Goal: Task Accomplishment & Management: Complete application form

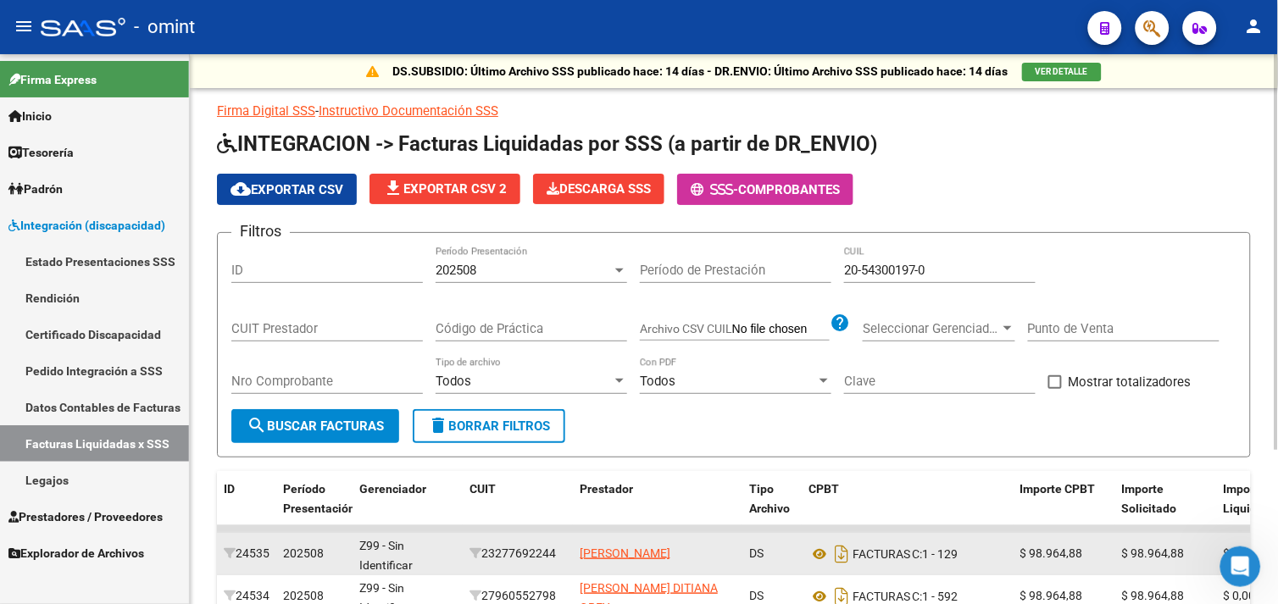
scroll to position [214, 0]
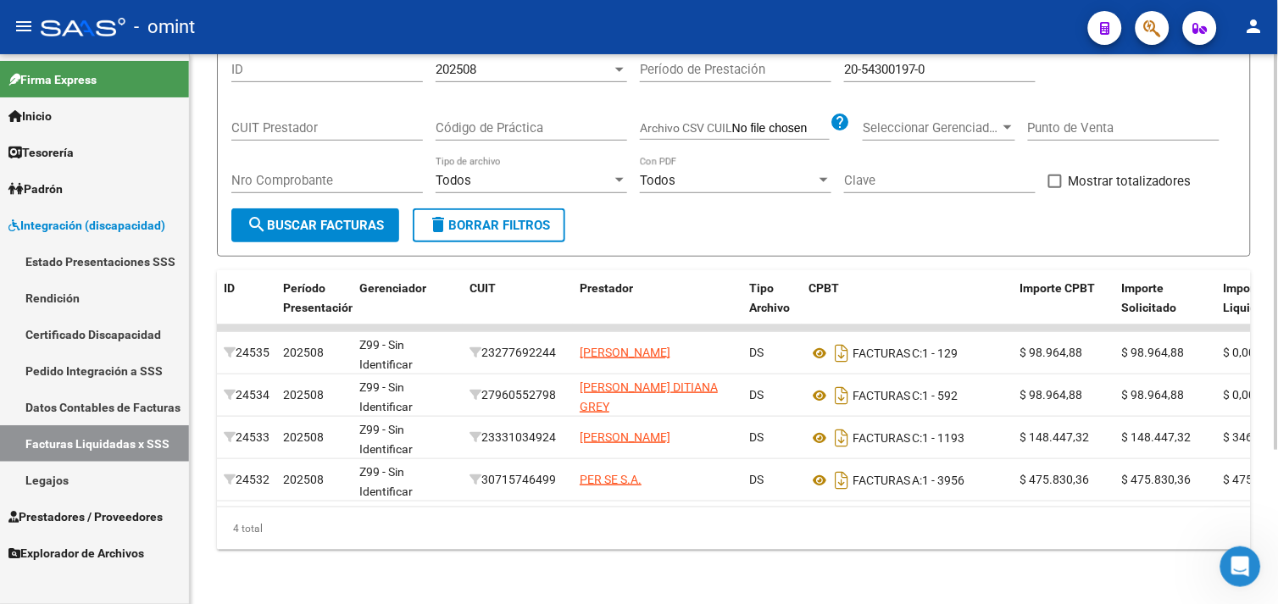
click at [501, 218] on span "delete Borrar Filtros" at bounding box center [489, 225] width 122 height 15
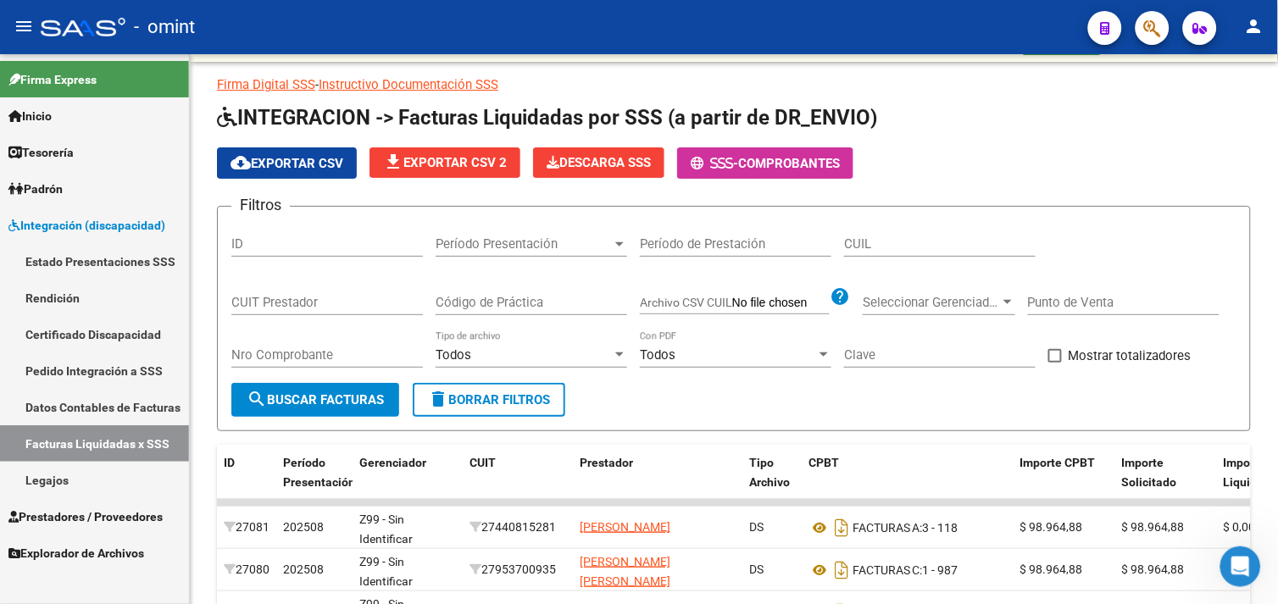
click at [64, 475] on link "Legajos" at bounding box center [94, 480] width 189 height 36
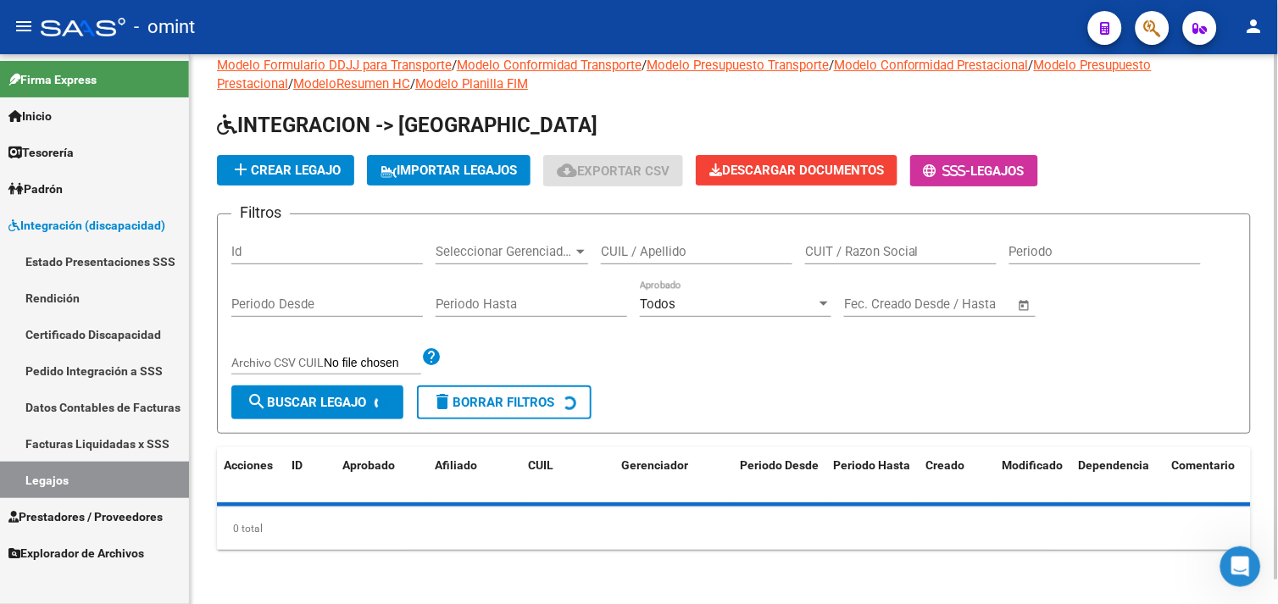
scroll to position [26, 0]
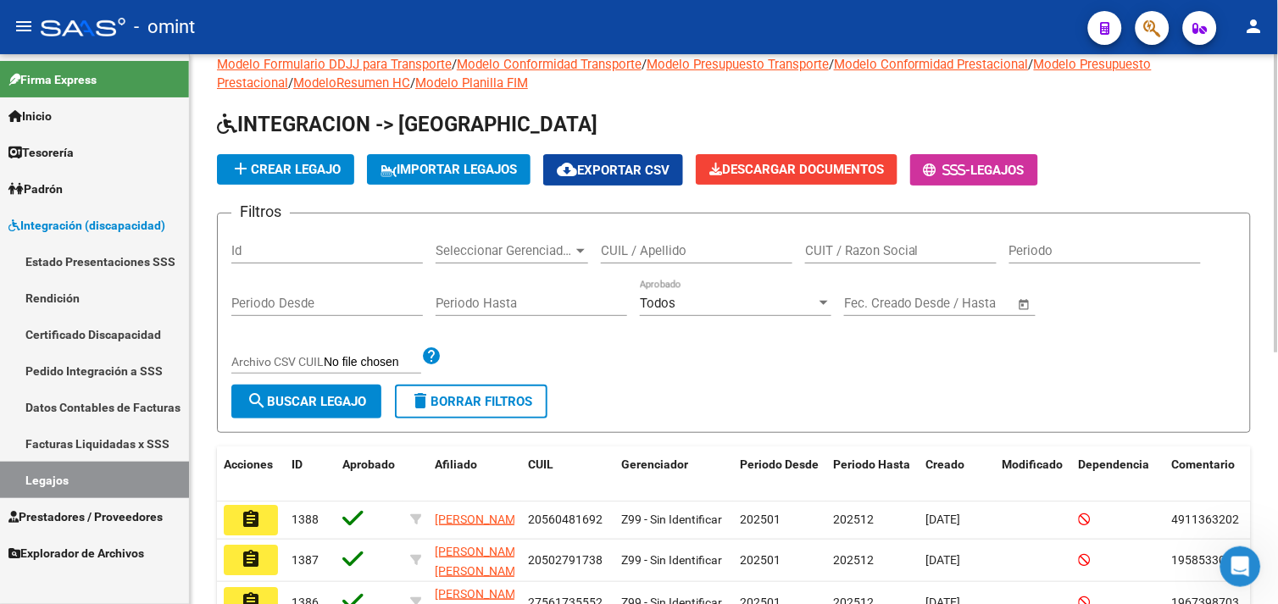
click at [496, 409] on span "delete Borrar Filtros" at bounding box center [471, 401] width 122 height 15
click at [96, 520] on span "Prestadores / Proveedores" at bounding box center [85, 517] width 154 height 19
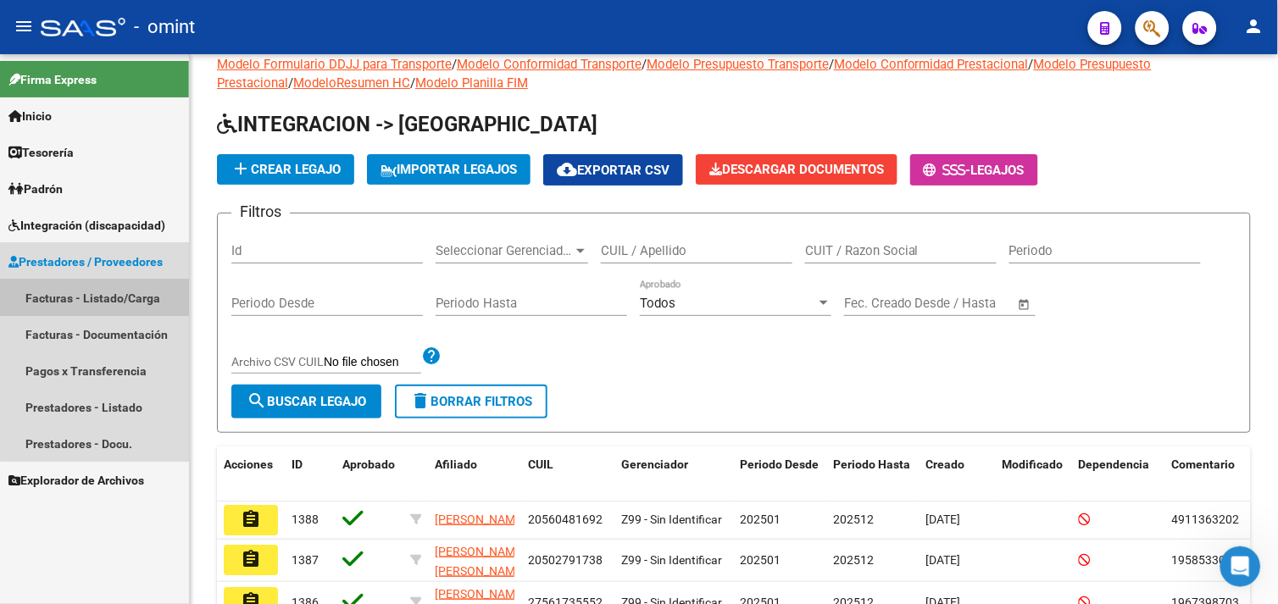
click at [110, 306] on link "Facturas - Listado/Carga" at bounding box center [94, 298] width 189 height 36
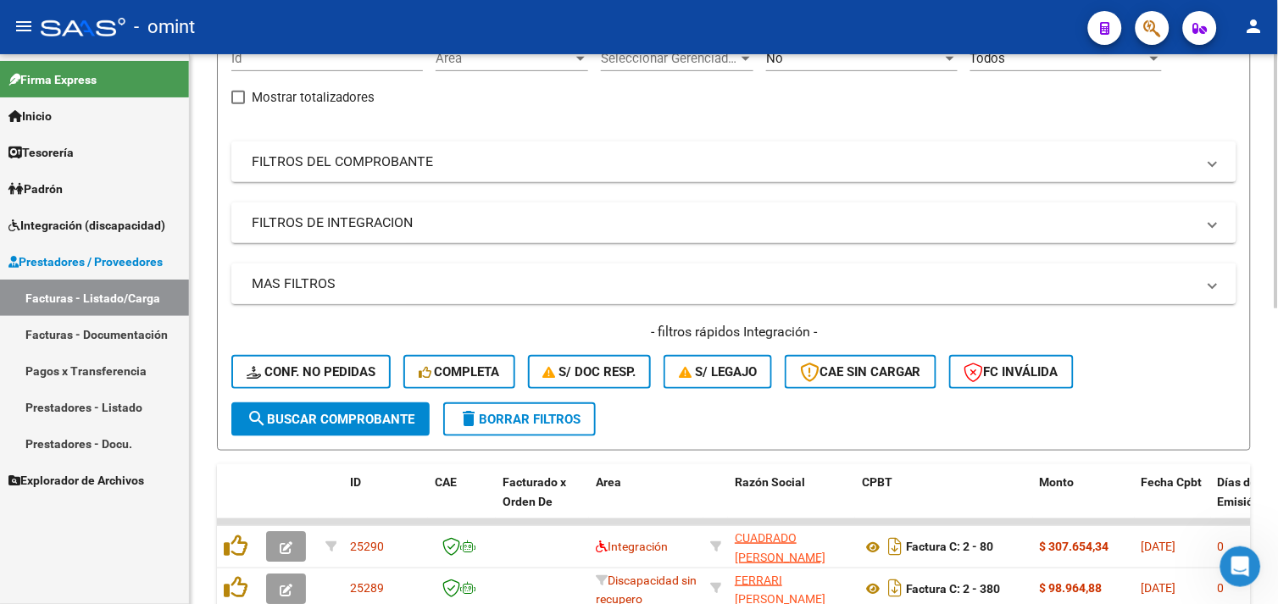
scroll to position [403, 0]
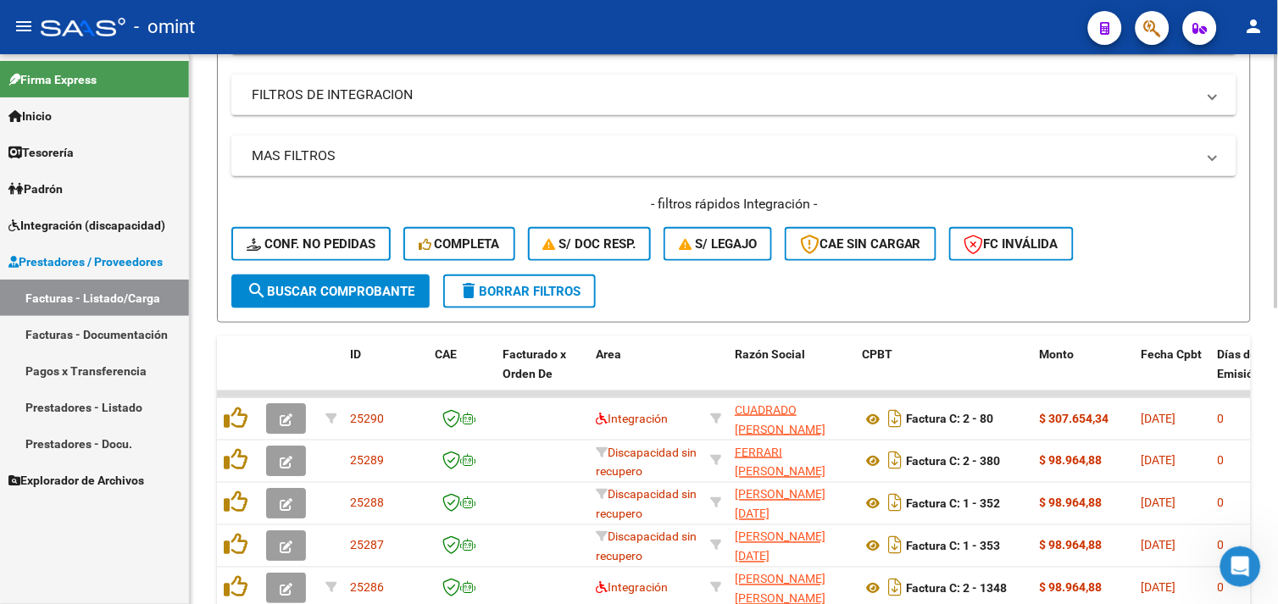
click at [497, 285] on span "delete Borrar Filtros" at bounding box center [520, 291] width 122 height 15
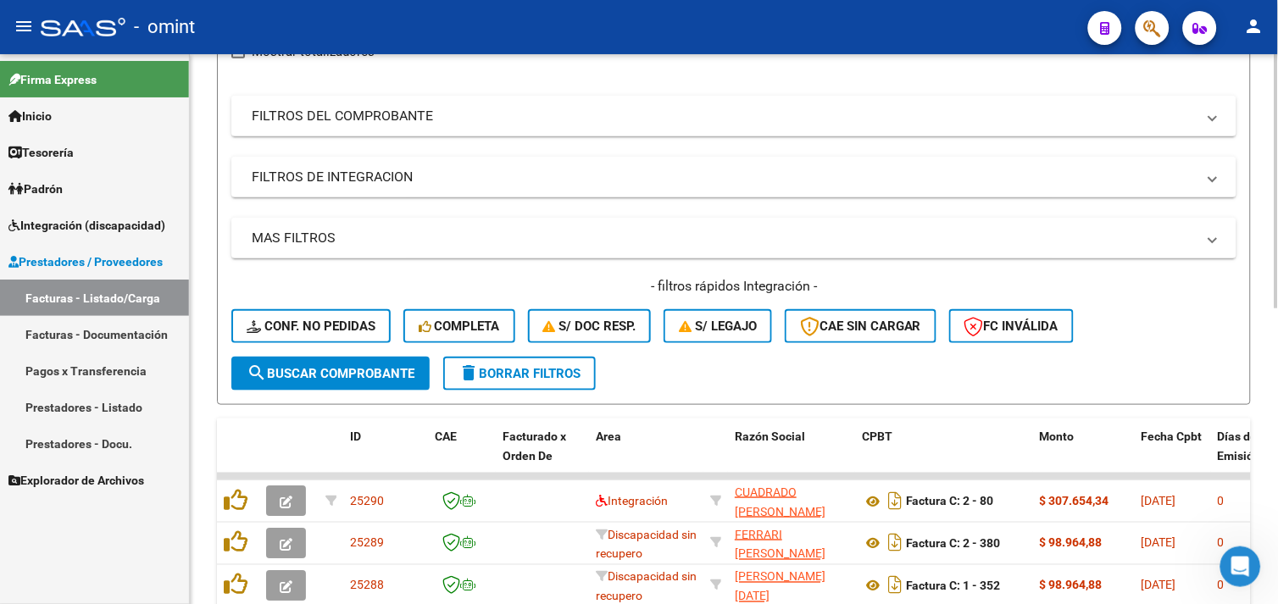
scroll to position [308, 0]
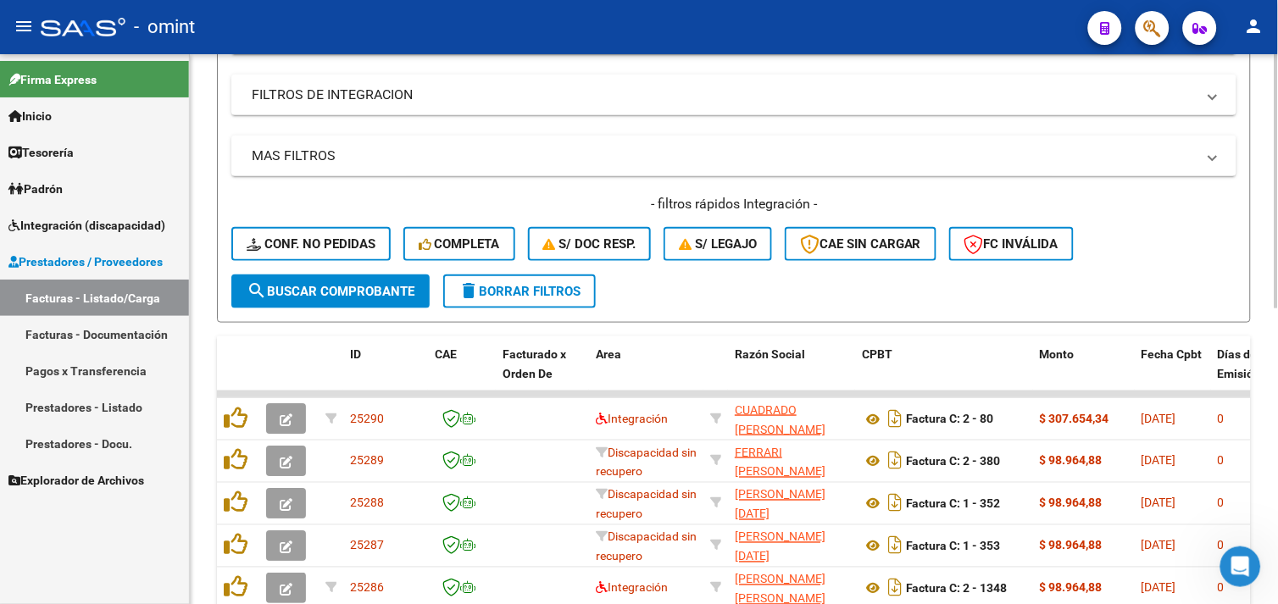
click at [447, 243] on span "Completa" at bounding box center [459, 243] width 81 height 15
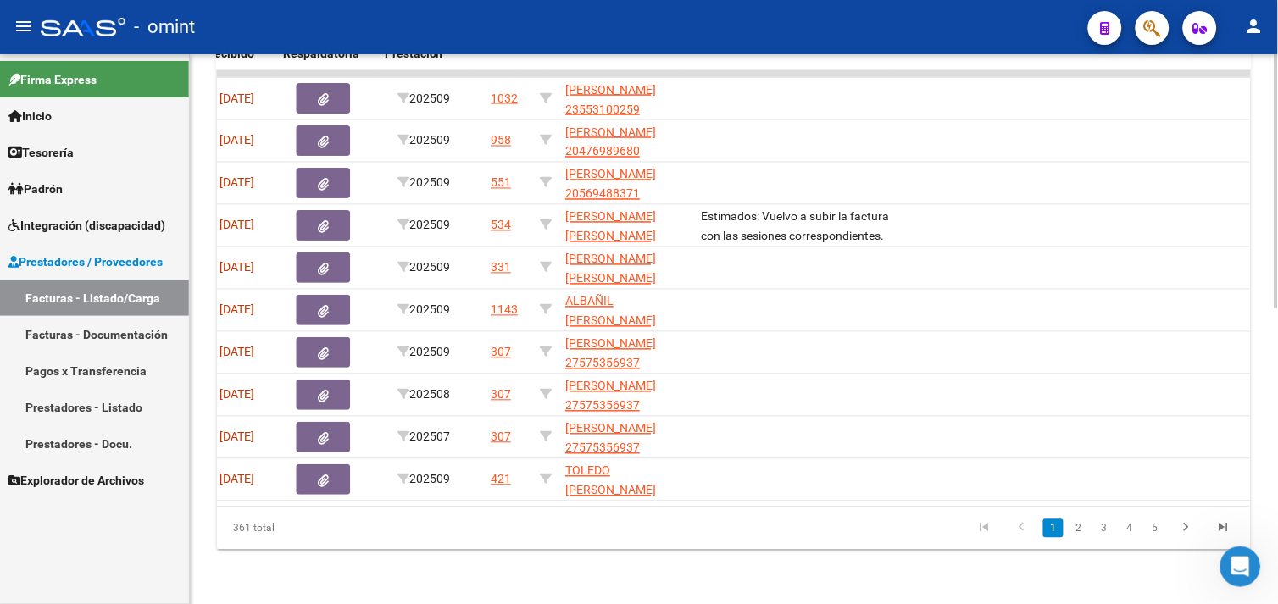
scroll to position [0, 943]
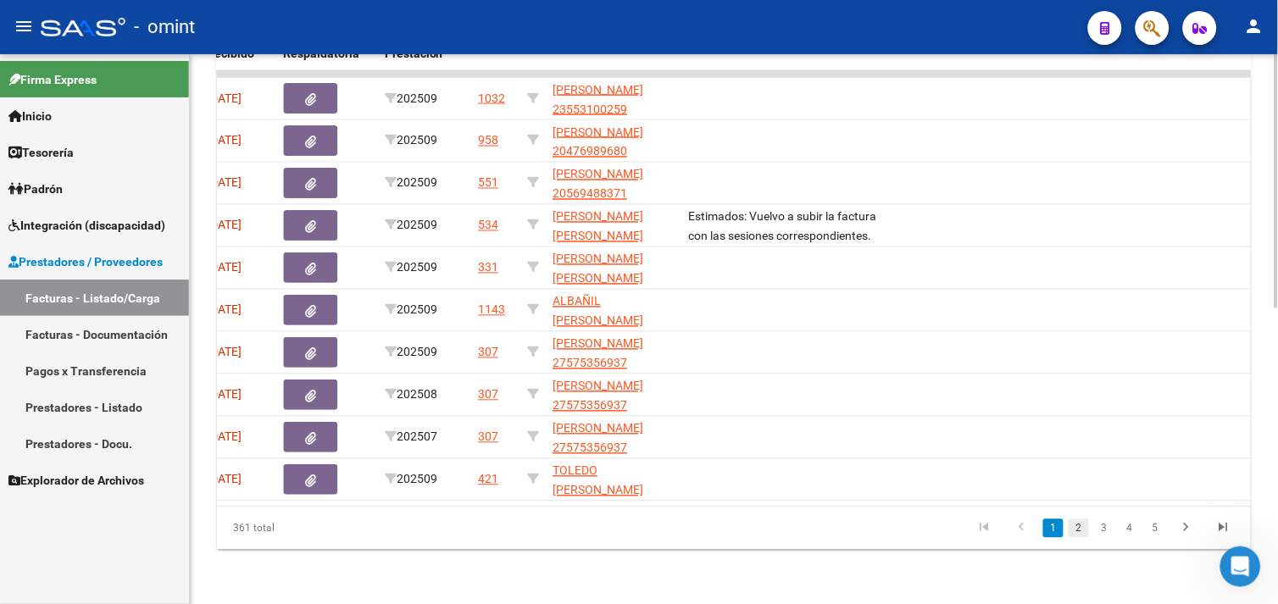
click at [1076, 527] on link "2" at bounding box center [1079, 529] width 20 height 19
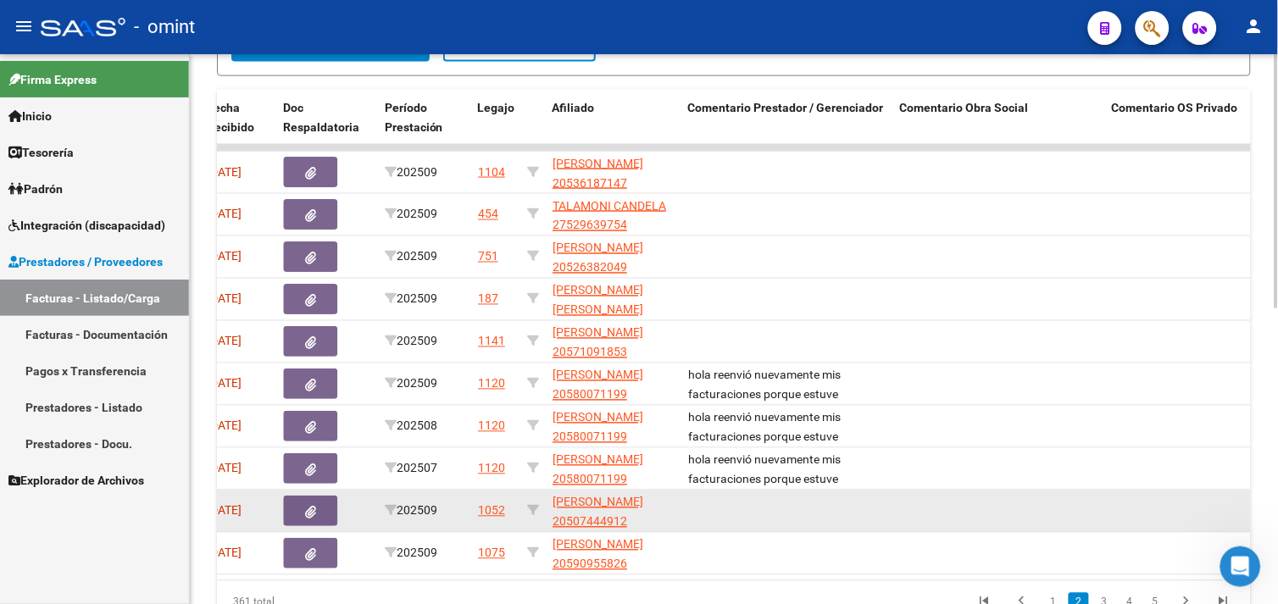
scroll to position [640, 0]
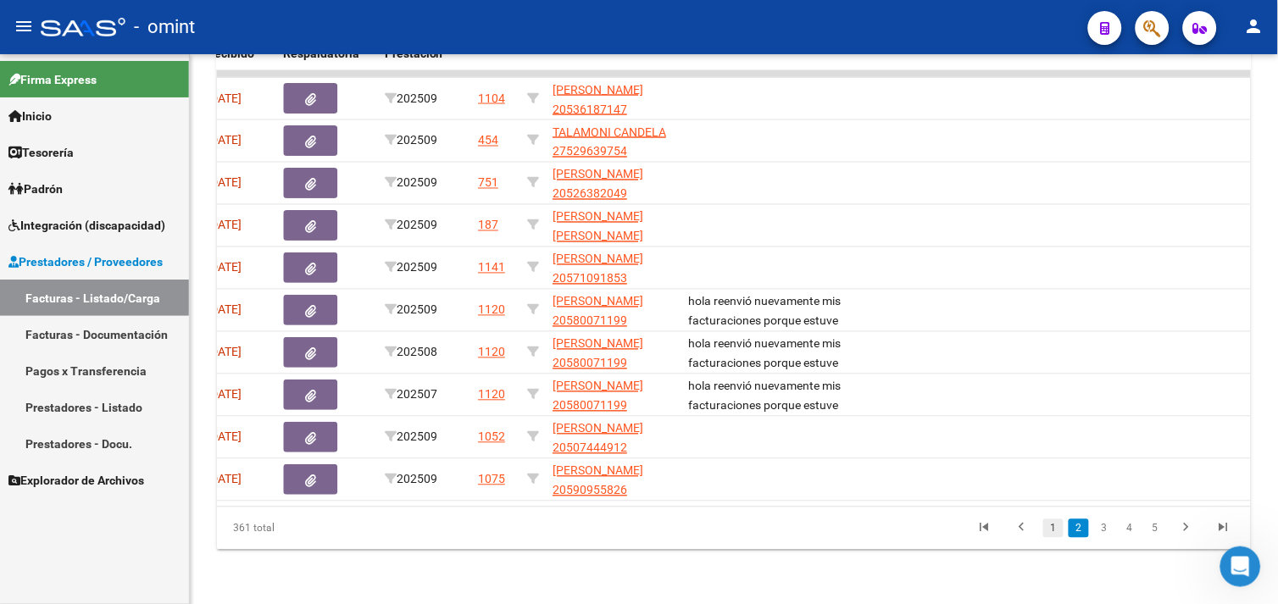
click at [1060, 528] on link "1" at bounding box center [1053, 529] width 20 height 19
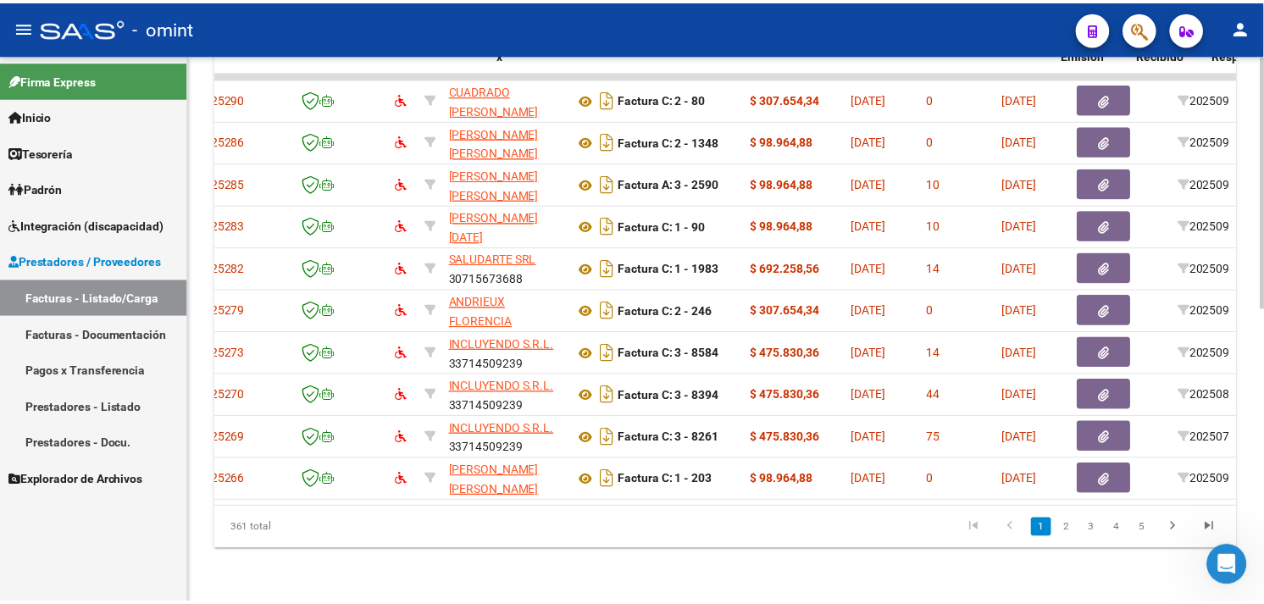
scroll to position [0, 0]
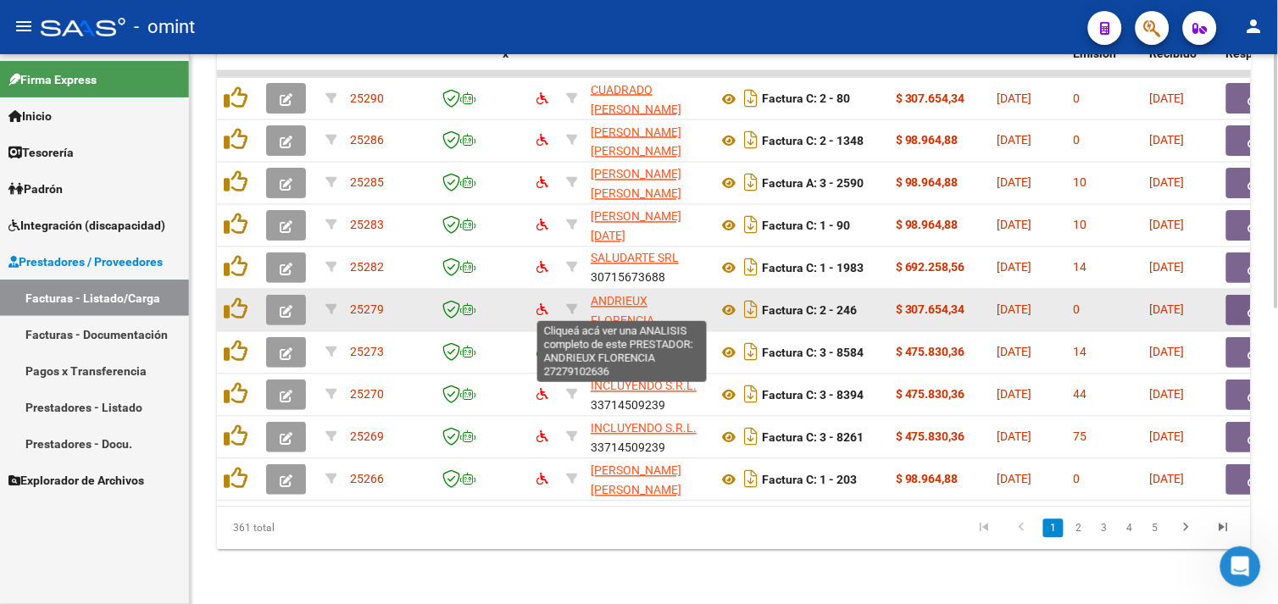
click at [611, 295] on span "ANDRIEUX FLORENCIA" at bounding box center [623, 311] width 64 height 33
type textarea "27279102636"
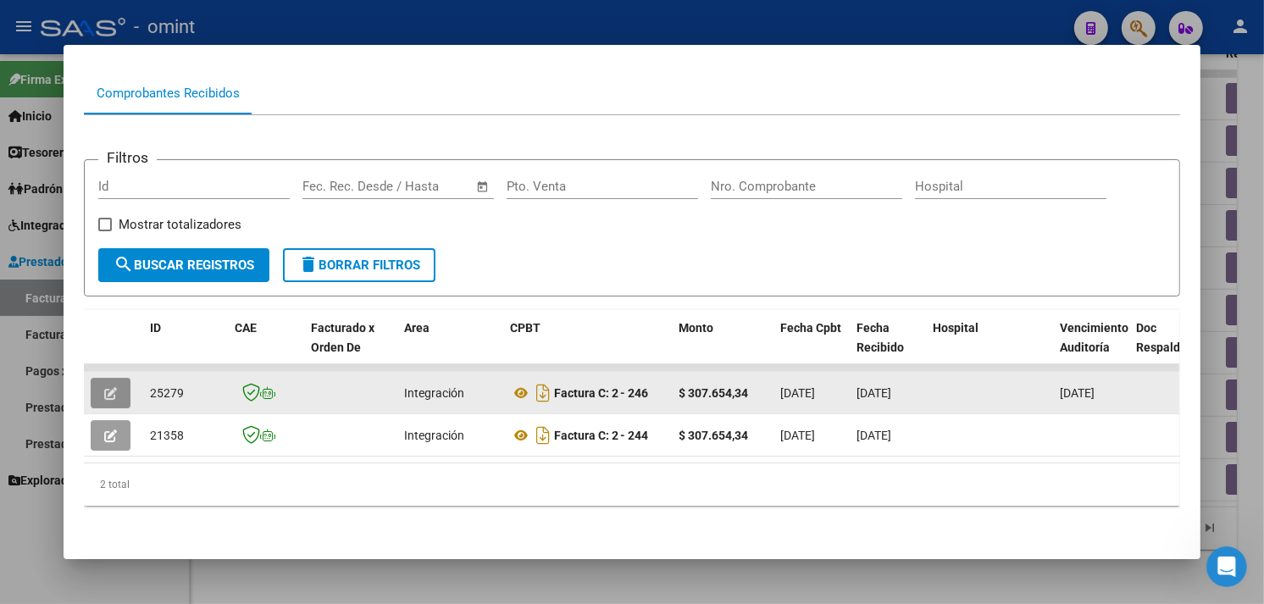
click at [104, 387] on icon "button" at bounding box center [110, 393] width 13 height 13
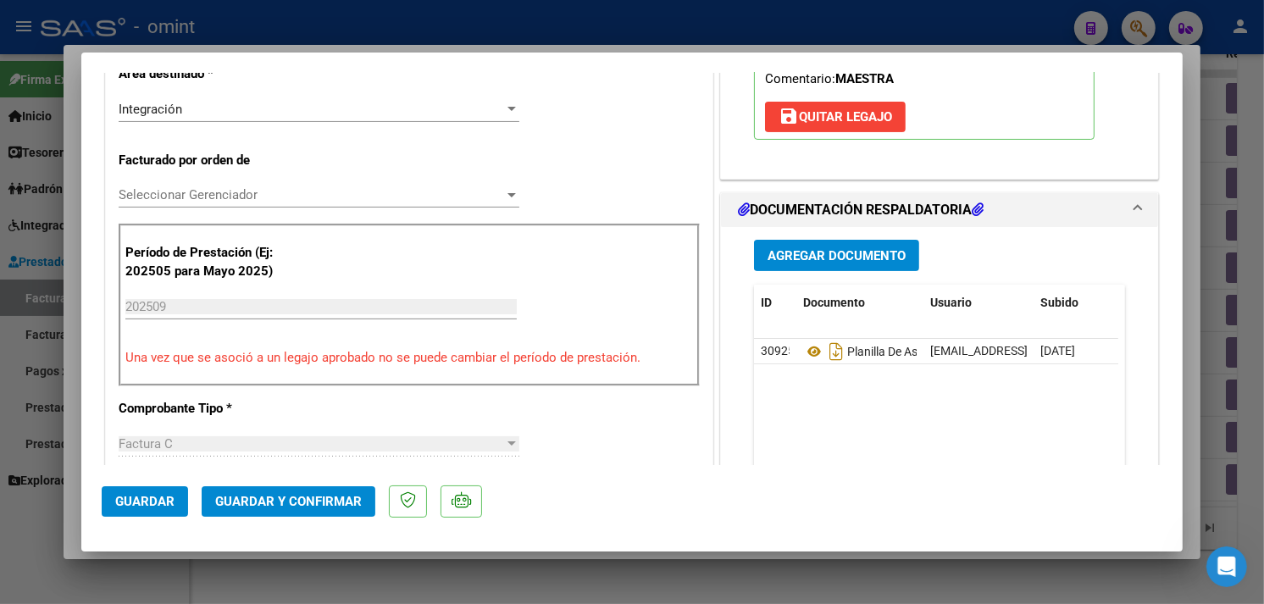
scroll to position [564, 0]
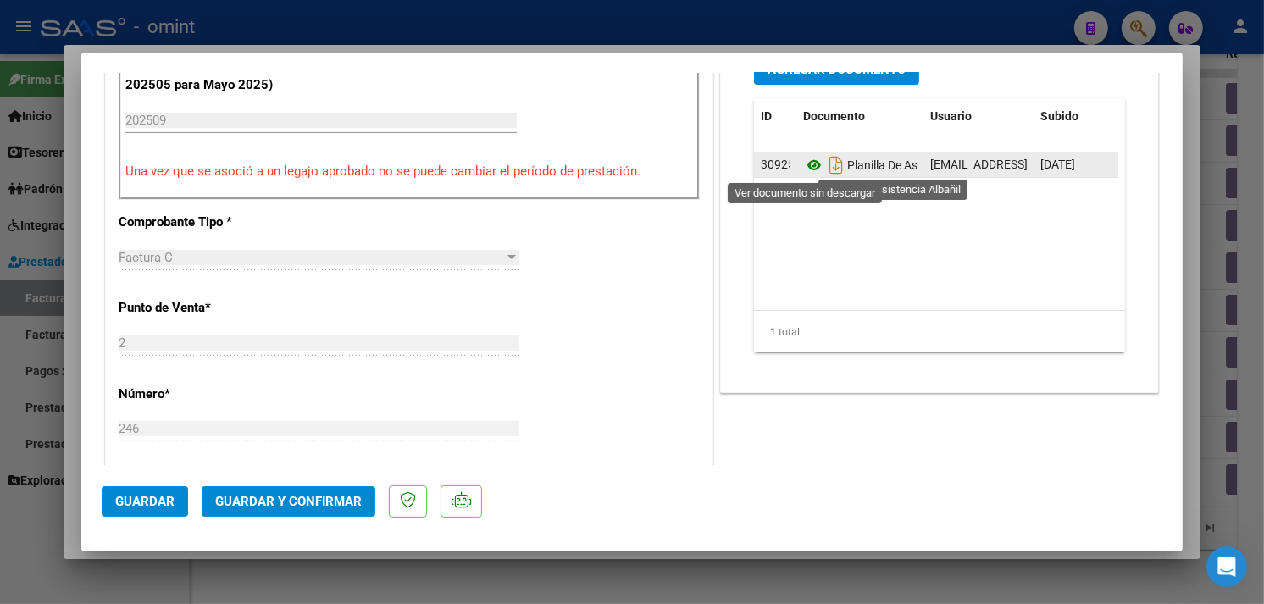
click at [803, 165] on icon at bounding box center [814, 165] width 22 height 20
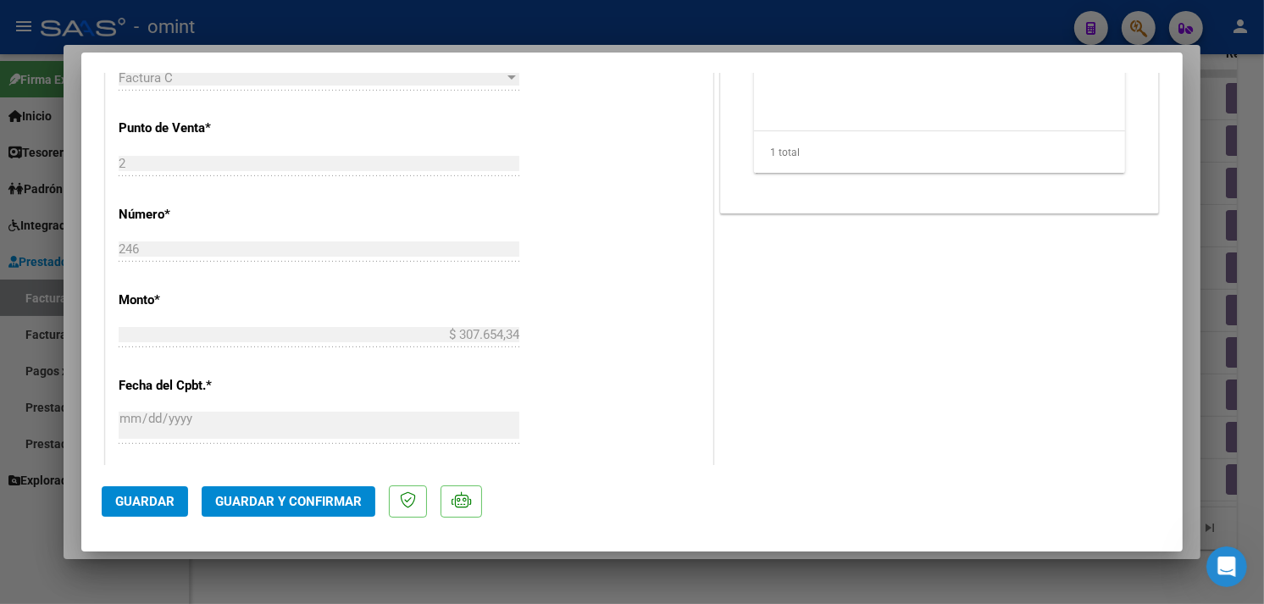
scroll to position [753, 0]
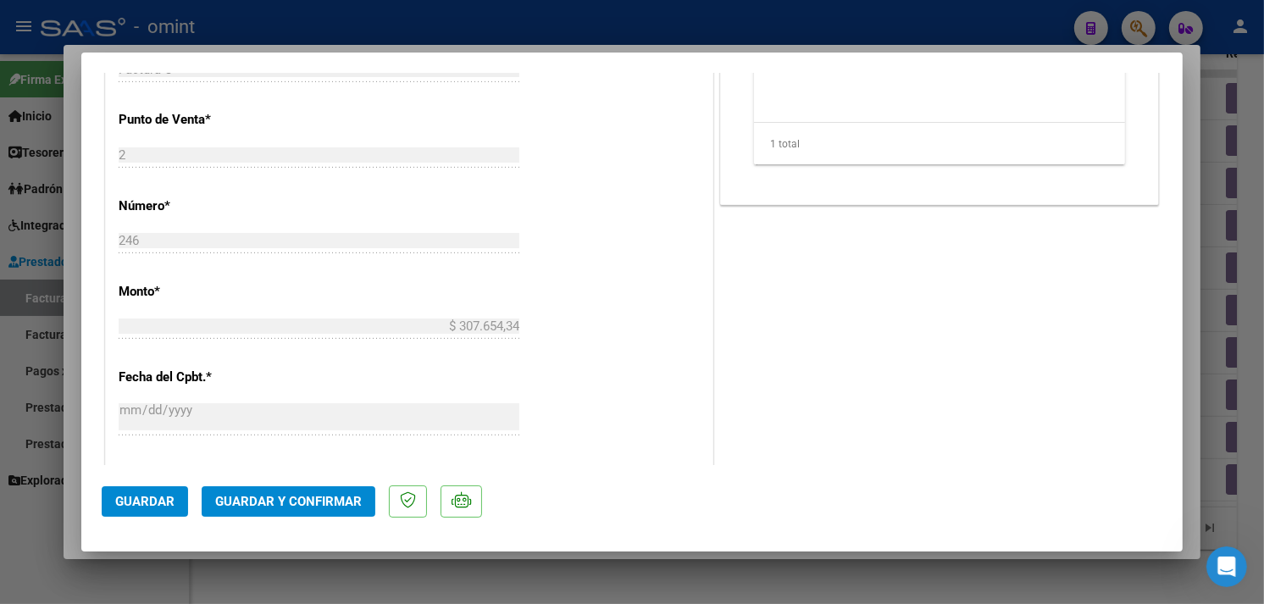
click at [274, 494] on span "Guardar y Confirmar" at bounding box center [288, 501] width 147 height 15
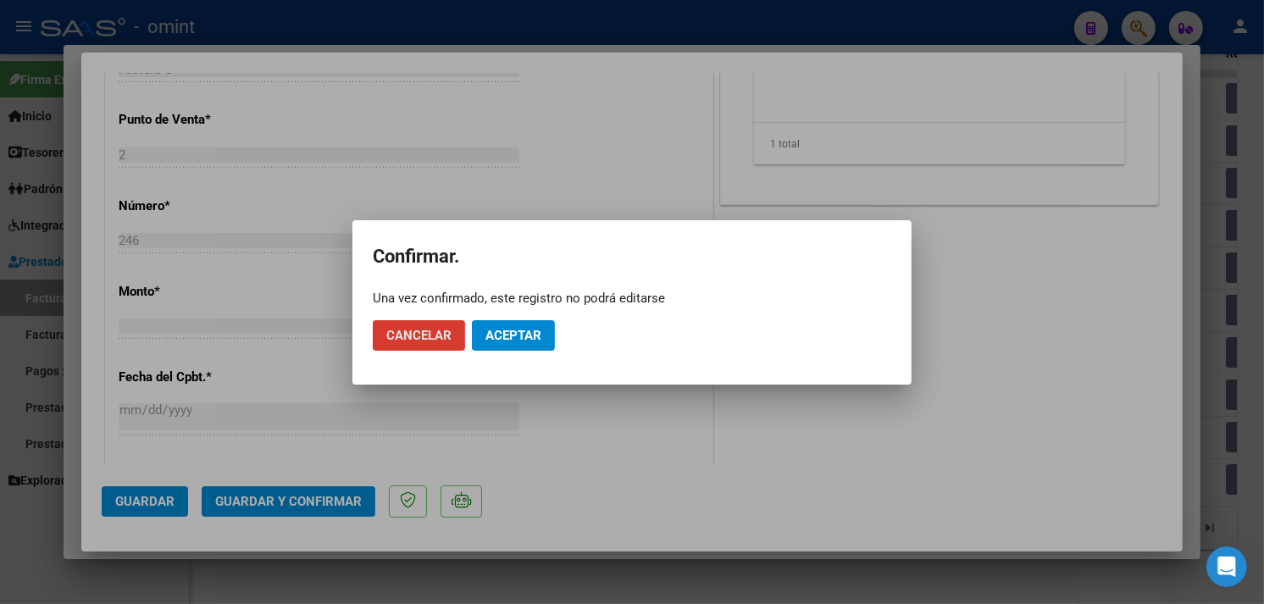
click at [497, 344] on button "Aceptar" at bounding box center [513, 335] width 83 height 31
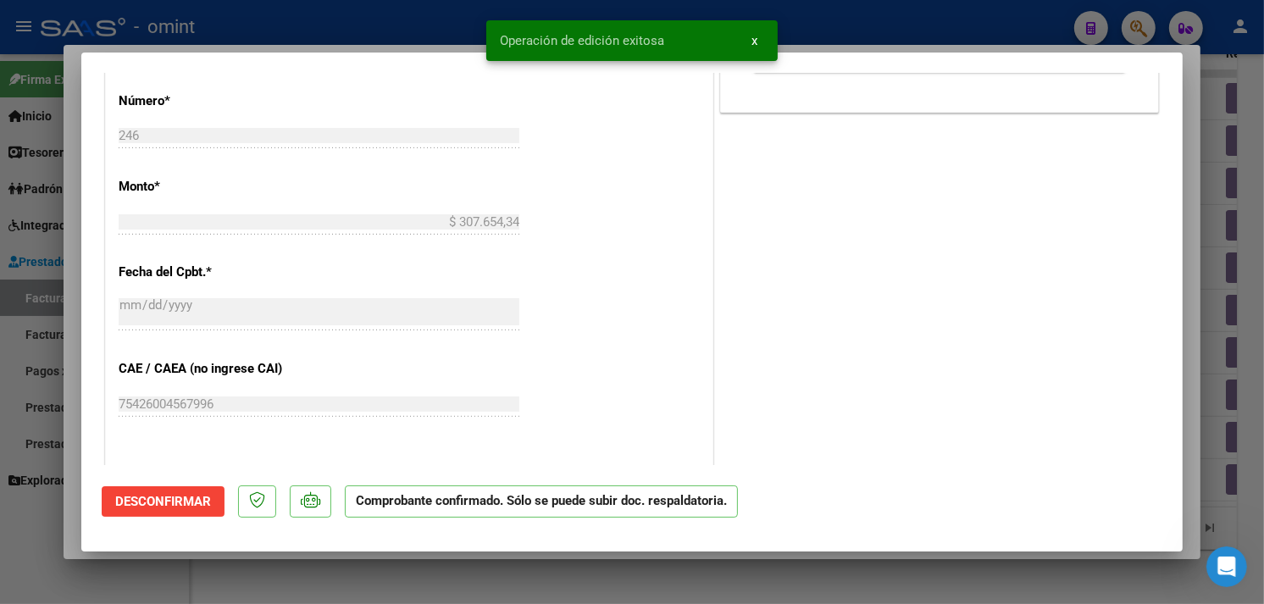
type input "$ 0,00"
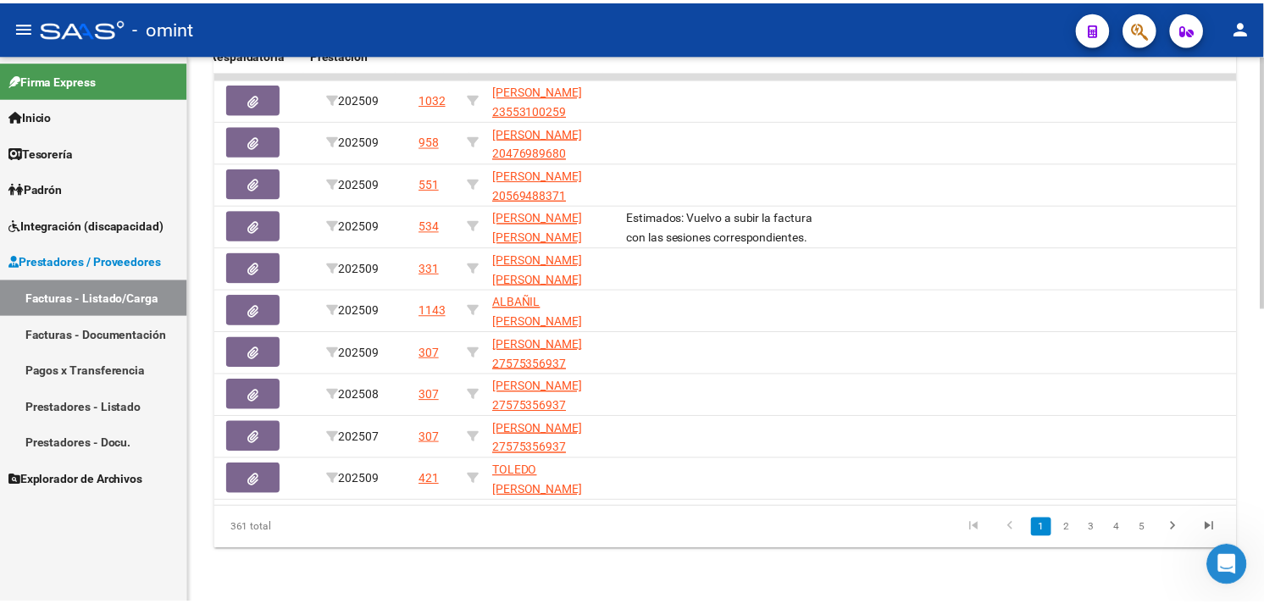
scroll to position [0, 1014]
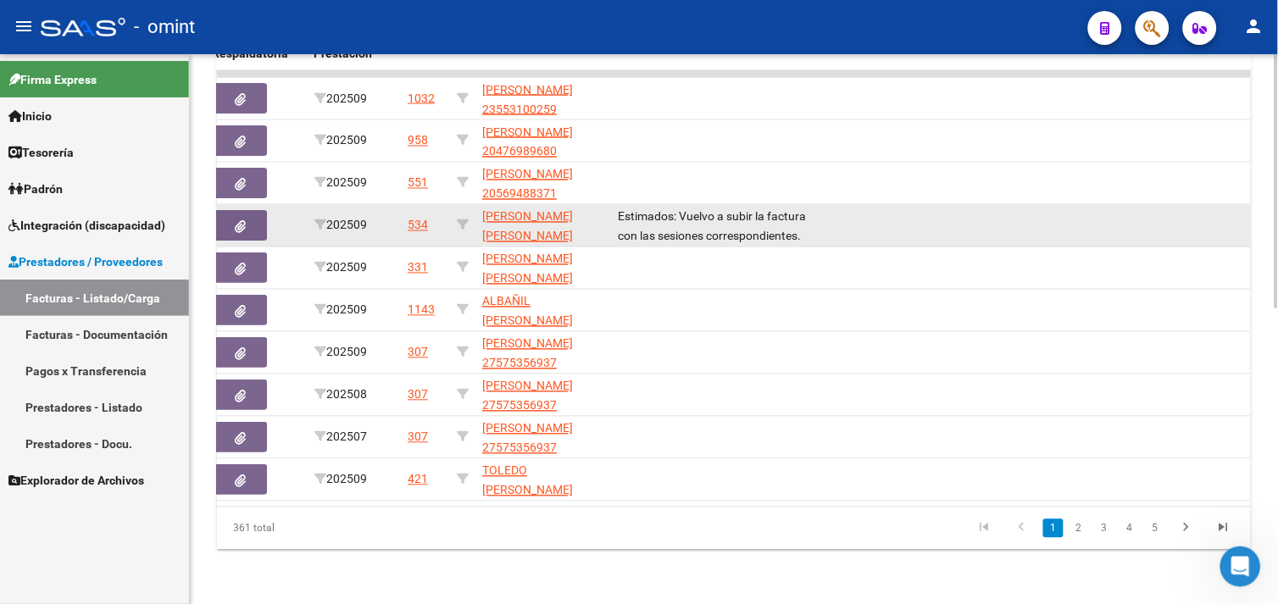
click at [536, 218] on span "[PERSON_NAME] [PERSON_NAME] 27561822358" at bounding box center [527, 236] width 91 height 53
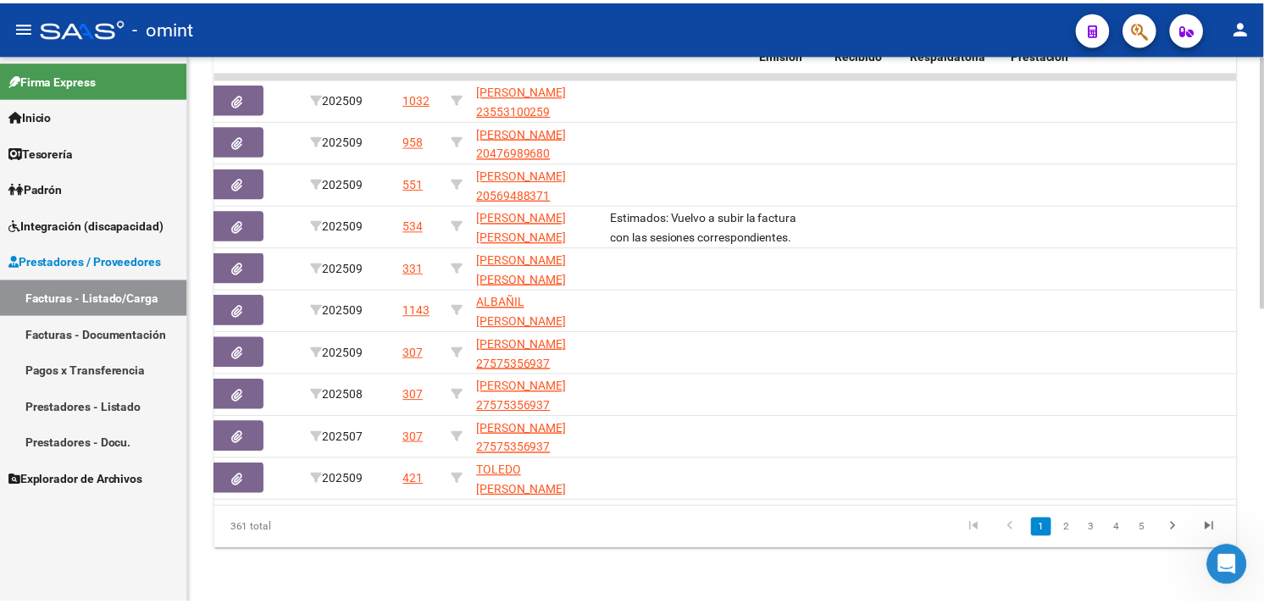
scroll to position [0, 0]
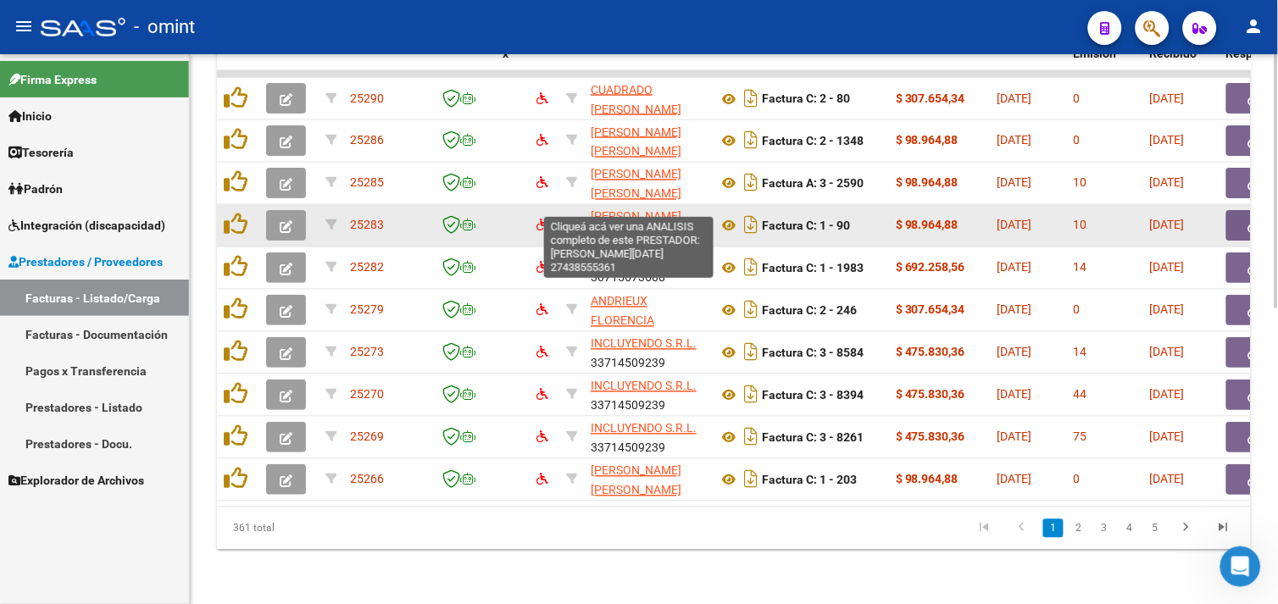
click at [615, 210] on span "[PERSON_NAME][DATE]" at bounding box center [636, 226] width 91 height 33
type textarea "27438555361"
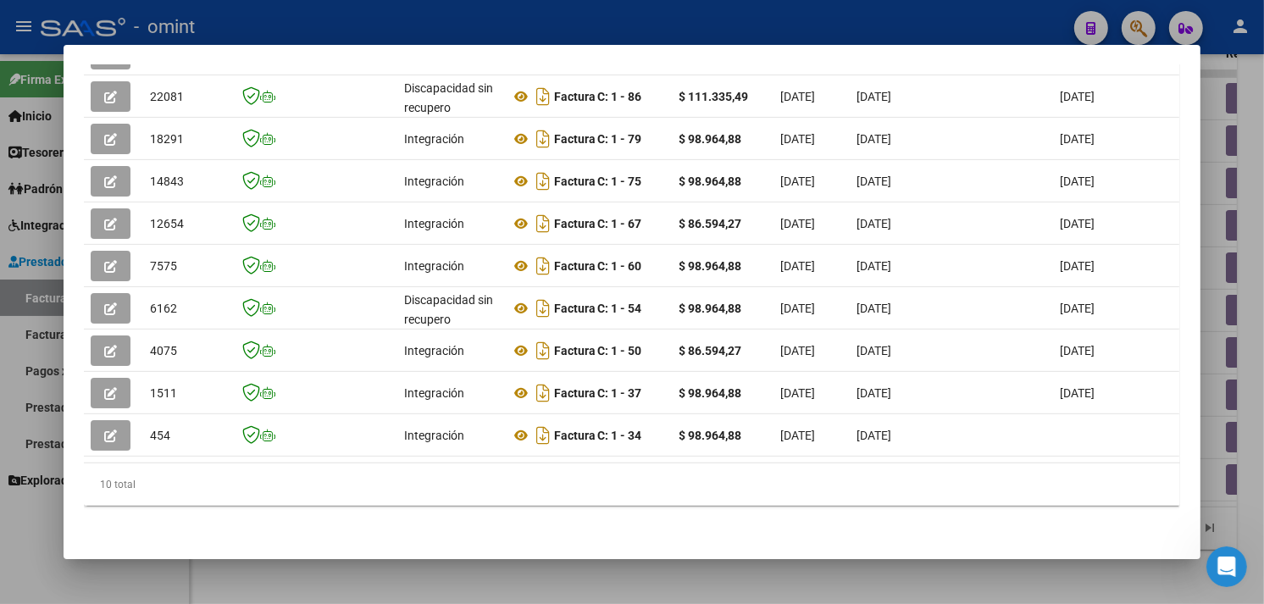
scroll to position [509, 0]
click at [299, 446] on datatable-selection "25283 Integración Factura C: 1 - 90 $ 98.964,88 [DATE] [DATE] [DATE] - [DATE] […" at bounding box center [632, 452] width 1096 height 15
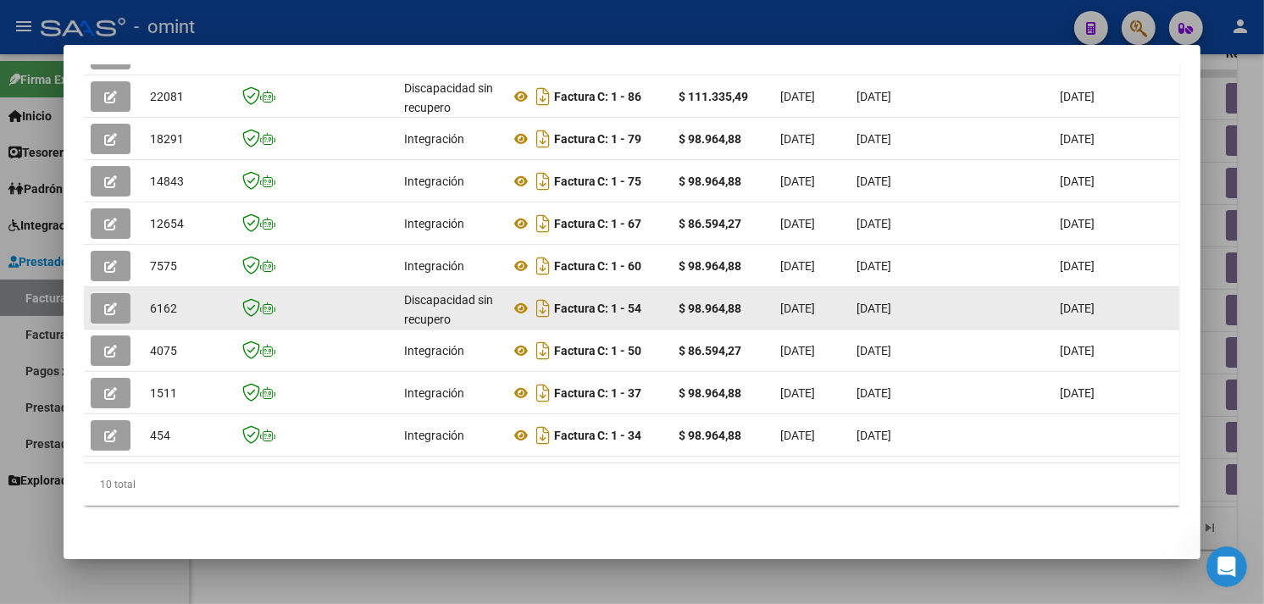
scroll to position [415, 0]
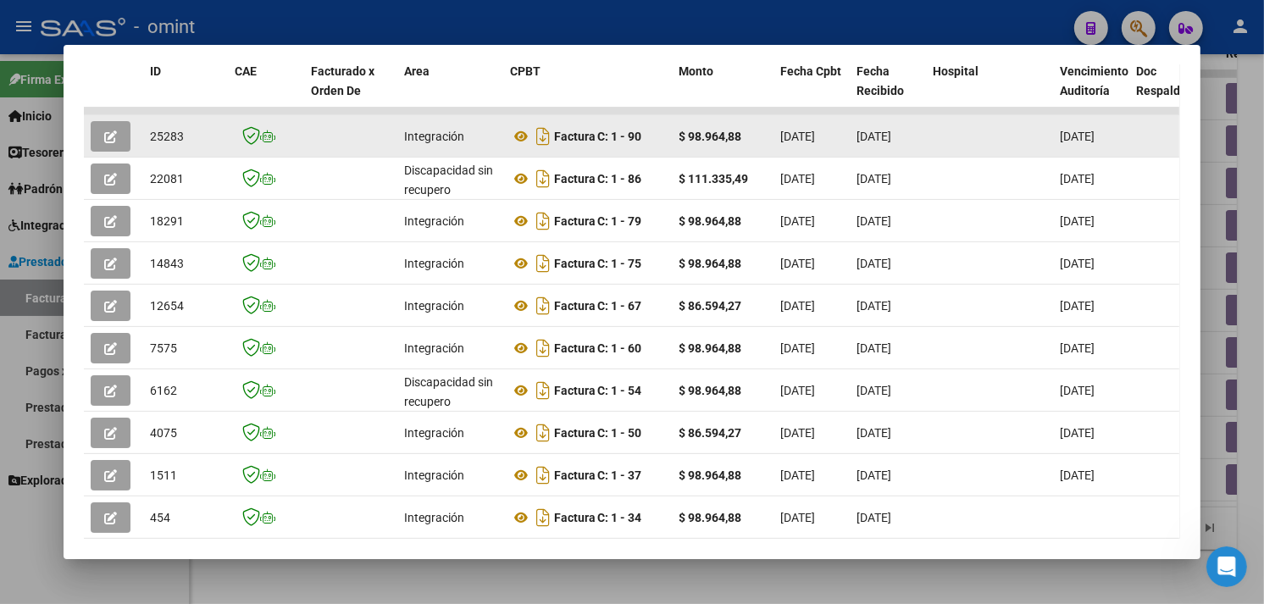
click at [121, 141] on button "button" at bounding box center [111, 136] width 40 height 31
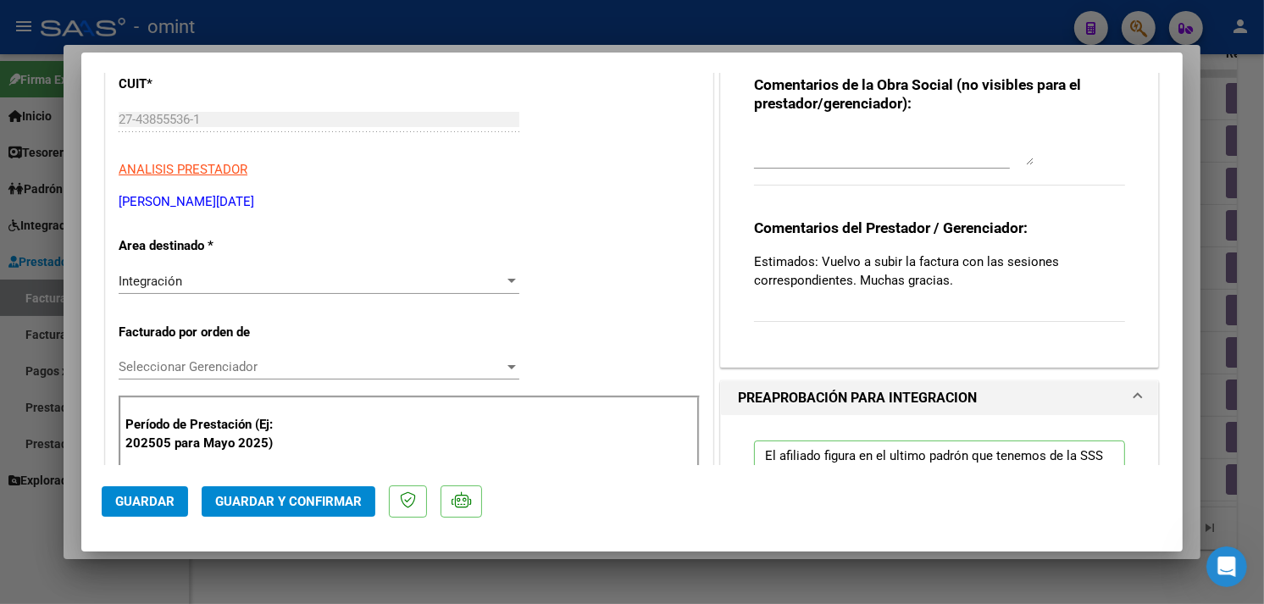
scroll to position [0, 0]
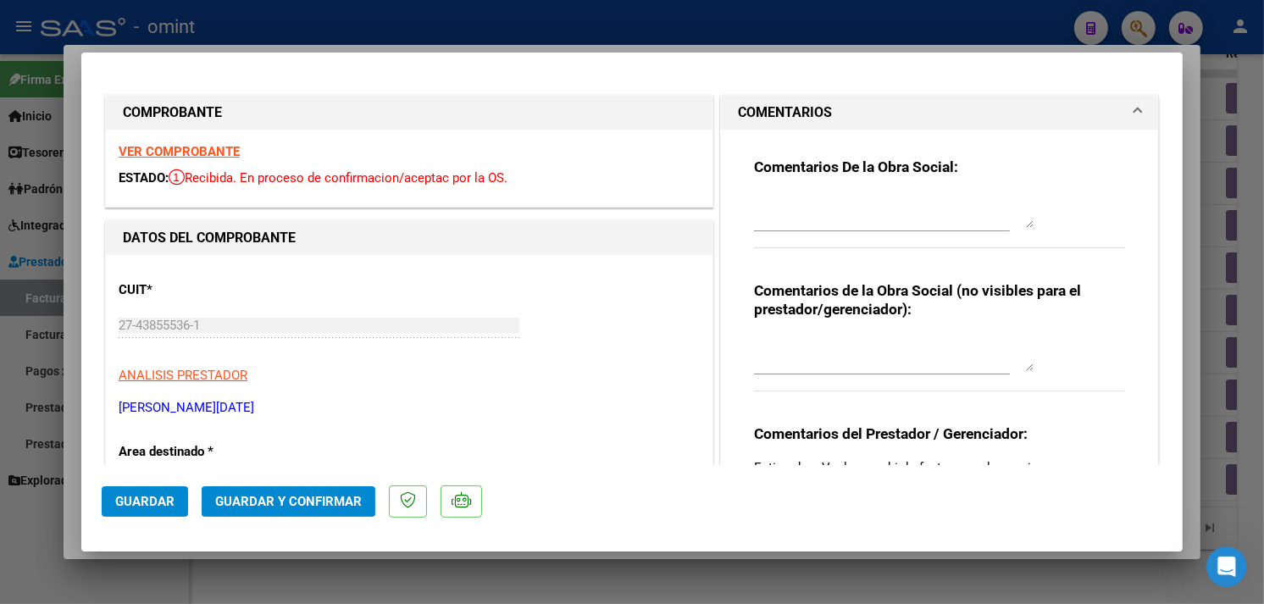
click at [183, 153] on strong "VER COMPROBANTE" at bounding box center [179, 151] width 121 height 15
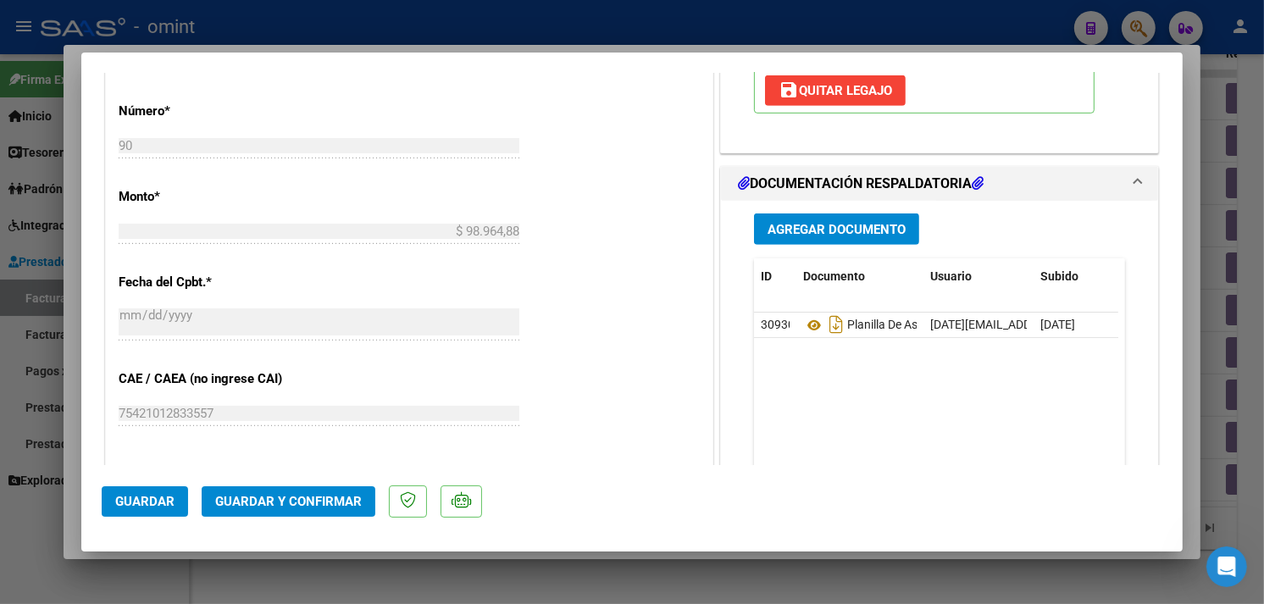
click at [299, 504] on span "Guardar y Confirmar" at bounding box center [288, 501] width 147 height 15
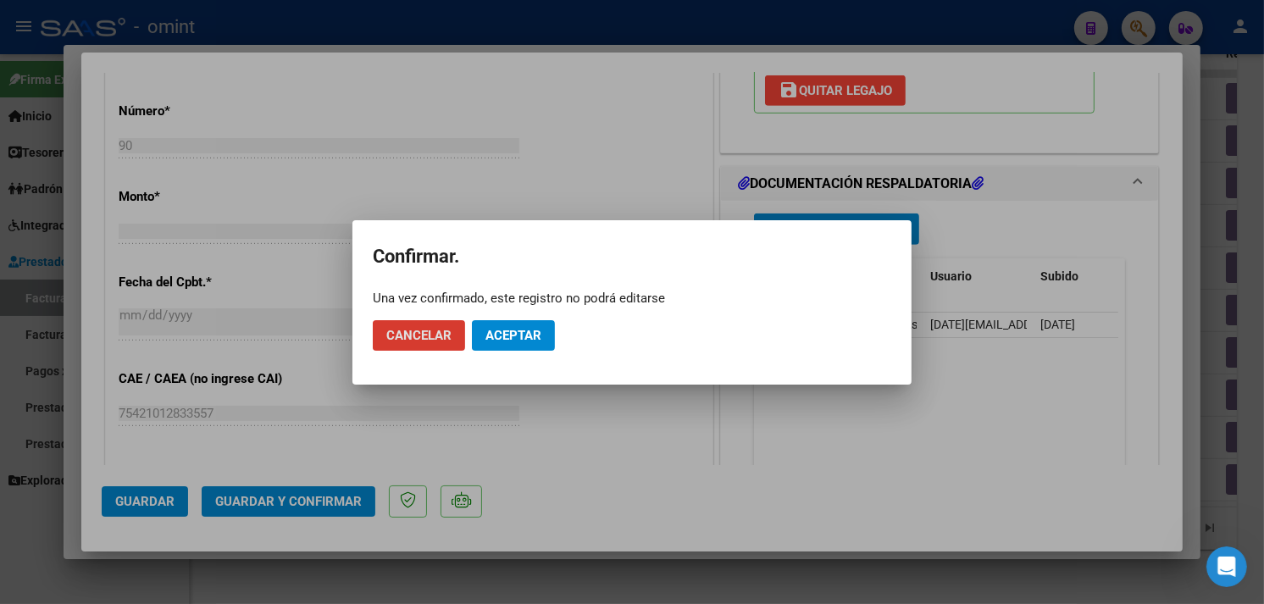
click at [496, 349] on button "Aceptar" at bounding box center [513, 335] width 83 height 31
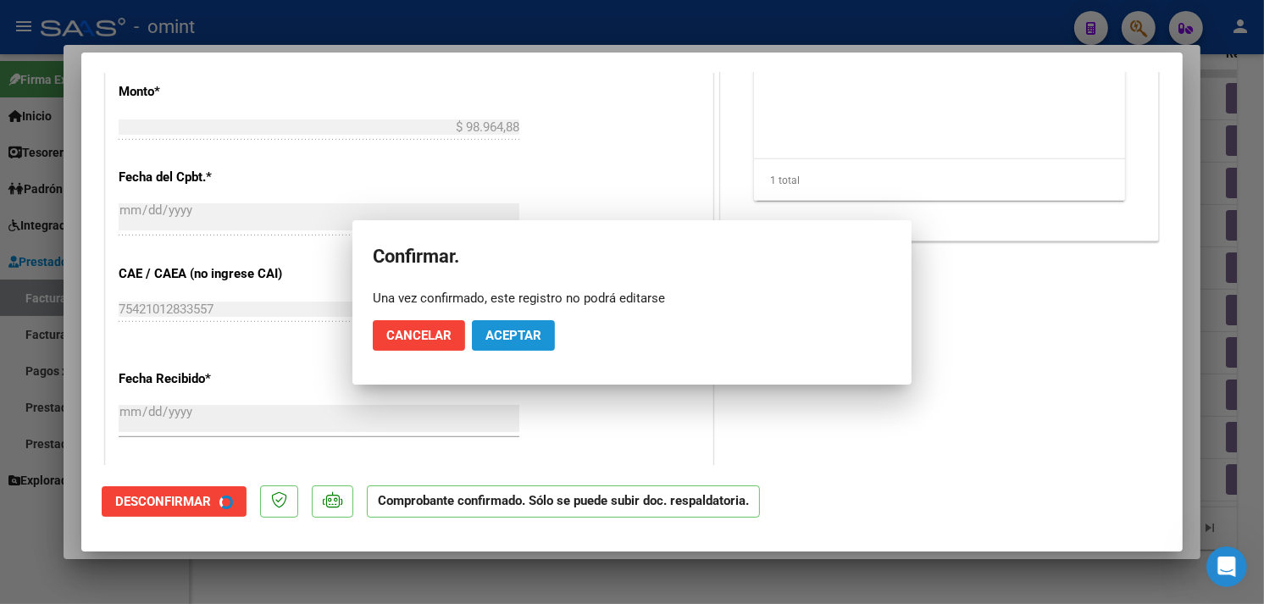
scroll to position [742, 0]
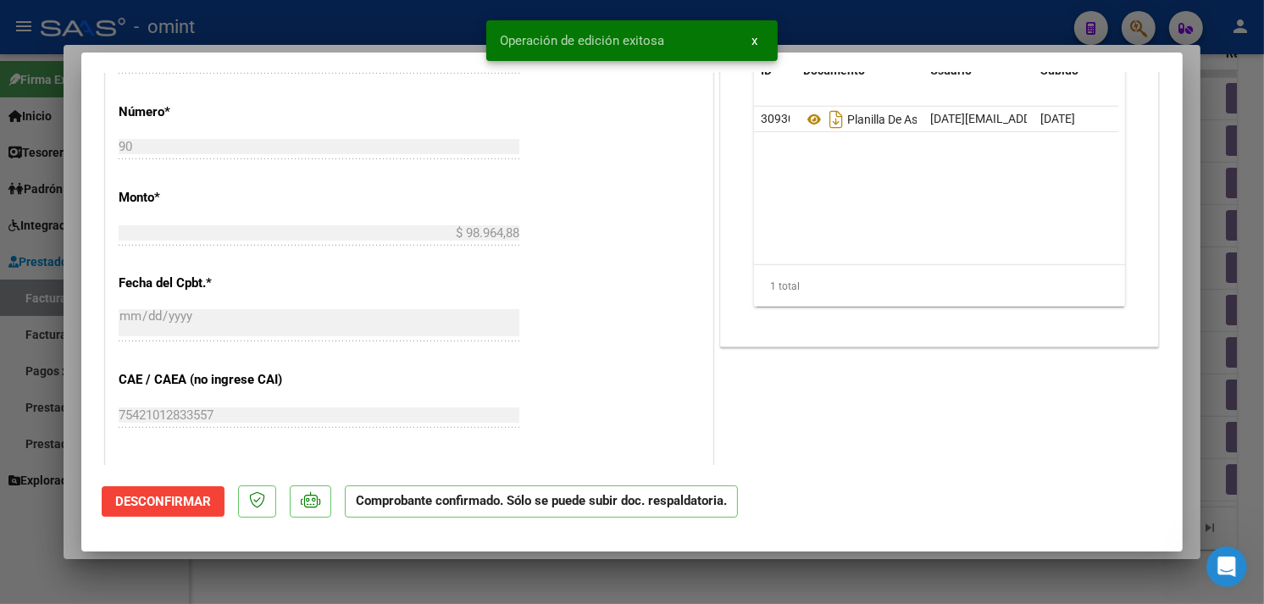
type input "$ 0,00"
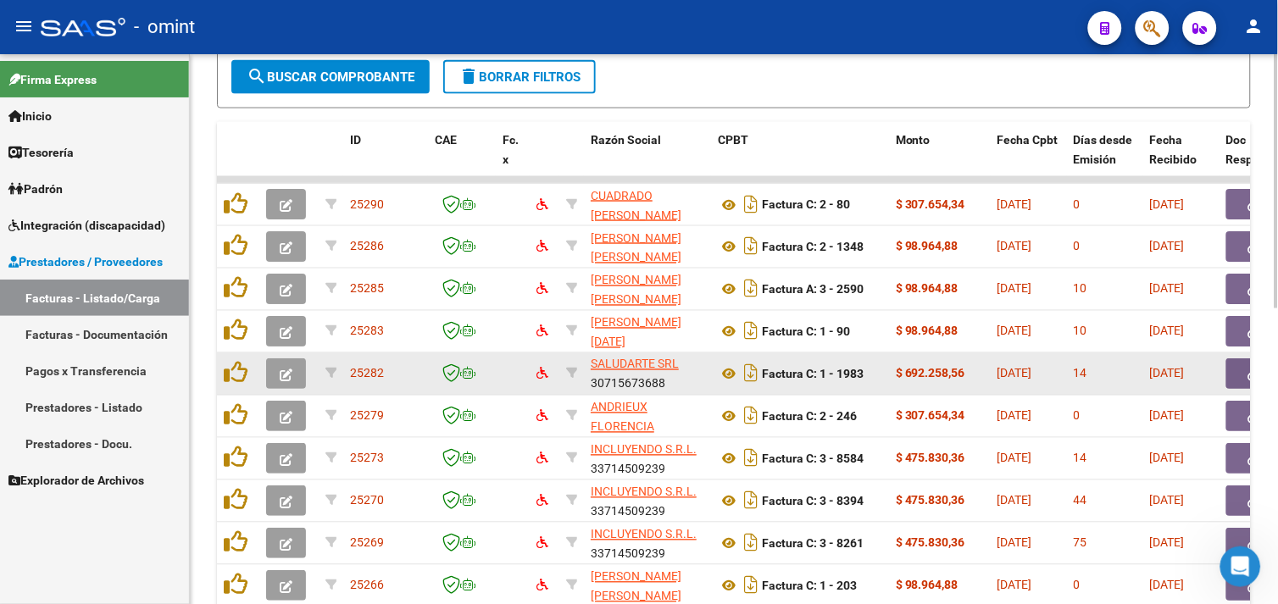
scroll to position [170, 0]
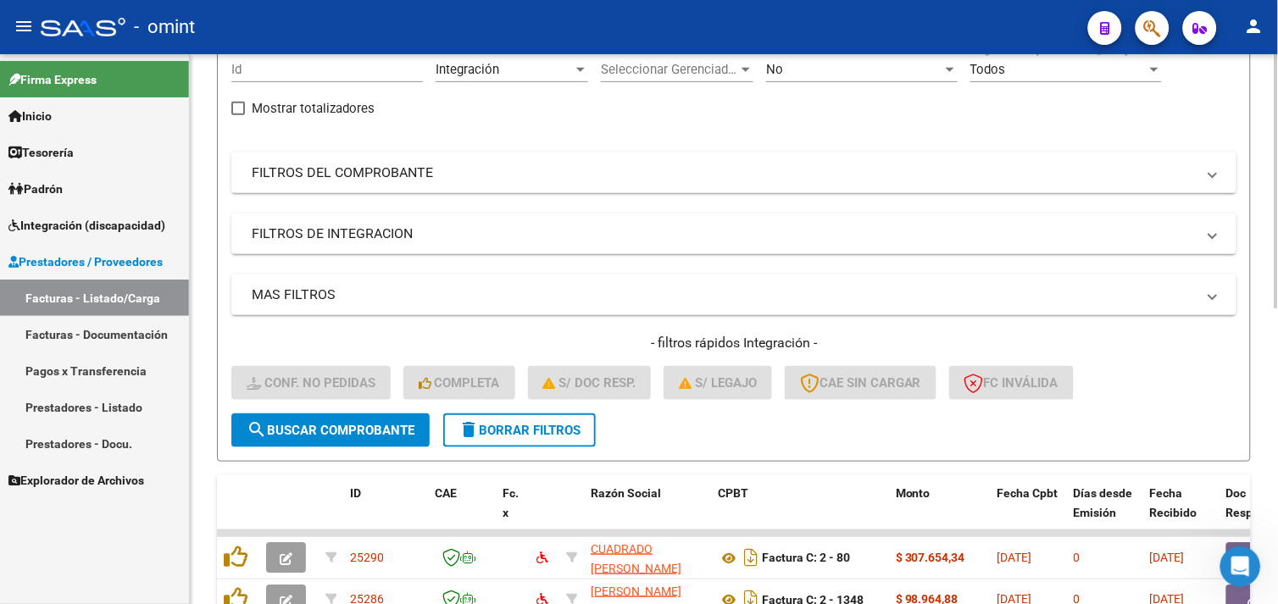
click at [501, 429] on span "delete Borrar Filtros" at bounding box center [520, 430] width 122 height 15
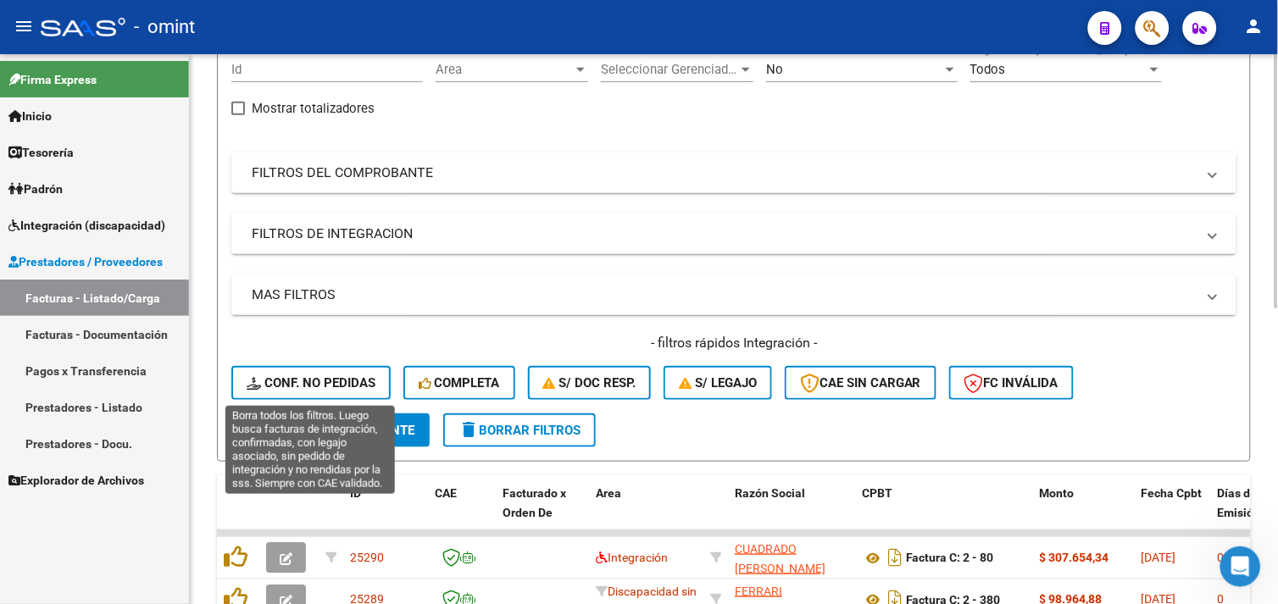
click at [319, 385] on span "Conf. no pedidas" at bounding box center [311, 382] width 129 height 15
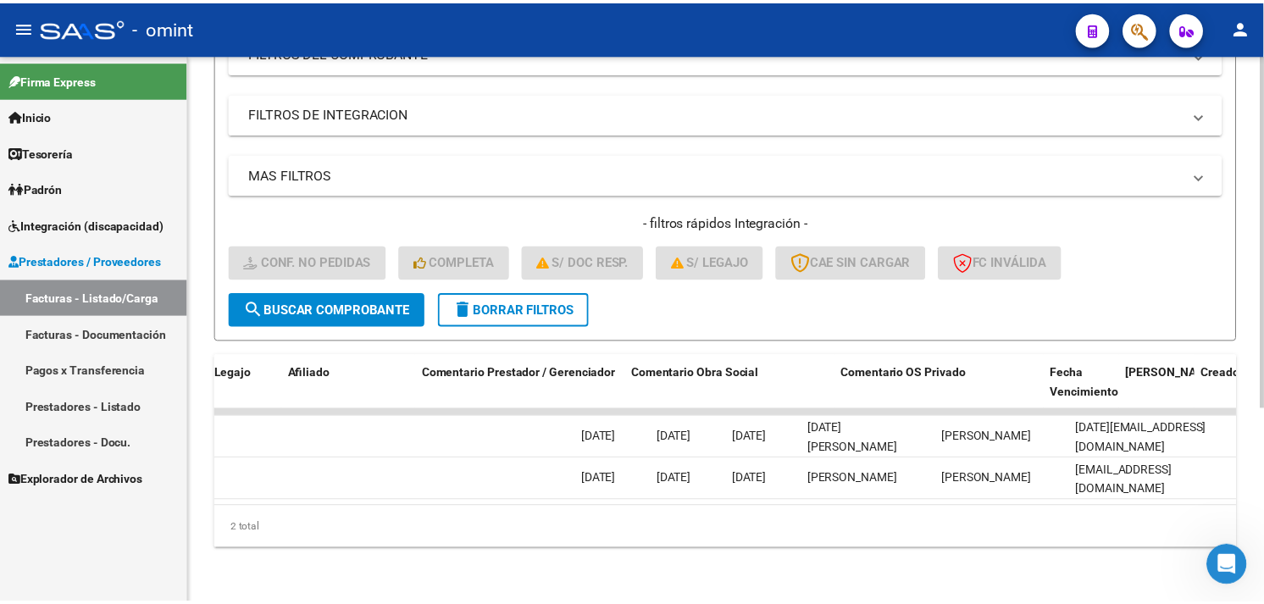
scroll to position [0, 0]
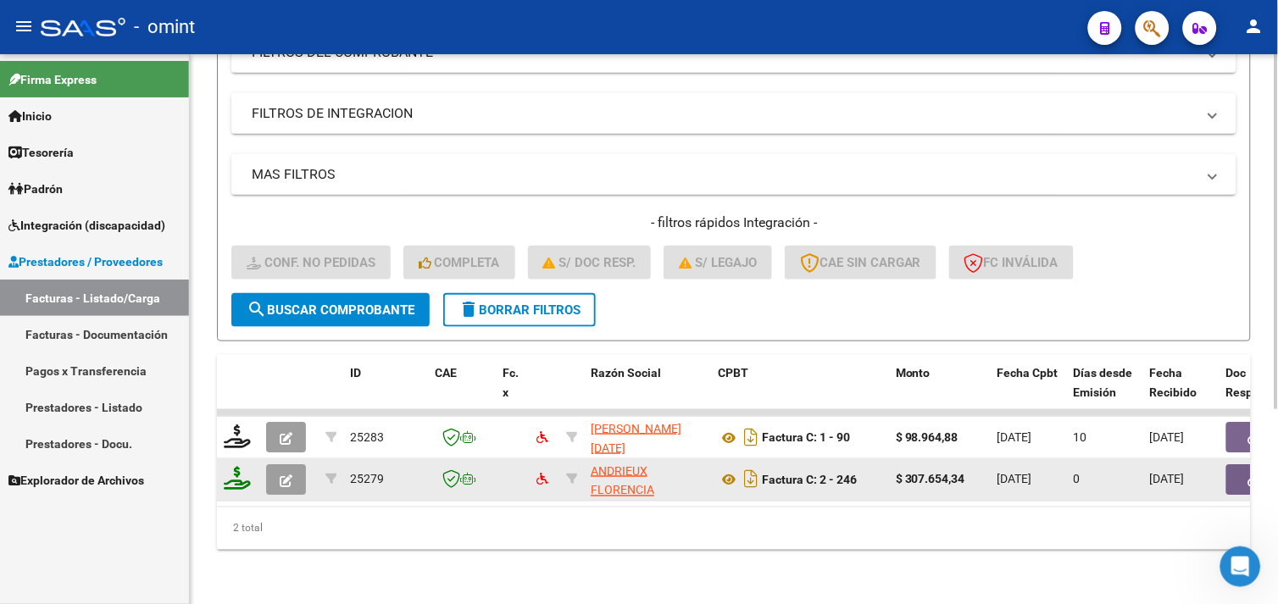
click at [240, 469] on icon at bounding box center [237, 479] width 27 height 24
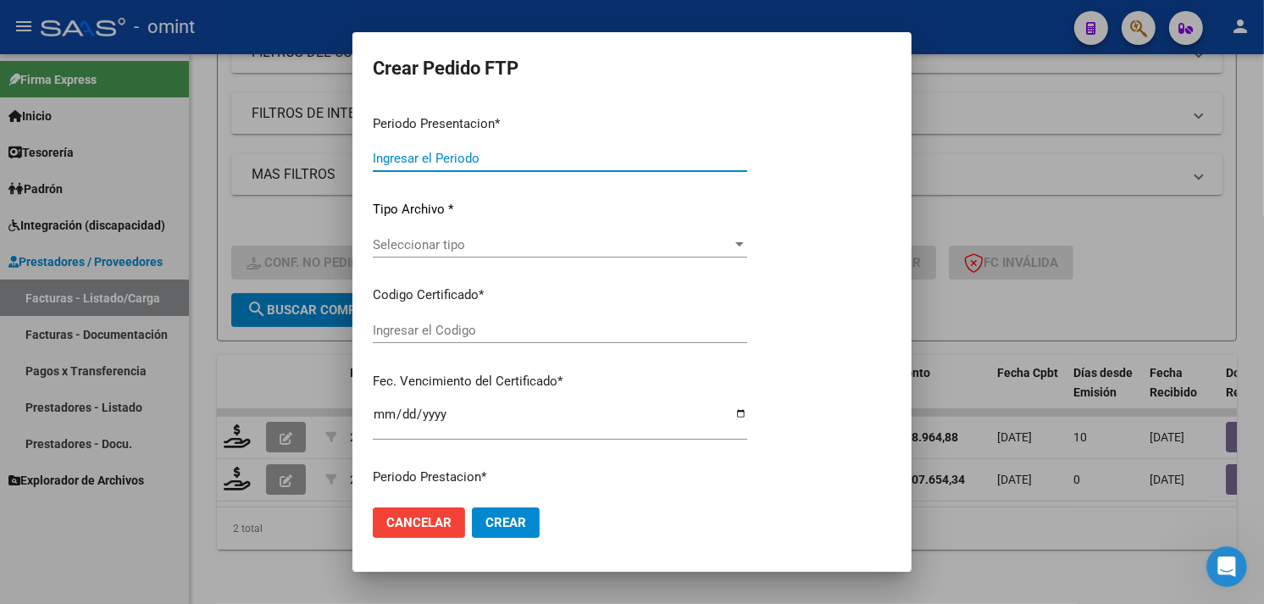
type input "202509"
type input "$ 307.654,34"
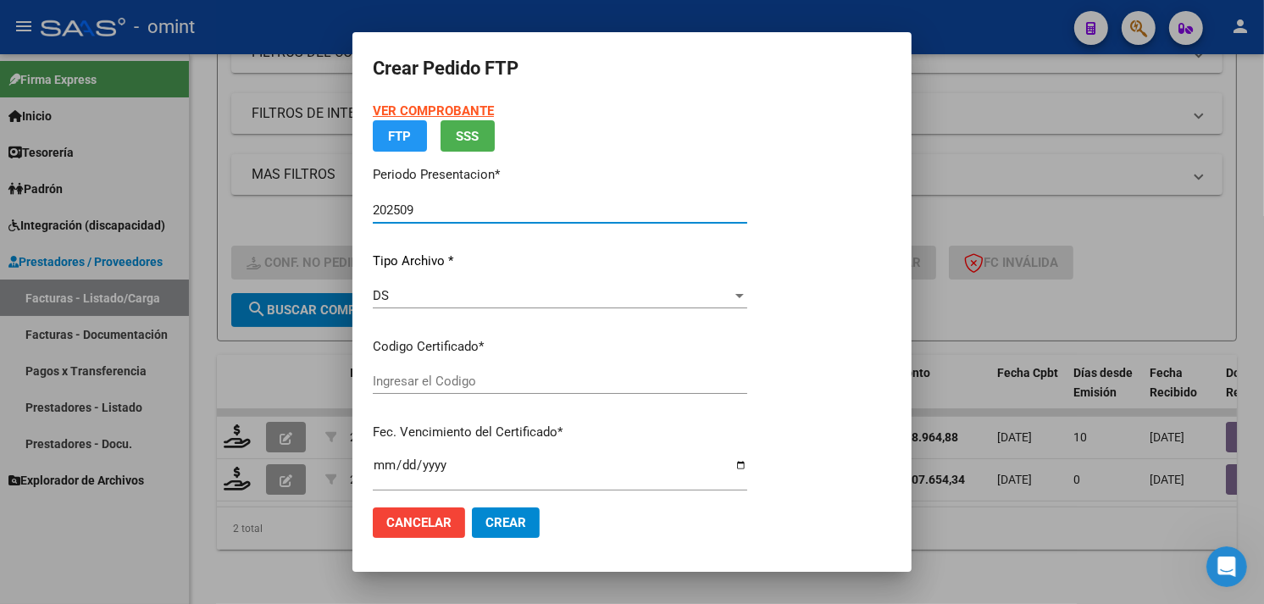
type input "9741048770"
type input "[DATE]"
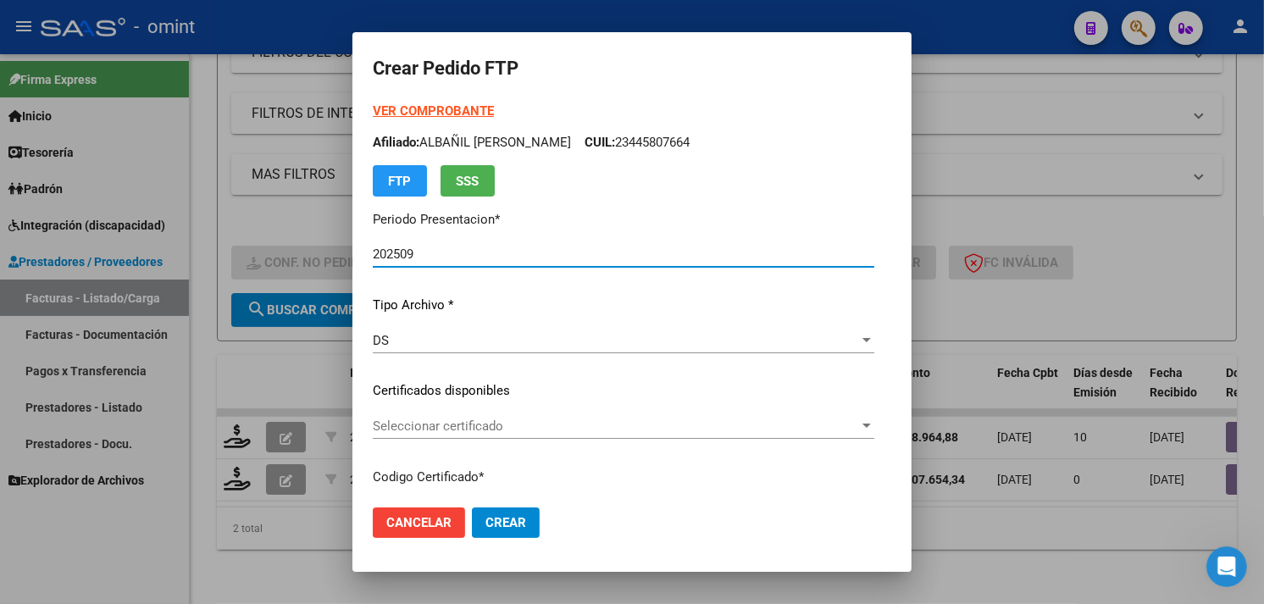
click at [489, 419] on span "Seleccionar certificado" at bounding box center [616, 426] width 486 height 15
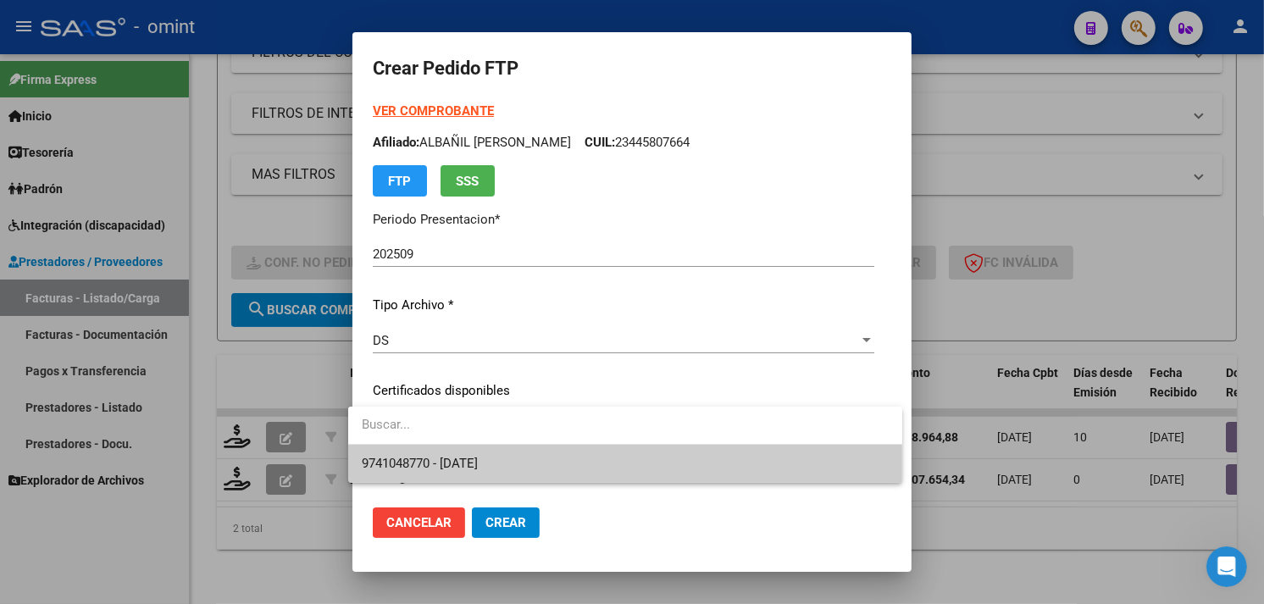
click at [478, 456] on span "9741048770 - [DATE]" at bounding box center [420, 463] width 116 height 15
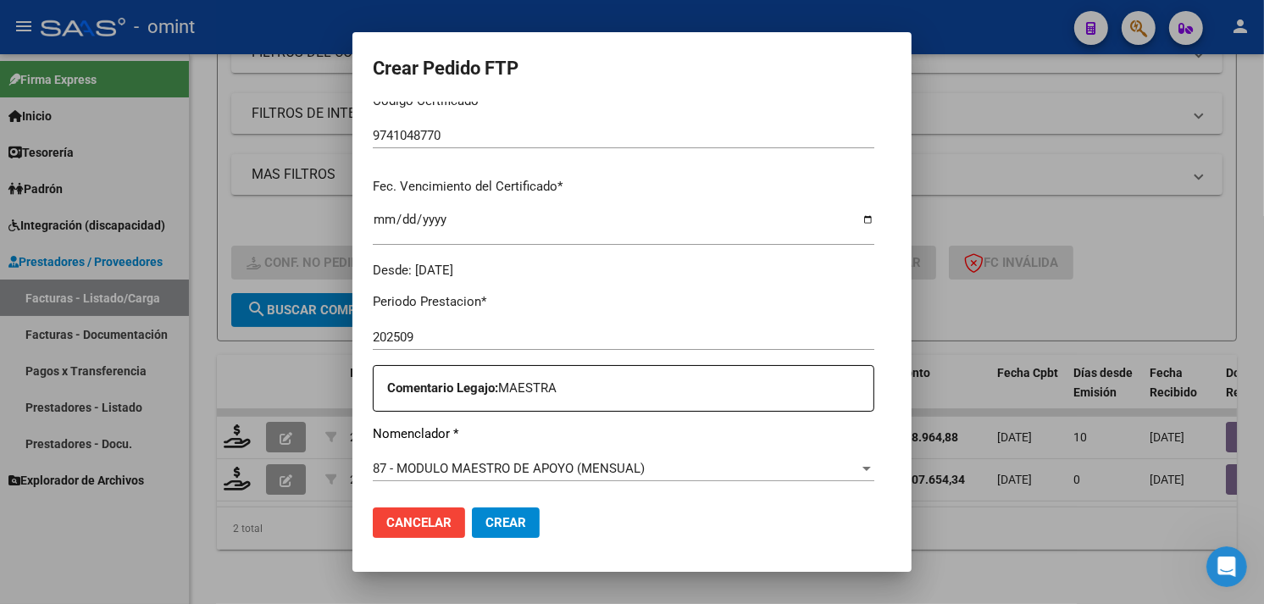
scroll to position [564, 0]
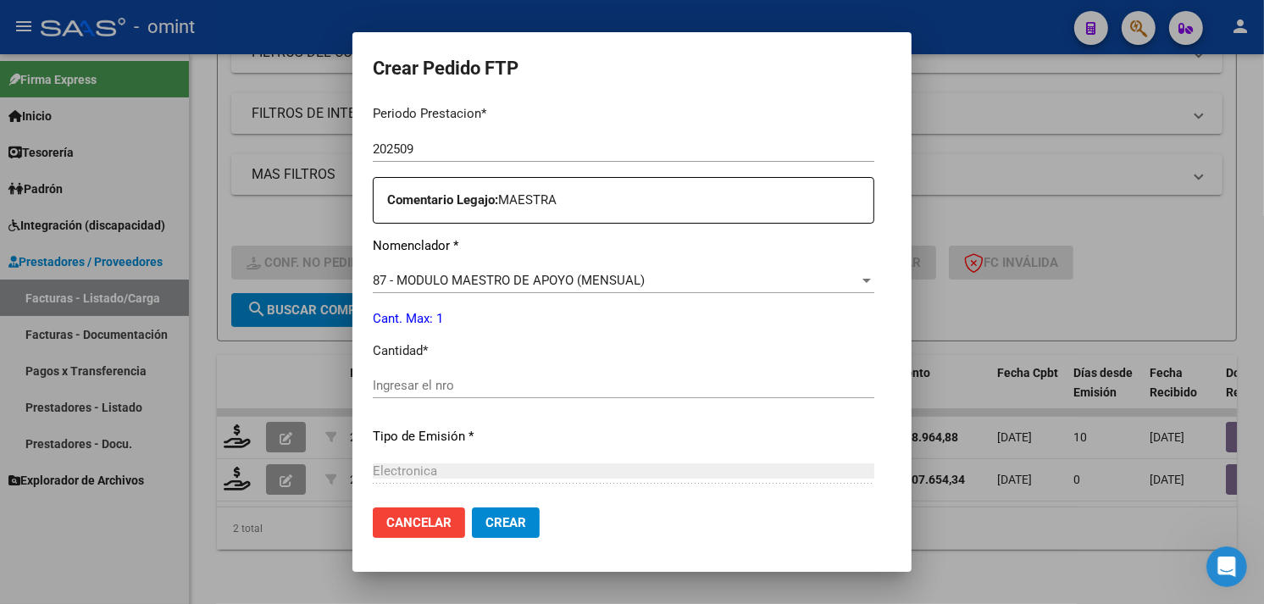
click at [467, 388] on input "Ingresar el nro" at bounding box center [624, 385] width 502 height 15
type input "1"
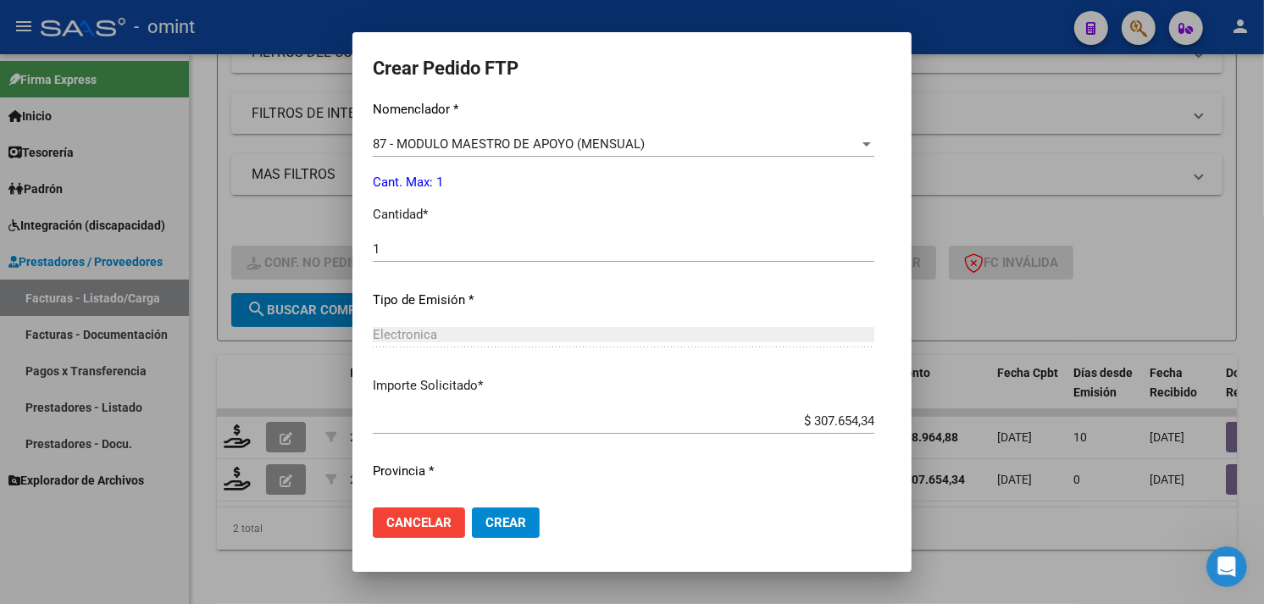
scroll to position [742, 0]
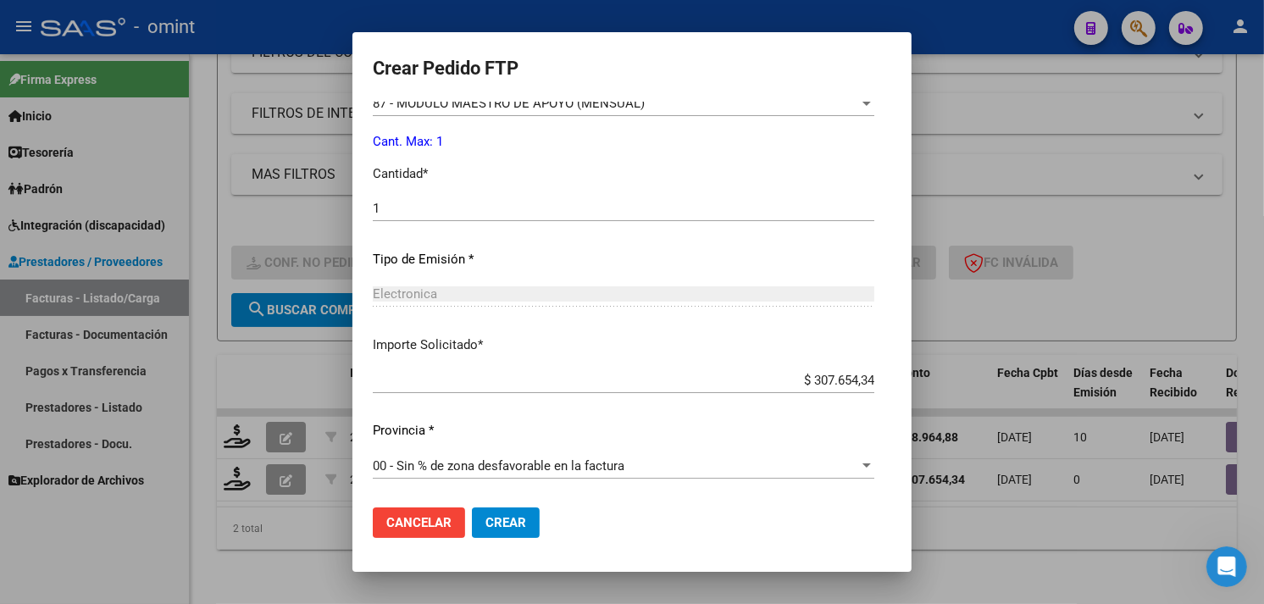
click at [496, 539] on mat-dialog-actions "Cancelar Crear" at bounding box center [632, 523] width 519 height 58
click at [500, 530] on span "Crear" at bounding box center [506, 522] width 41 height 15
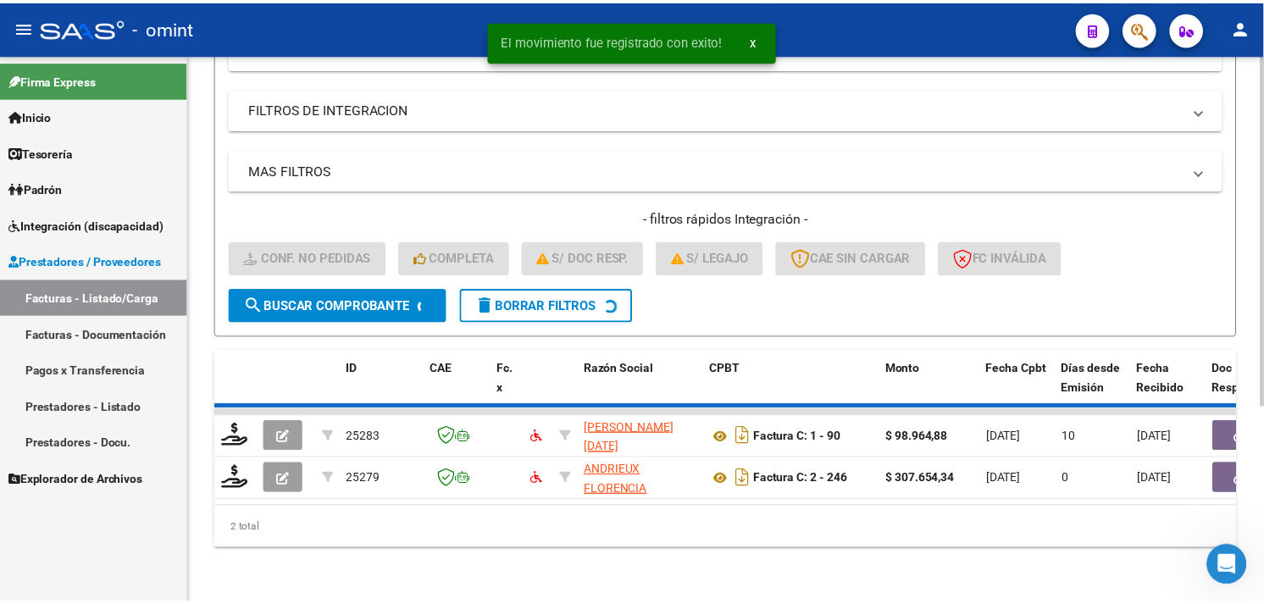
scroll to position [259, 0]
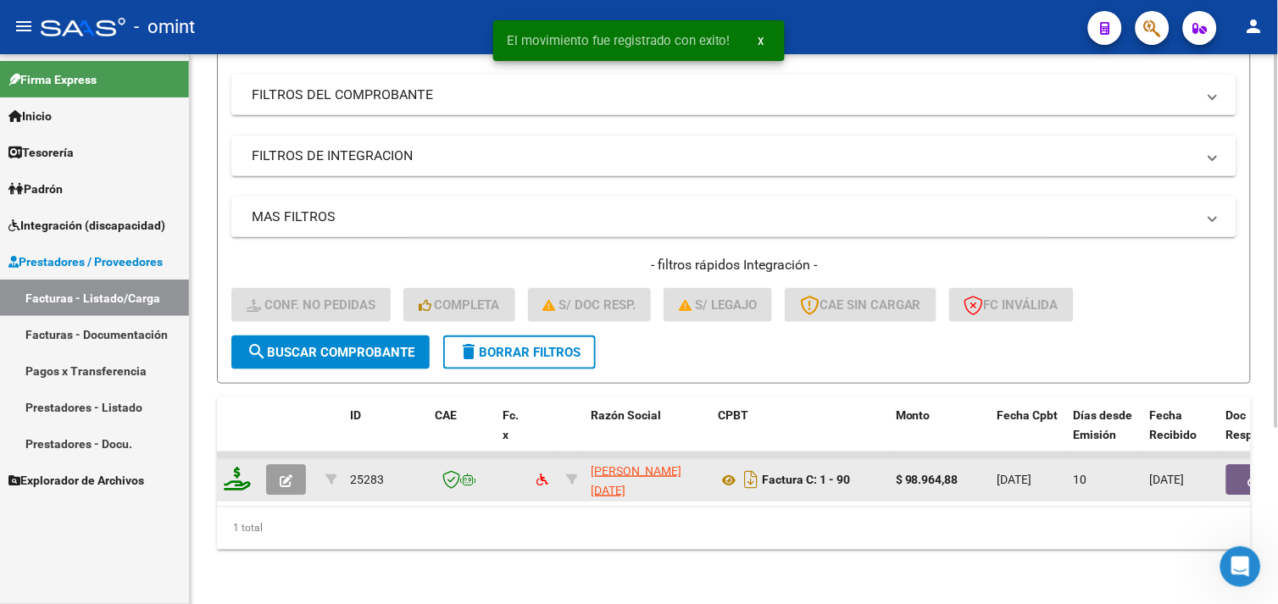
click at [239, 467] on icon at bounding box center [237, 479] width 27 height 24
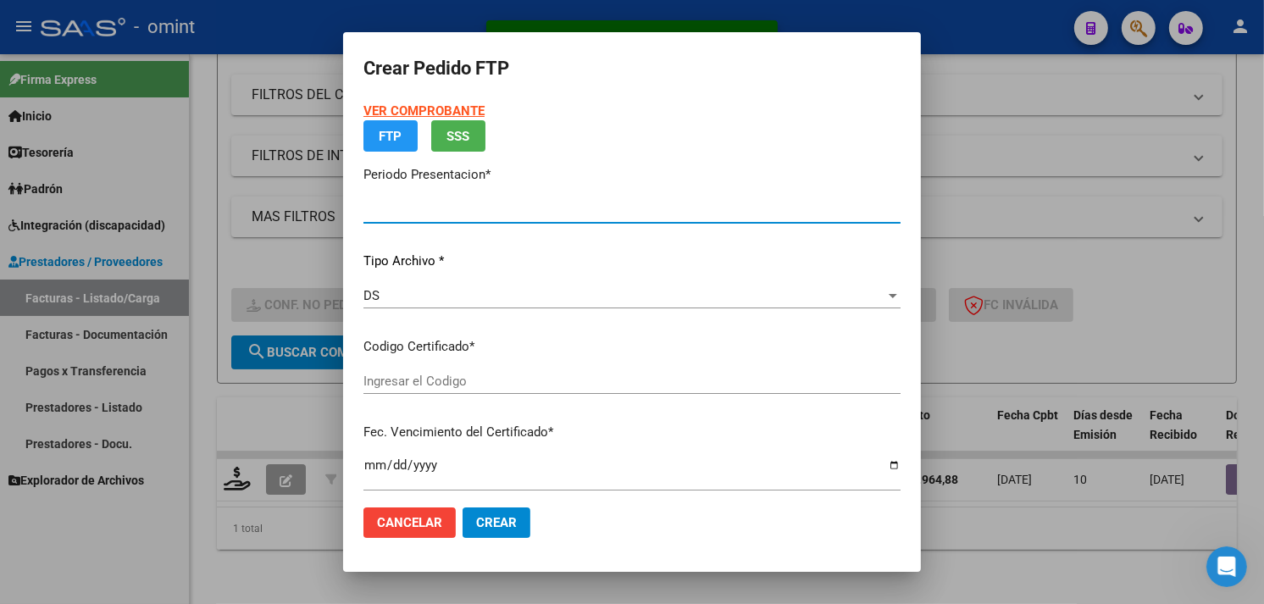
type input "202509"
type input "$ 98.964,88"
type input "8975174261"
type input "[DATE]"
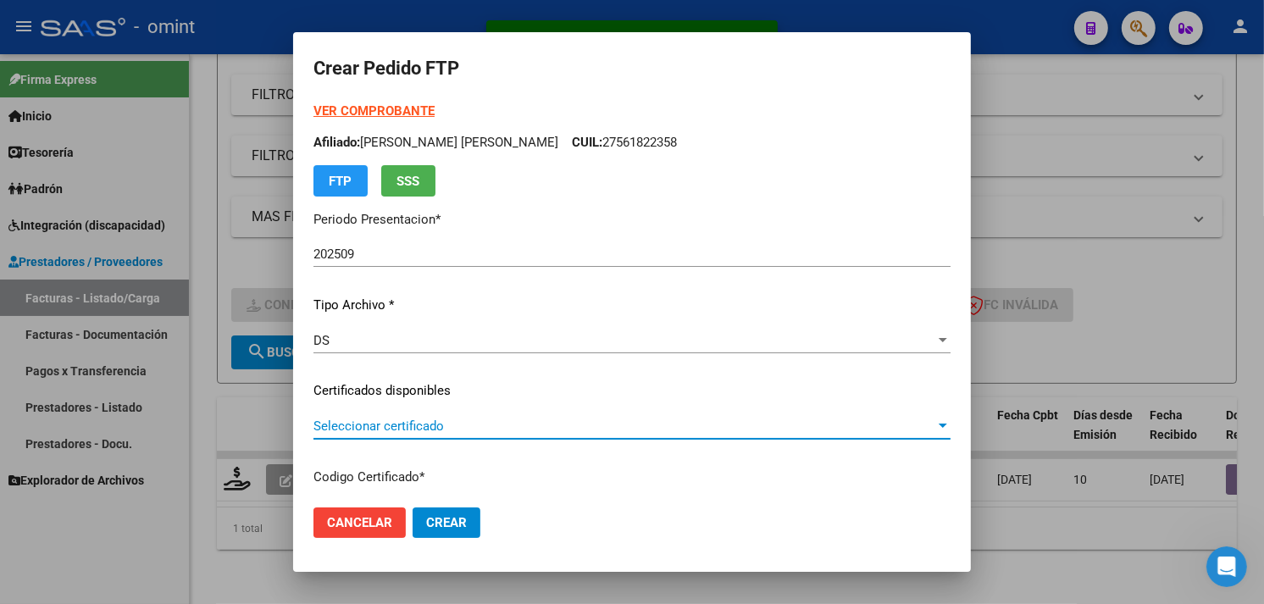
click at [460, 422] on span "Seleccionar certificado" at bounding box center [625, 426] width 622 height 15
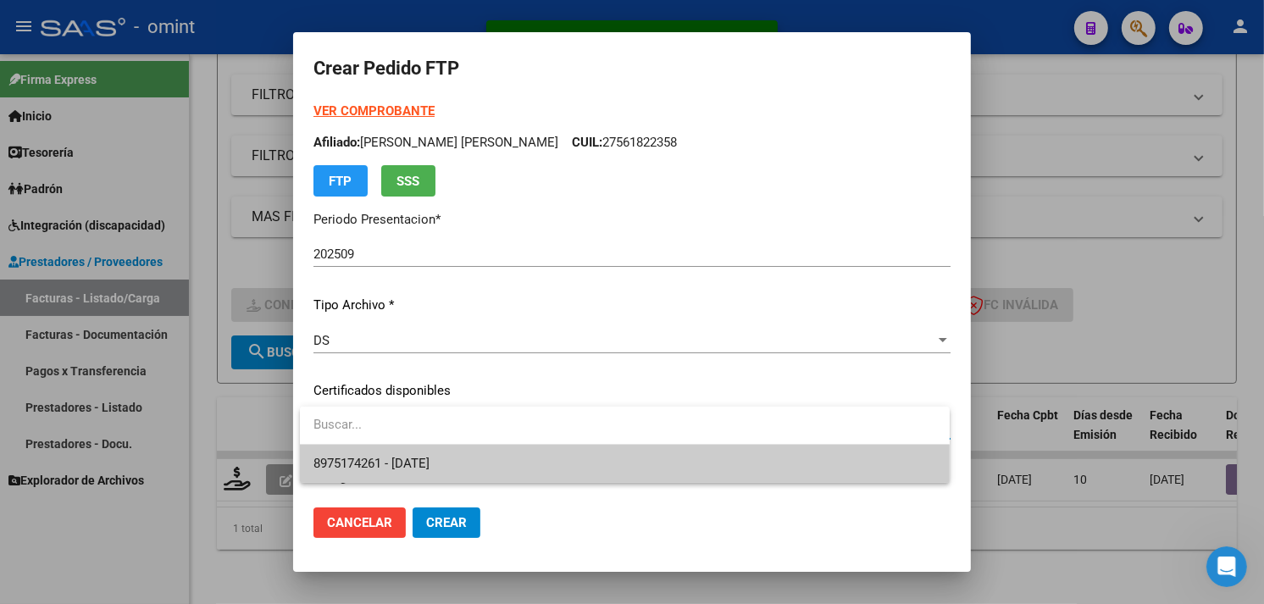
click at [463, 456] on span "8975174261 - [DATE]" at bounding box center [625, 464] width 623 height 38
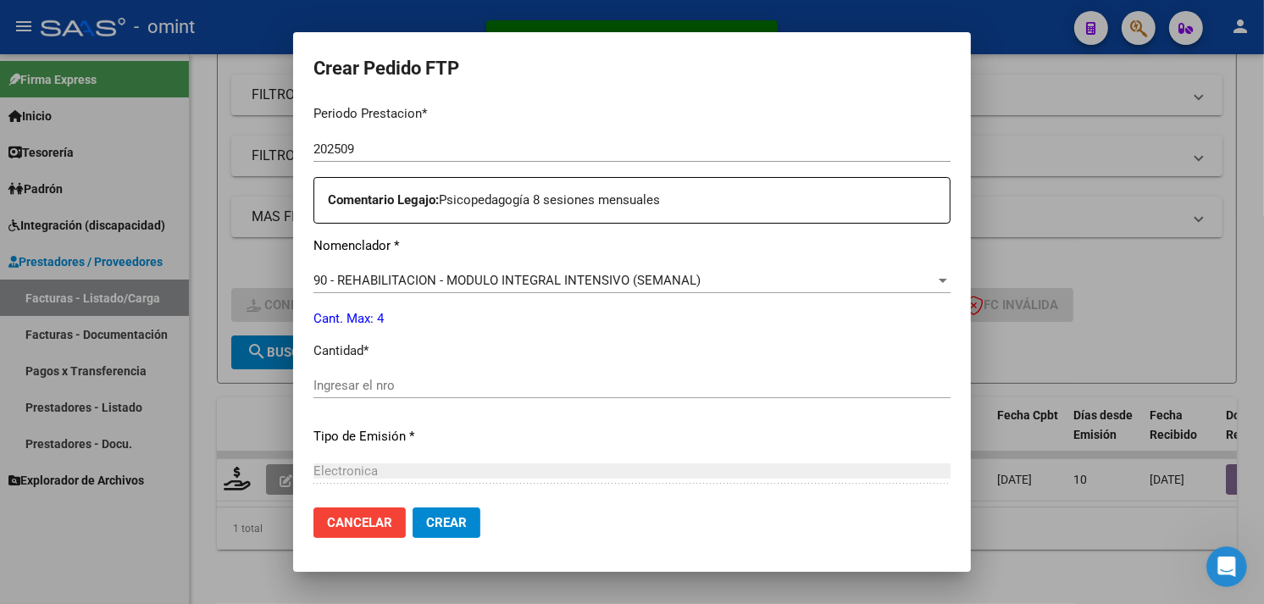
click at [460, 384] on input "Ingresar el nro" at bounding box center [632, 385] width 637 height 15
type input "4"
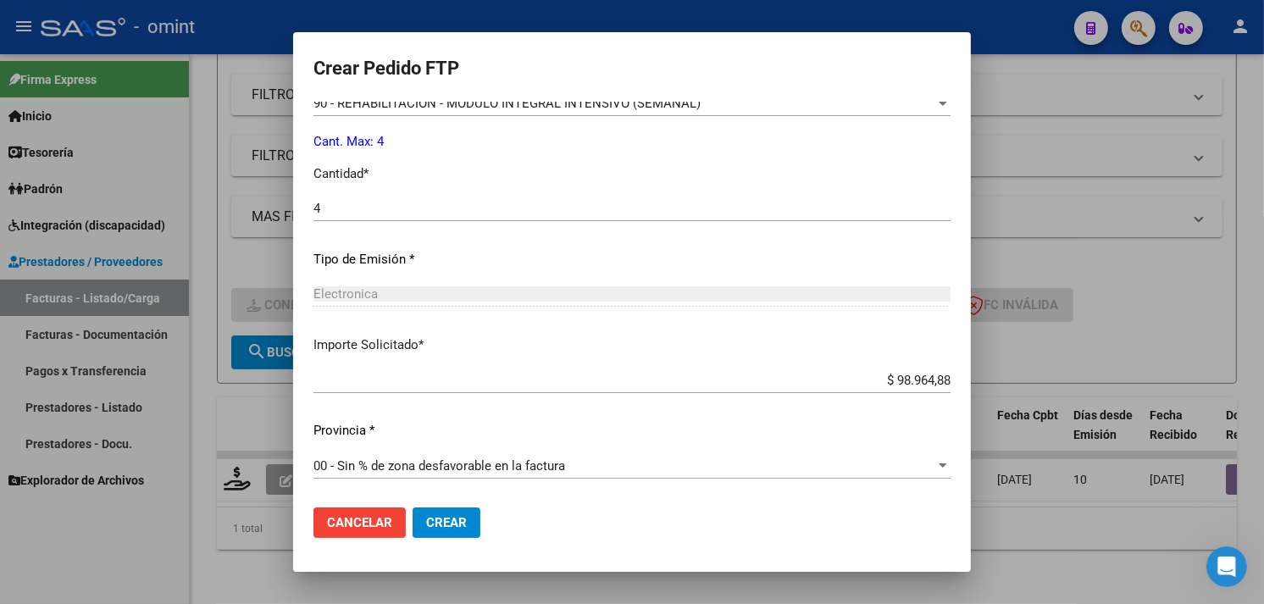
click at [444, 532] on button "Crear" at bounding box center [447, 523] width 68 height 31
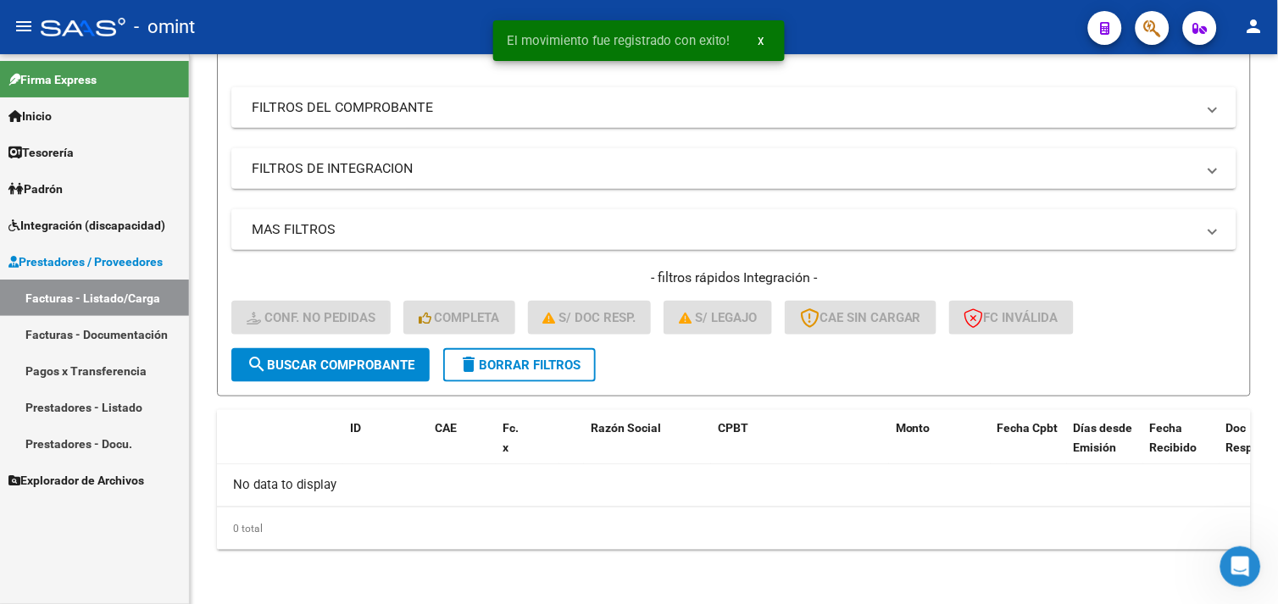
scroll to position [232, 0]
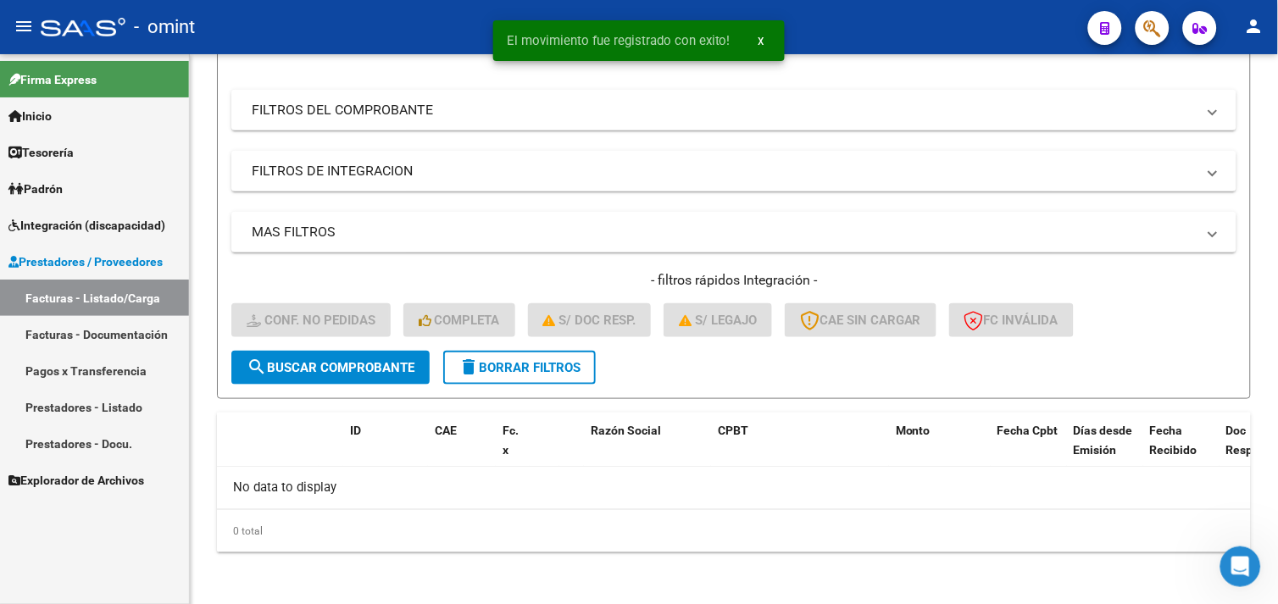
click at [108, 230] on span "Integración (discapacidad)" at bounding box center [86, 225] width 157 height 19
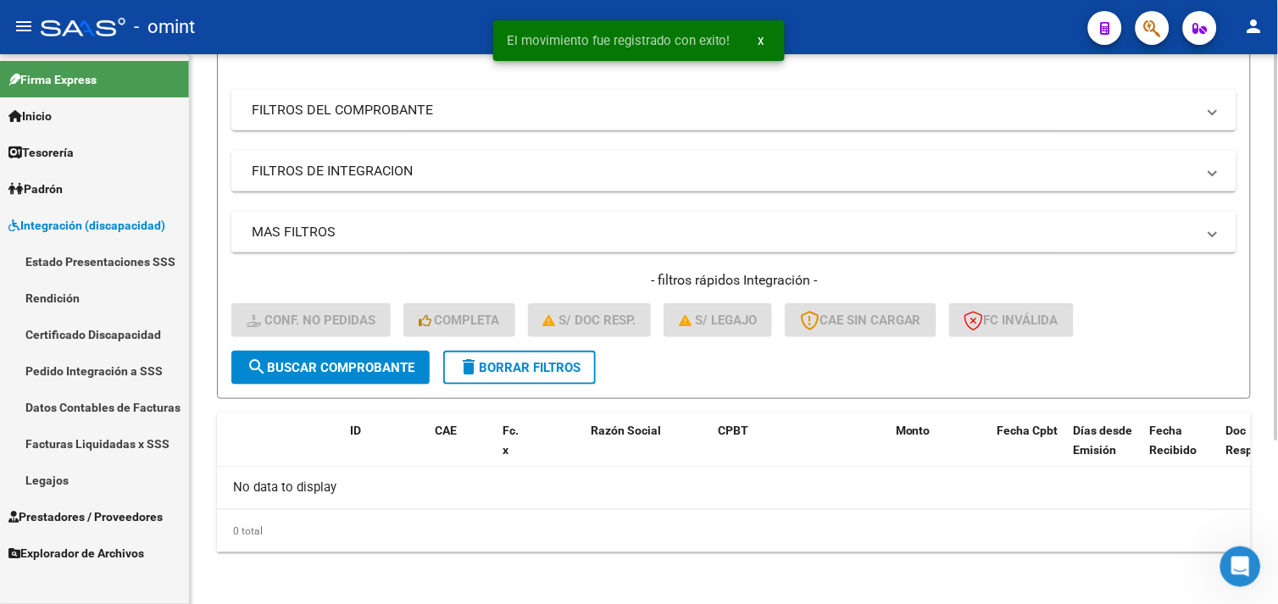
click at [574, 371] on span "delete Borrar Filtros" at bounding box center [520, 367] width 122 height 15
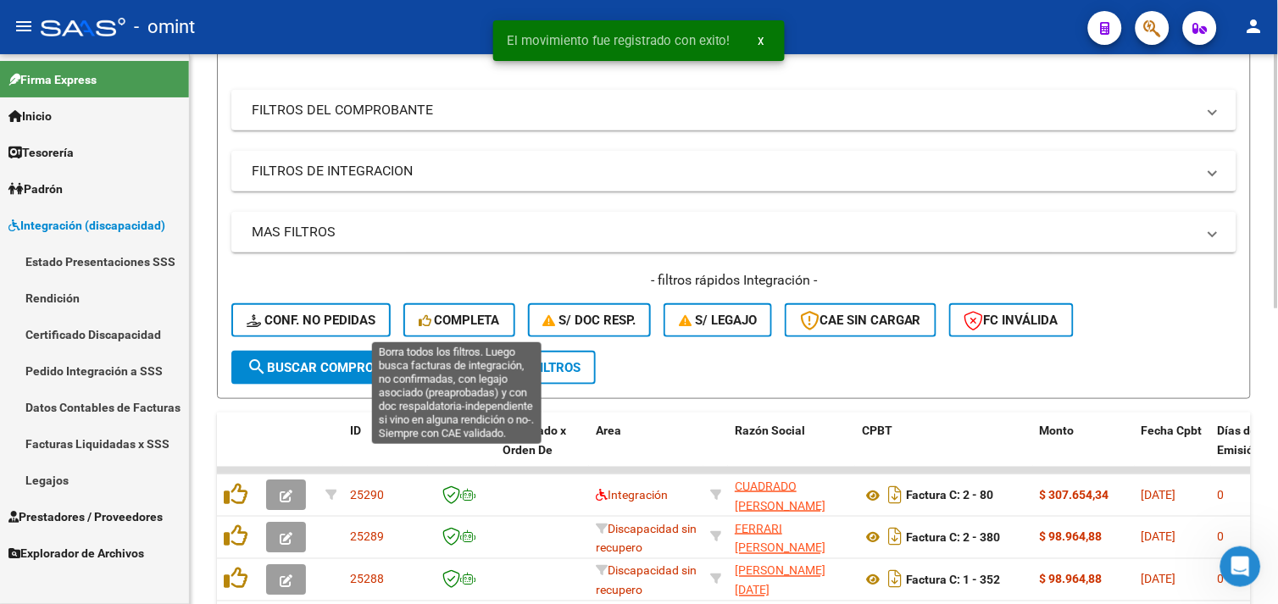
click at [464, 314] on span "Completa" at bounding box center [459, 320] width 81 height 15
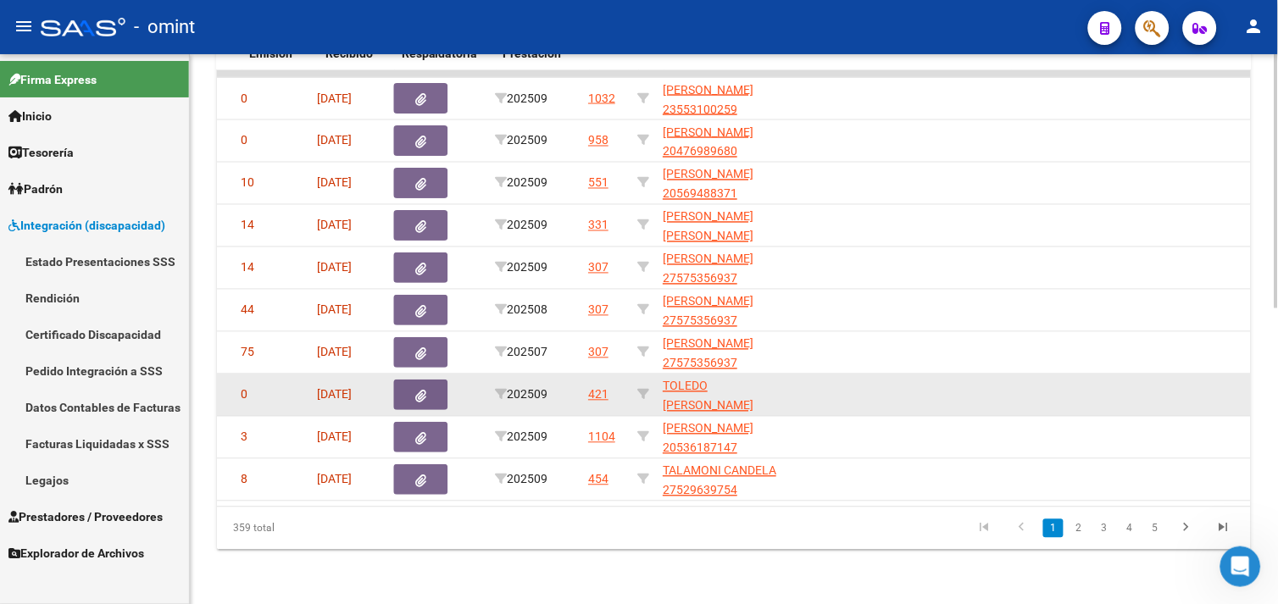
scroll to position [0, 0]
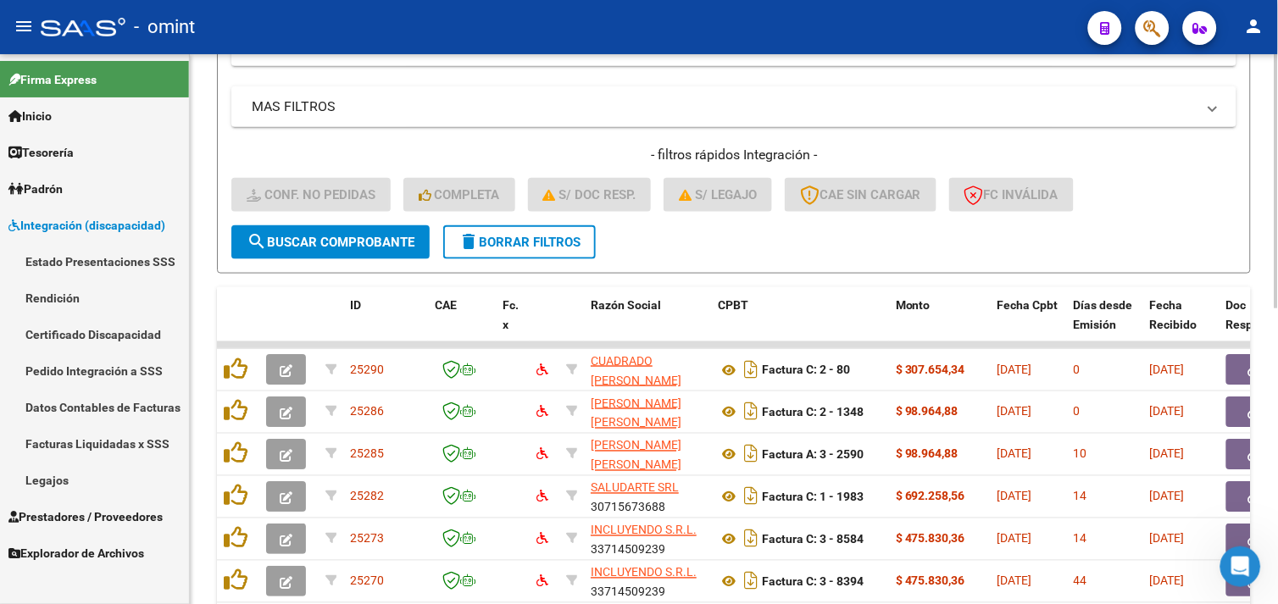
click at [525, 247] on span "delete Borrar Filtros" at bounding box center [520, 242] width 122 height 15
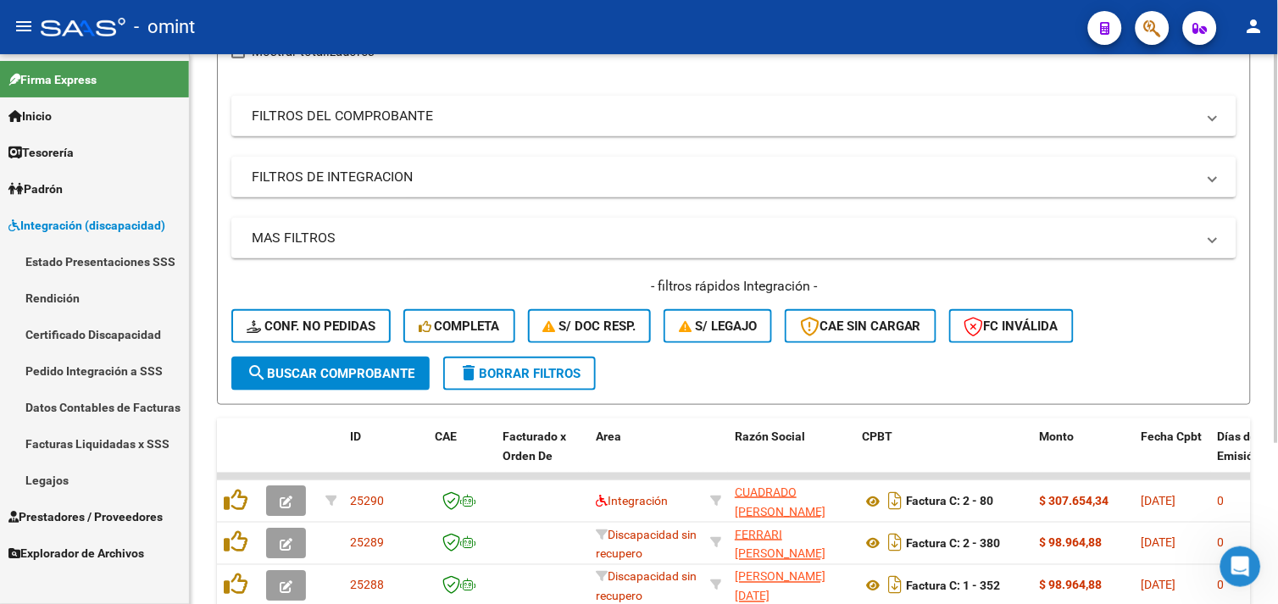
scroll to position [358, 0]
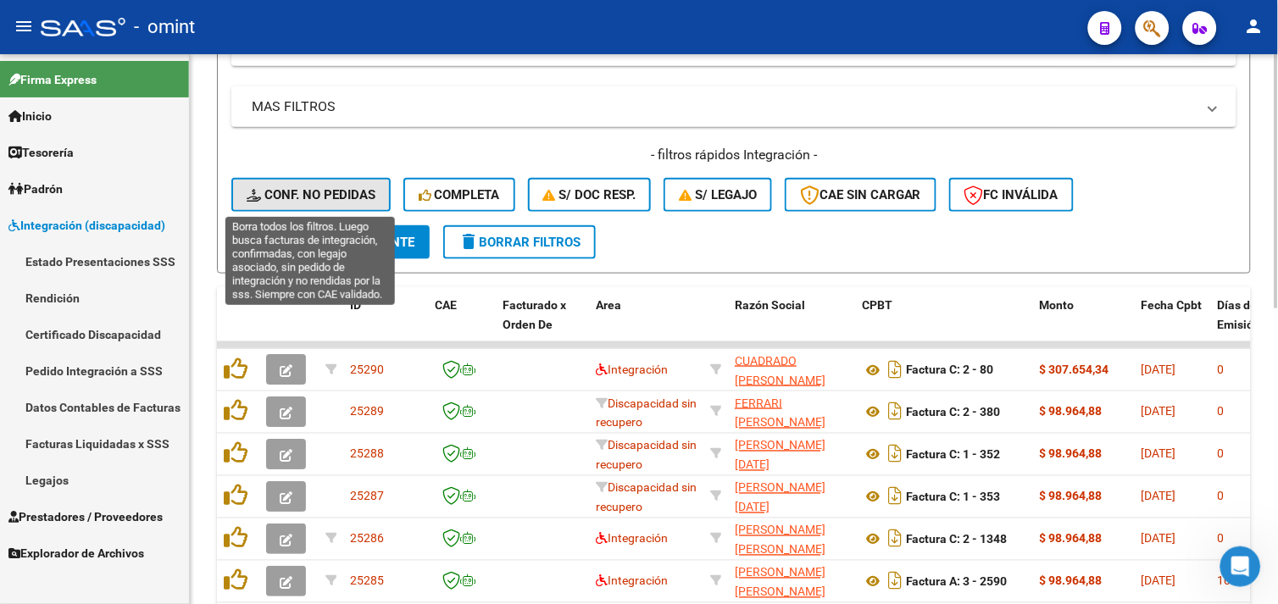
click at [302, 201] on span "Conf. no pedidas" at bounding box center [311, 194] width 129 height 15
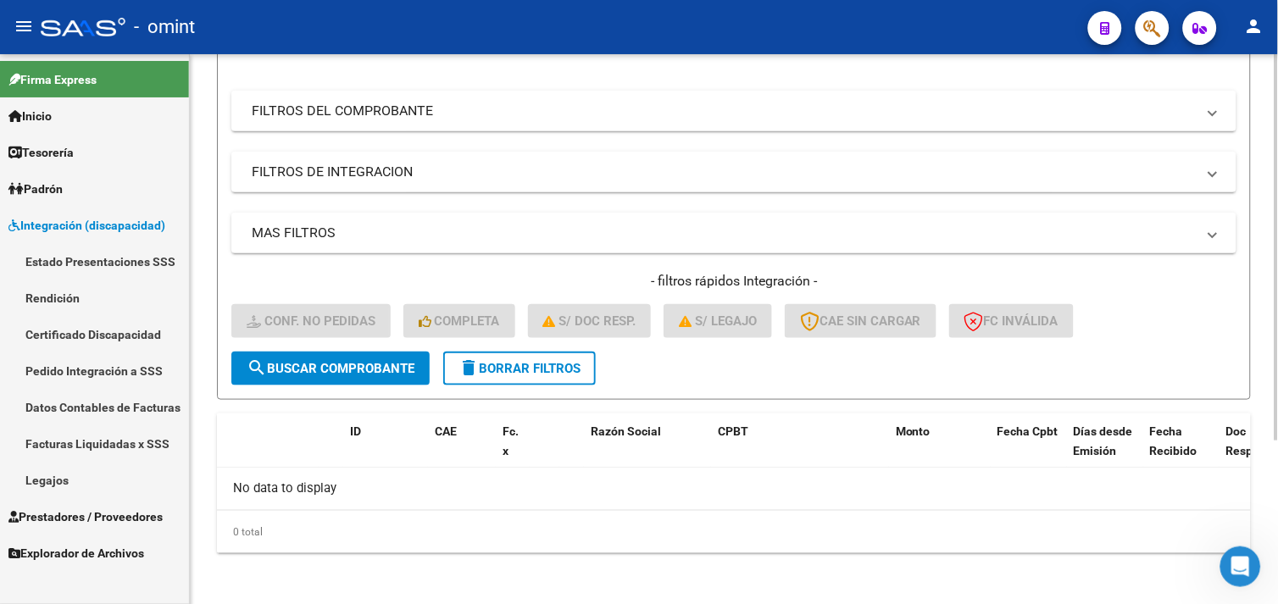
click at [537, 346] on div "- filtros rápidos Integración - Conf. no pedidas Completa S/ Doc Resp. S/ legaj…" at bounding box center [733, 312] width 1005 height 80
click at [528, 356] on button "delete Borrar Filtros" at bounding box center [519, 369] width 153 height 34
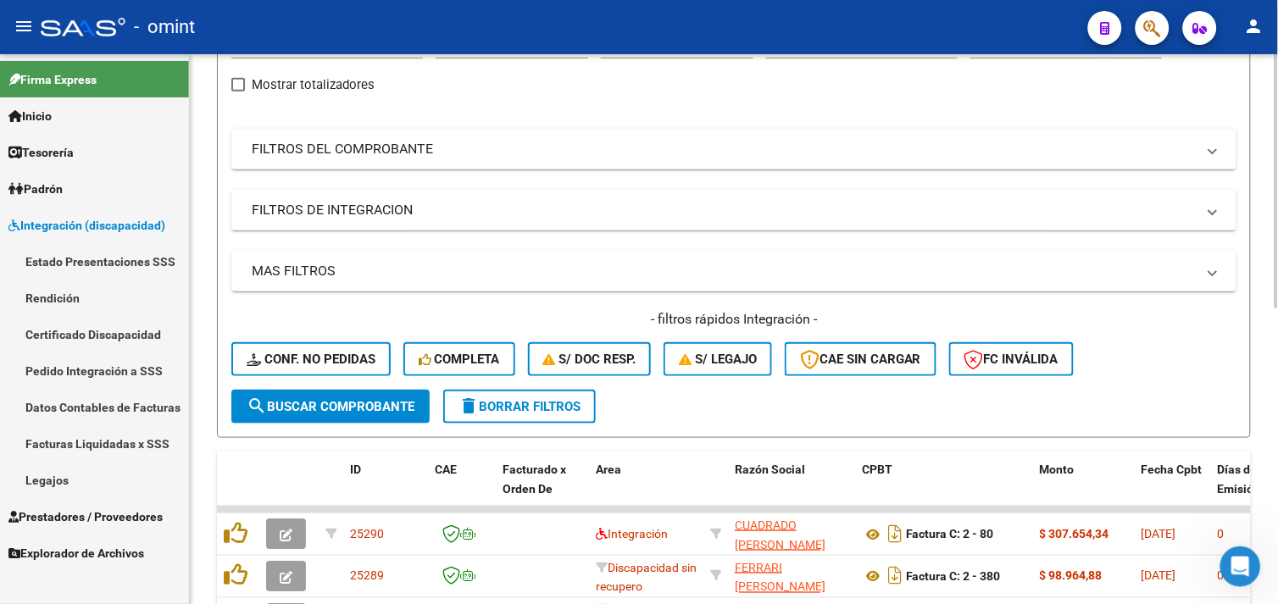
scroll to position [231, 0]
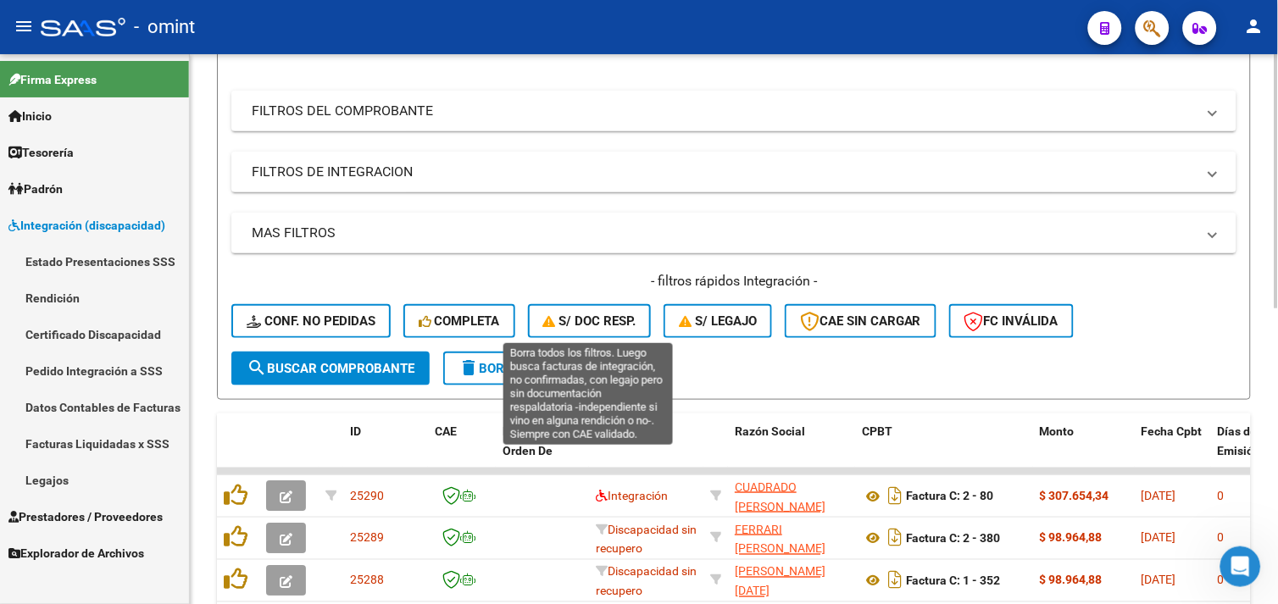
click at [559, 322] on span "S/ Doc Resp." at bounding box center [589, 321] width 93 height 15
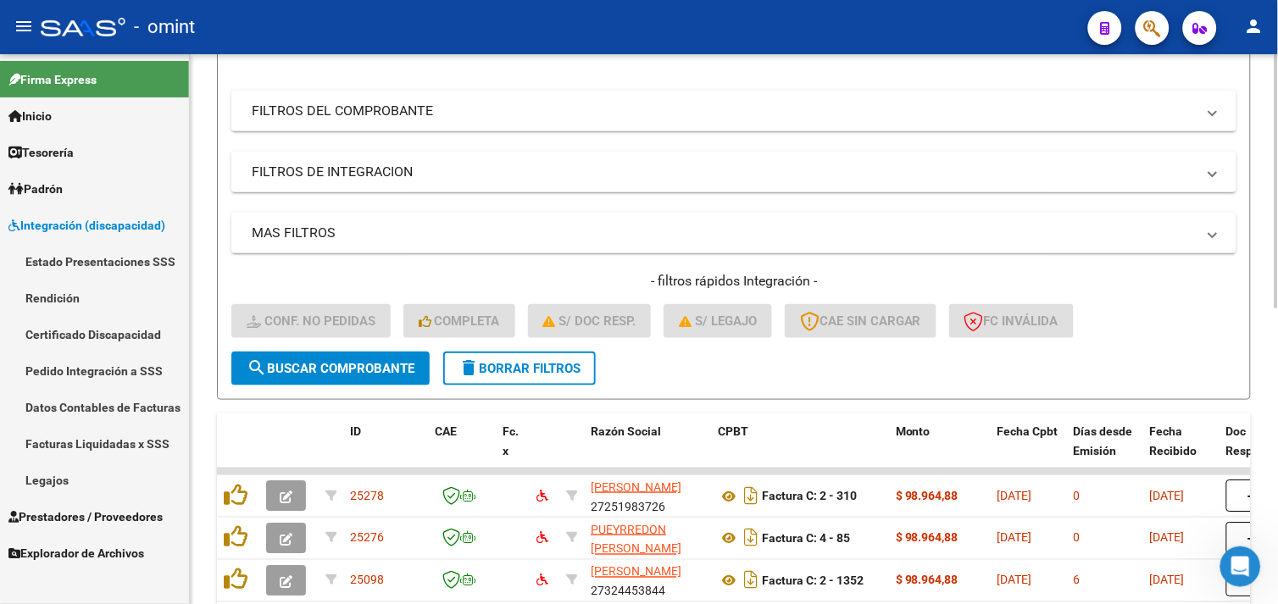
click at [545, 357] on button "delete Borrar Filtros" at bounding box center [519, 369] width 153 height 34
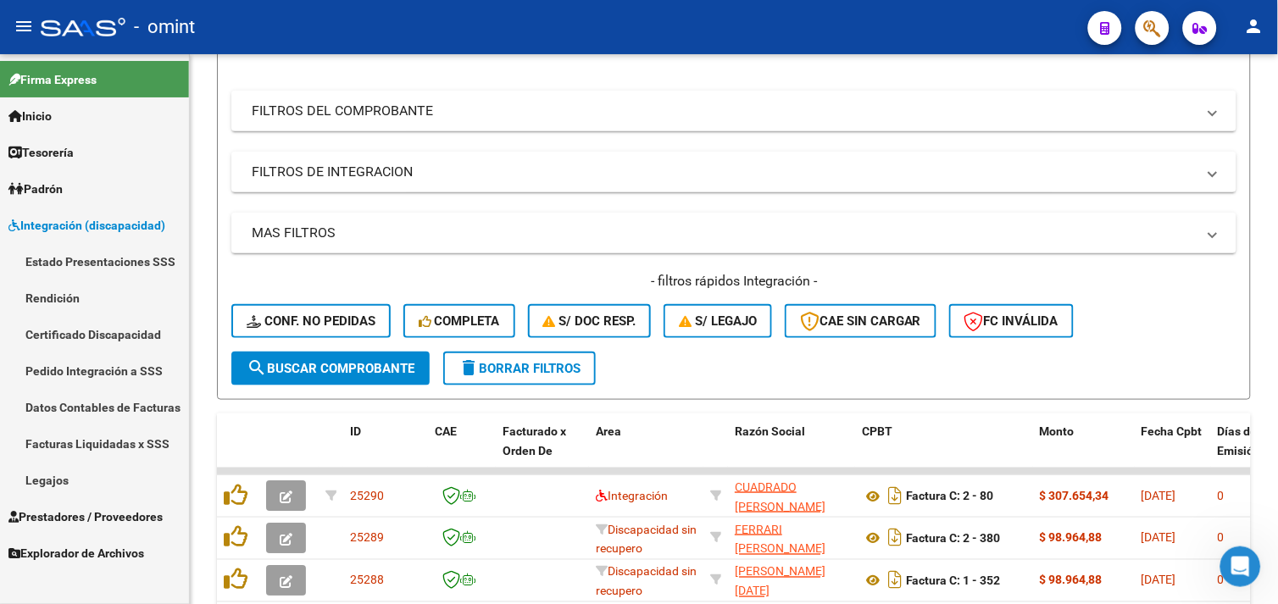
click at [137, 445] on link "Facturas Liquidadas x SSS" at bounding box center [94, 443] width 189 height 36
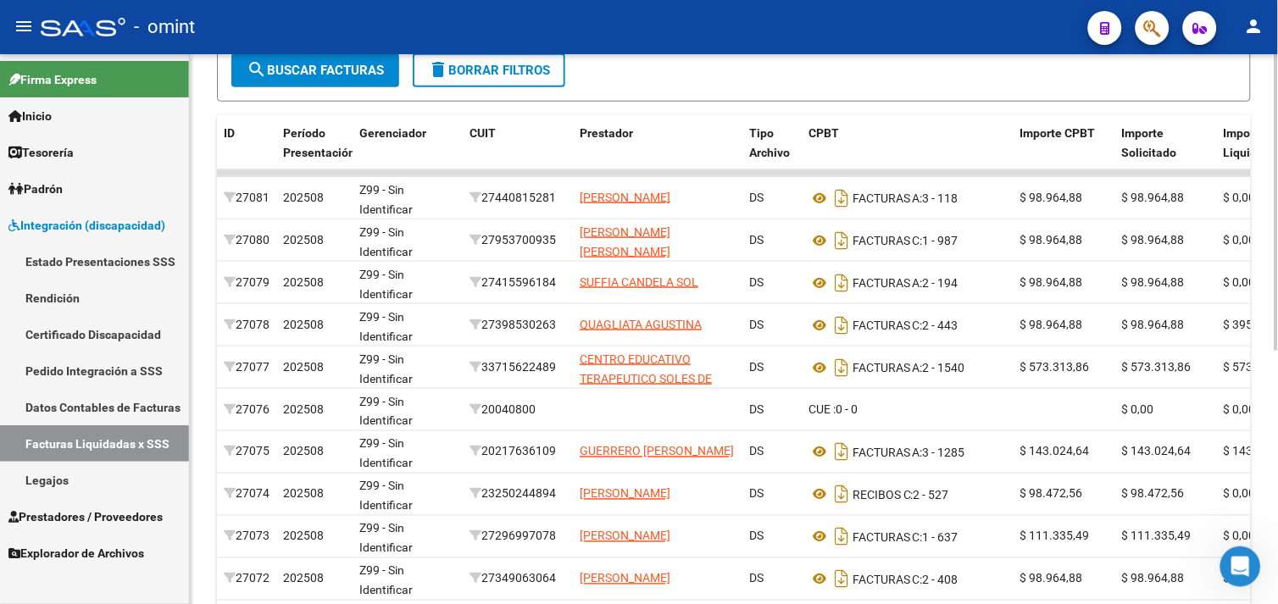
scroll to position [468, 0]
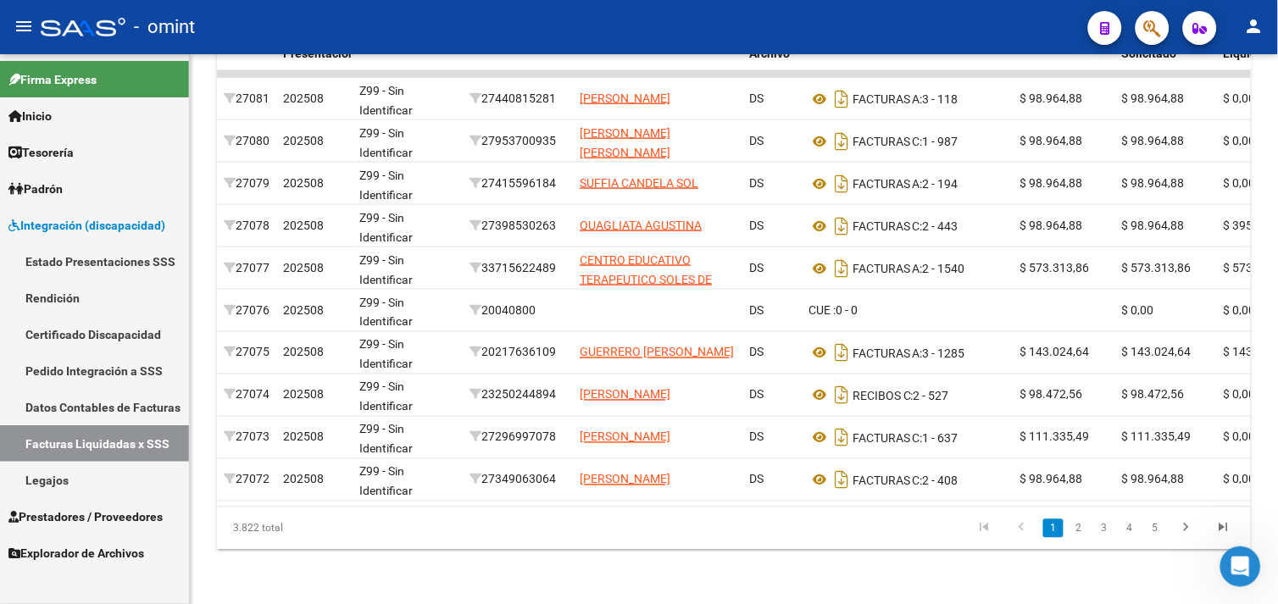
click at [74, 370] on link "Pedido Integración a SSS" at bounding box center [94, 371] width 189 height 36
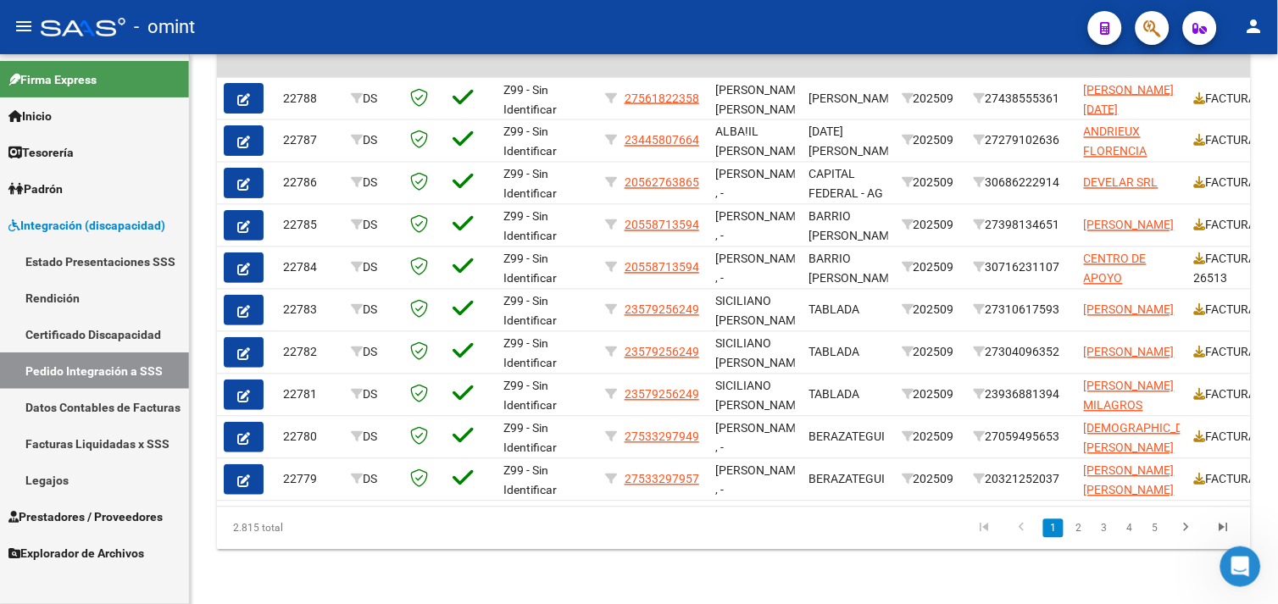
click at [90, 509] on span "Prestadores / Proveedores" at bounding box center [85, 517] width 154 height 19
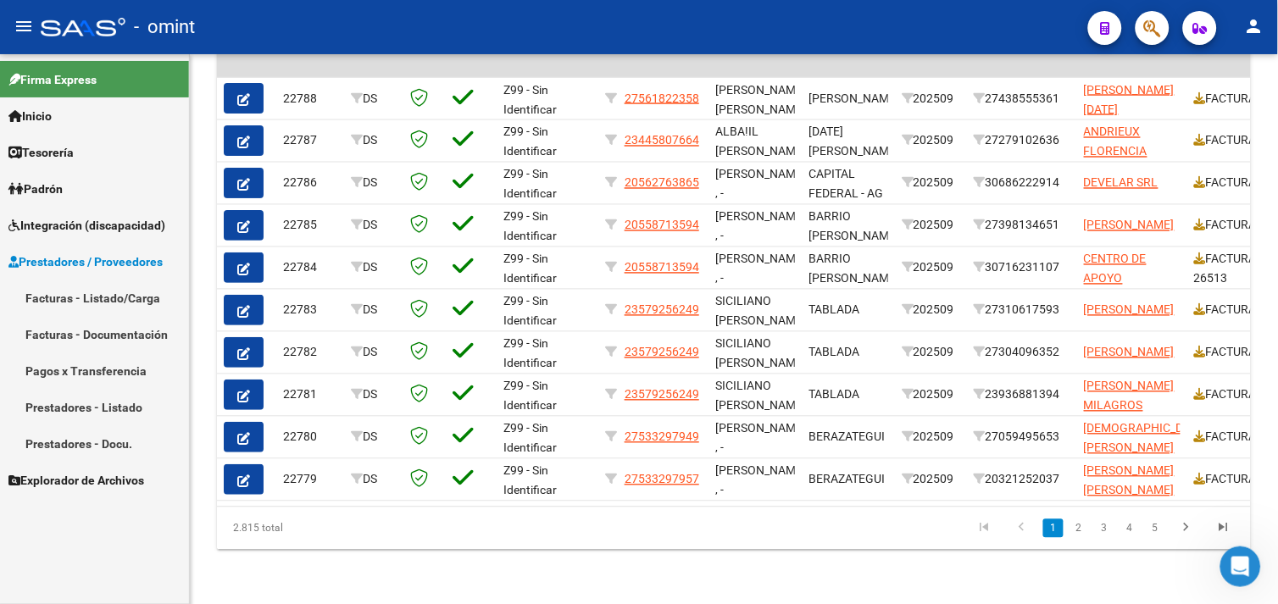
click at [81, 300] on link "Facturas - Listado/Carga" at bounding box center [94, 298] width 189 height 36
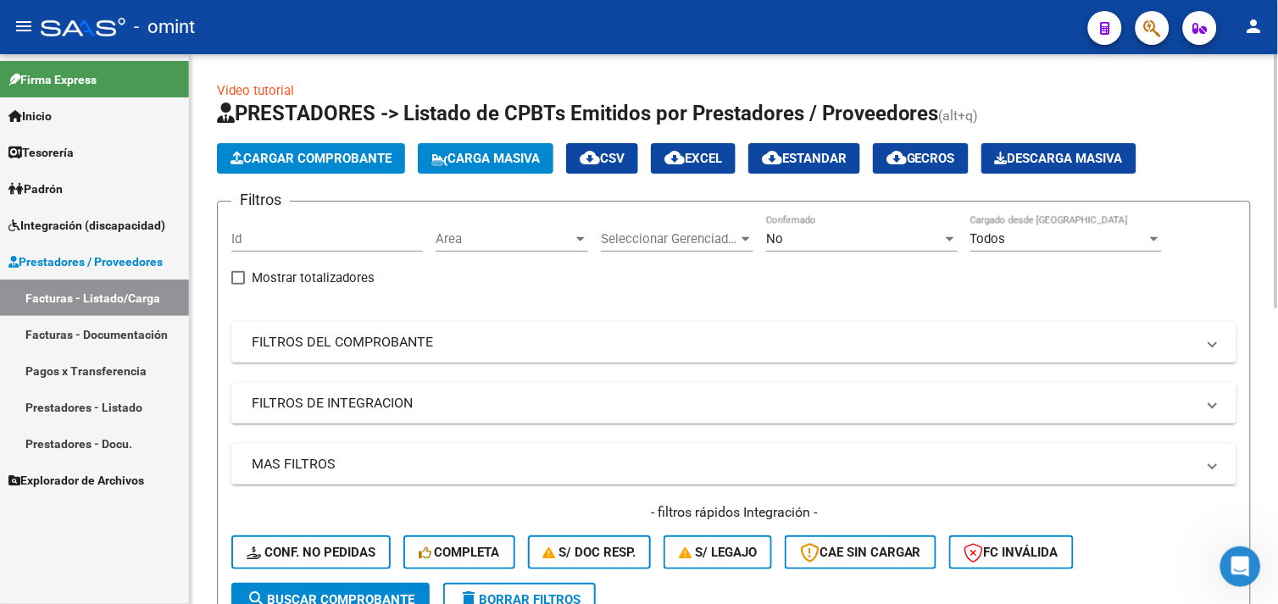
click at [449, 334] on mat-panel-title "FILTROS DEL COMPROBANTE" at bounding box center [724, 342] width 944 height 19
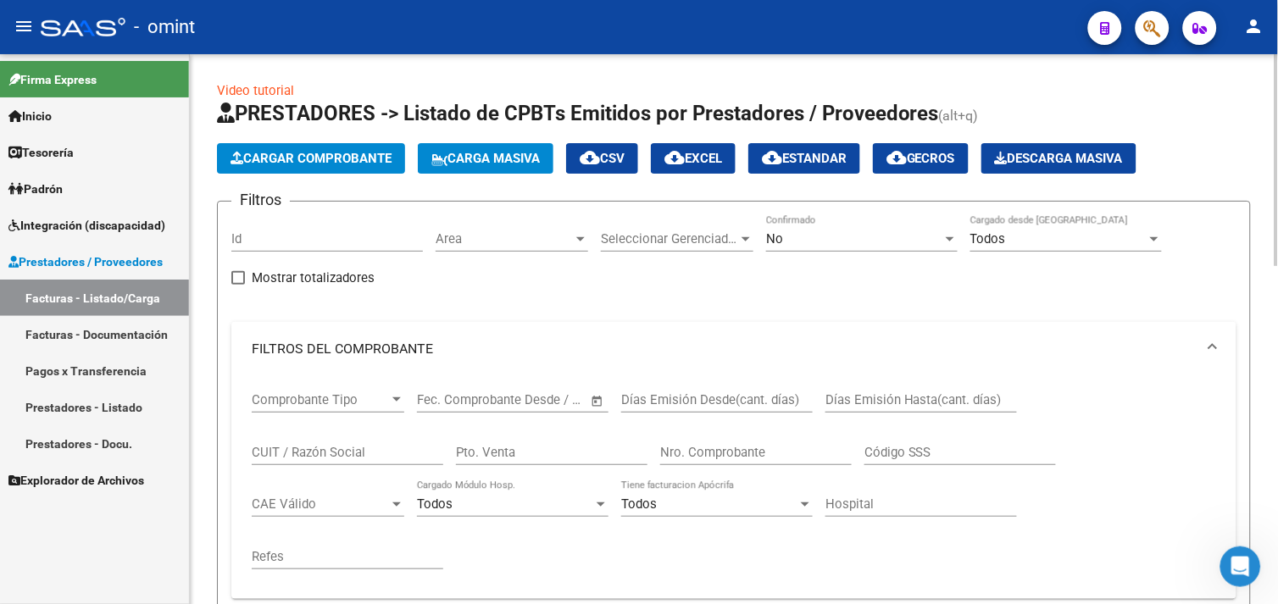
click at [410, 344] on mat-panel-title "FILTROS DEL COMPROBANTE" at bounding box center [724, 349] width 944 height 19
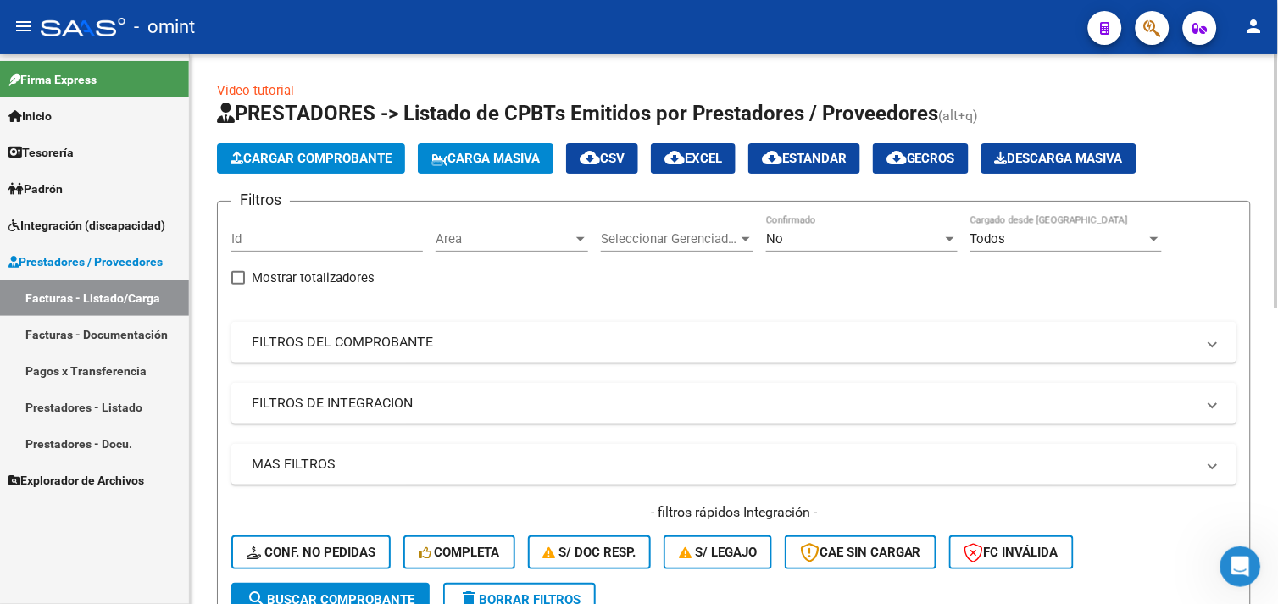
click at [373, 275] on span "Mostrar totalizadores" at bounding box center [313, 278] width 123 height 20
click at [238, 285] on input "Mostrar totalizadores" at bounding box center [237, 285] width 1 height 1
click at [373, 275] on span "Mostrar totalizadores" at bounding box center [313, 278] width 123 height 20
click at [238, 285] on input "Mostrar totalizadores" at bounding box center [237, 285] width 1 height 1
click at [373, 275] on span "Mostrar totalizadores" at bounding box center [313, 278] width 123 height 20
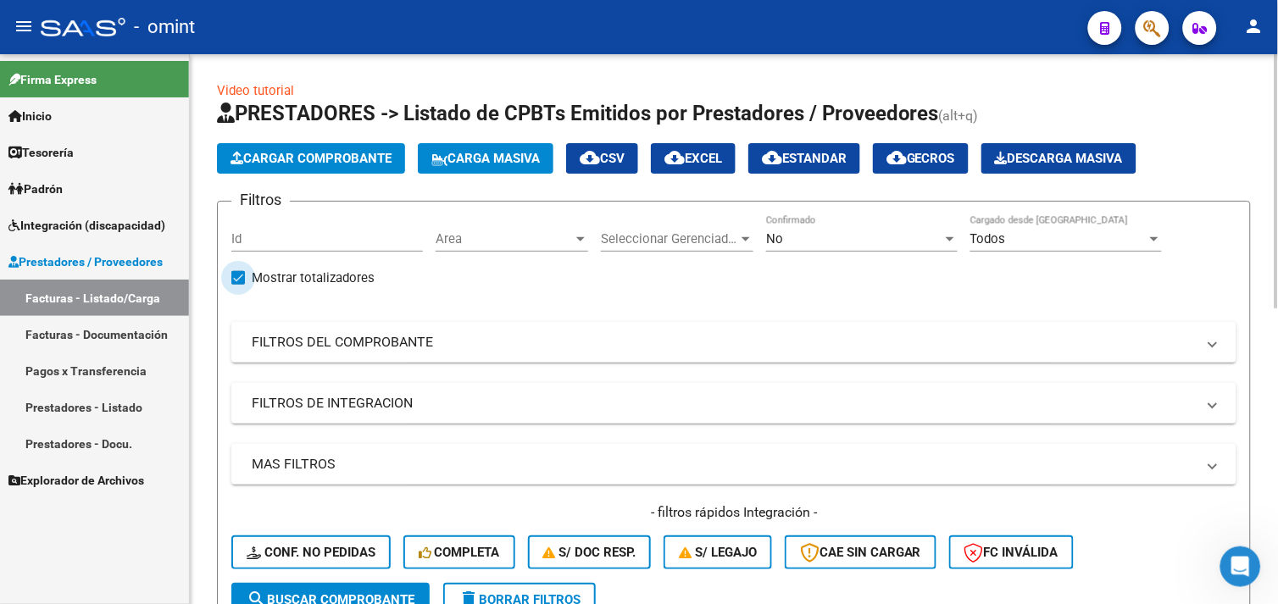
click at [238, 285] on input "Mostrar totalizadores" at bounding box center [237, 285] width 1 height 1
checkbox input "false"
click at [114, 303] on link "Facturas - Listado/Carga" at bounding box center [94, 298] width 189 height 36
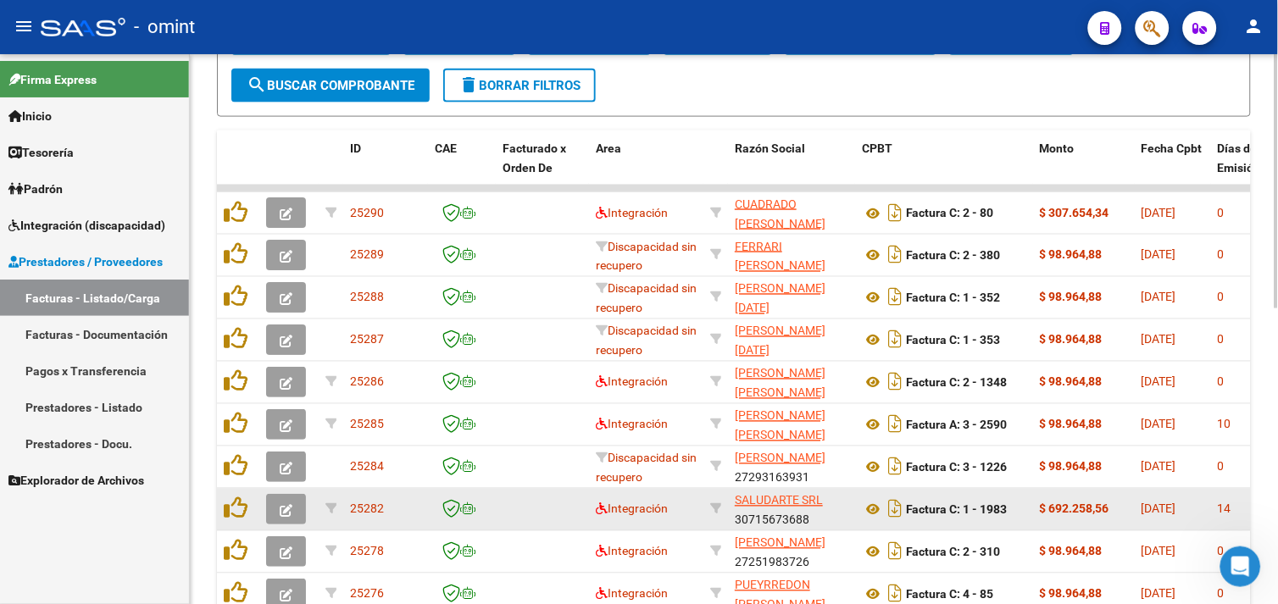
scroll to position [564, 0]
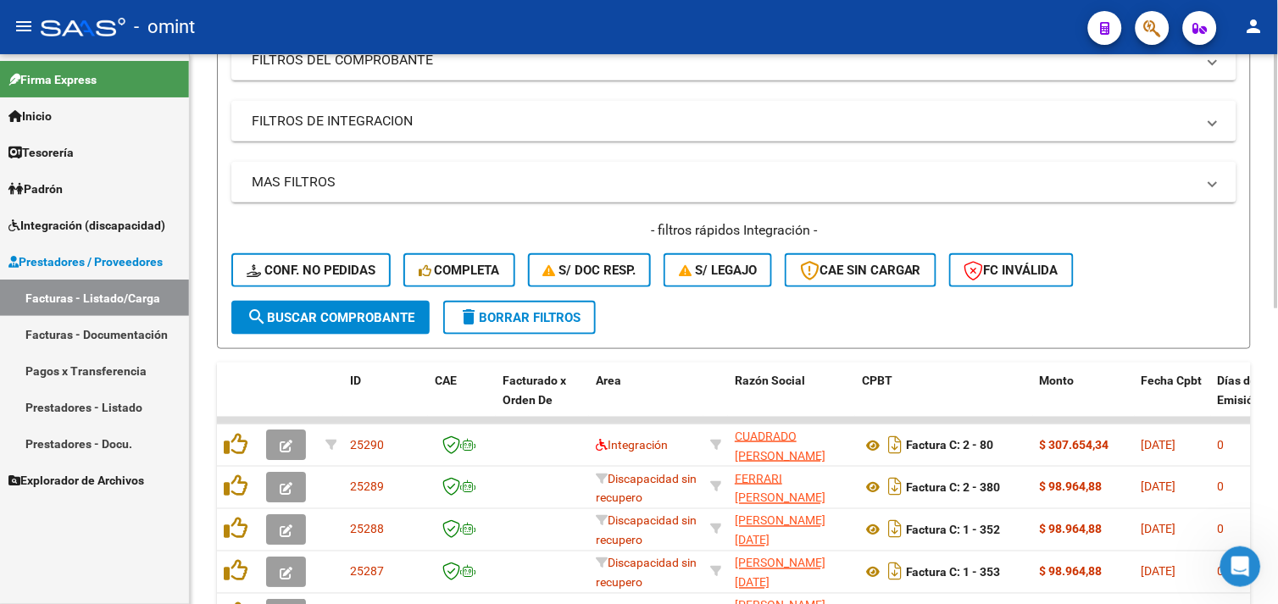
click at [561, 306] on button "delete Borrar Filtros" at bounding box center [519, 318] width 153 height 34
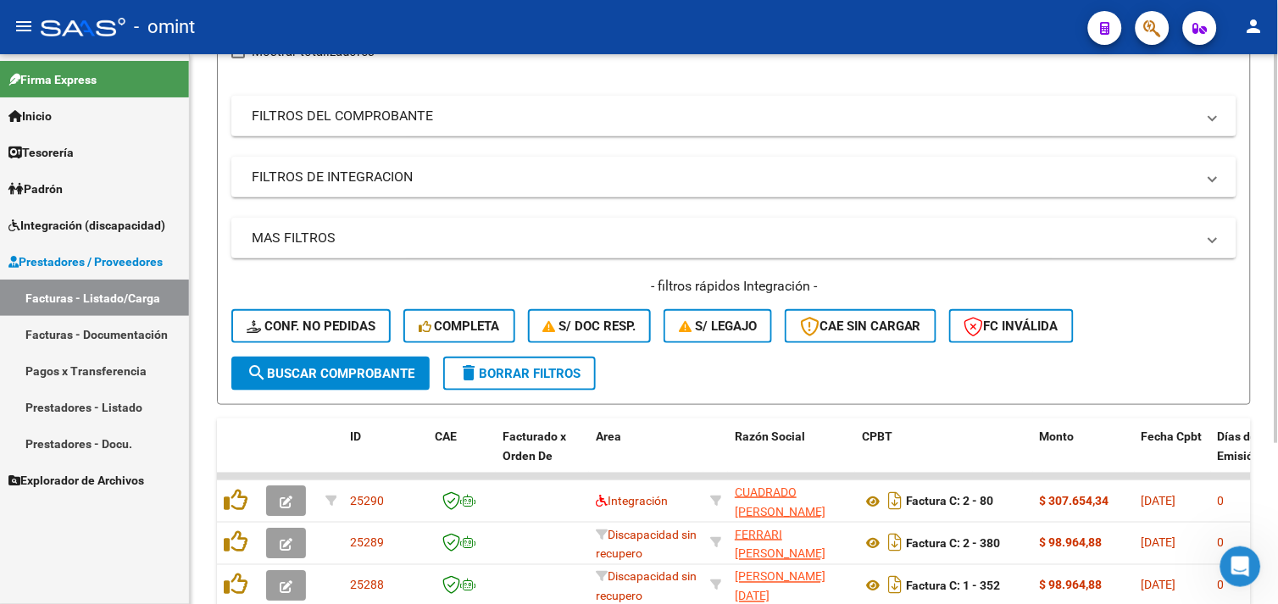
scroll to position [282, 0]
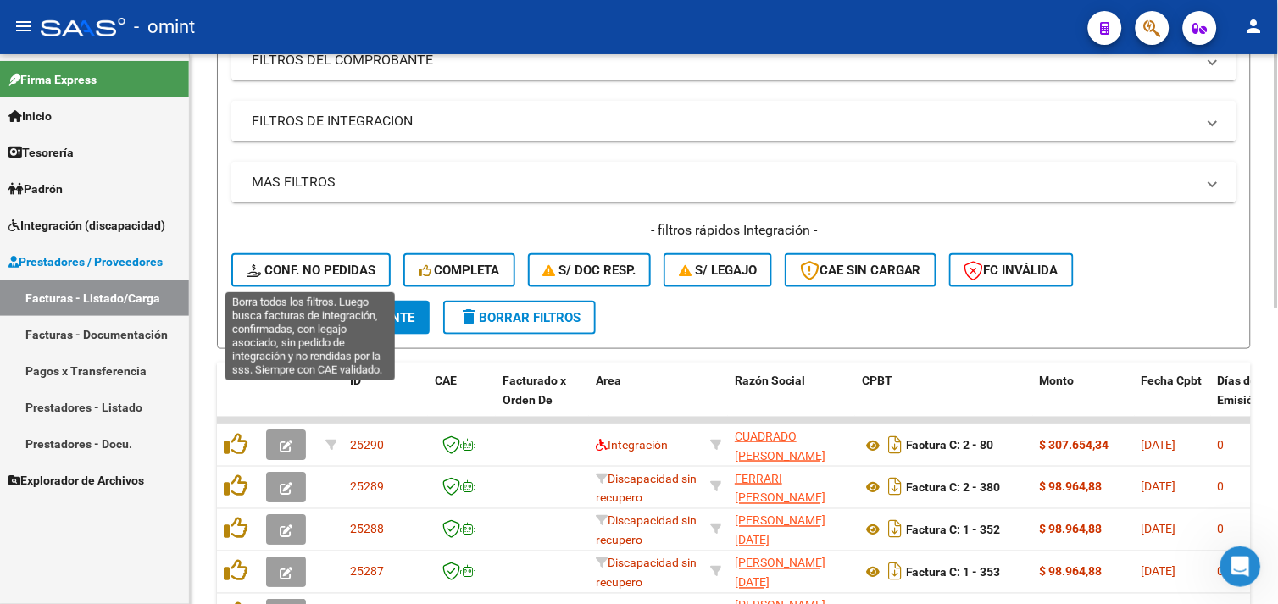
click at [332, 264] on span "Conf. no pedidas" at bounding box center [311, 270] width 129 height 15
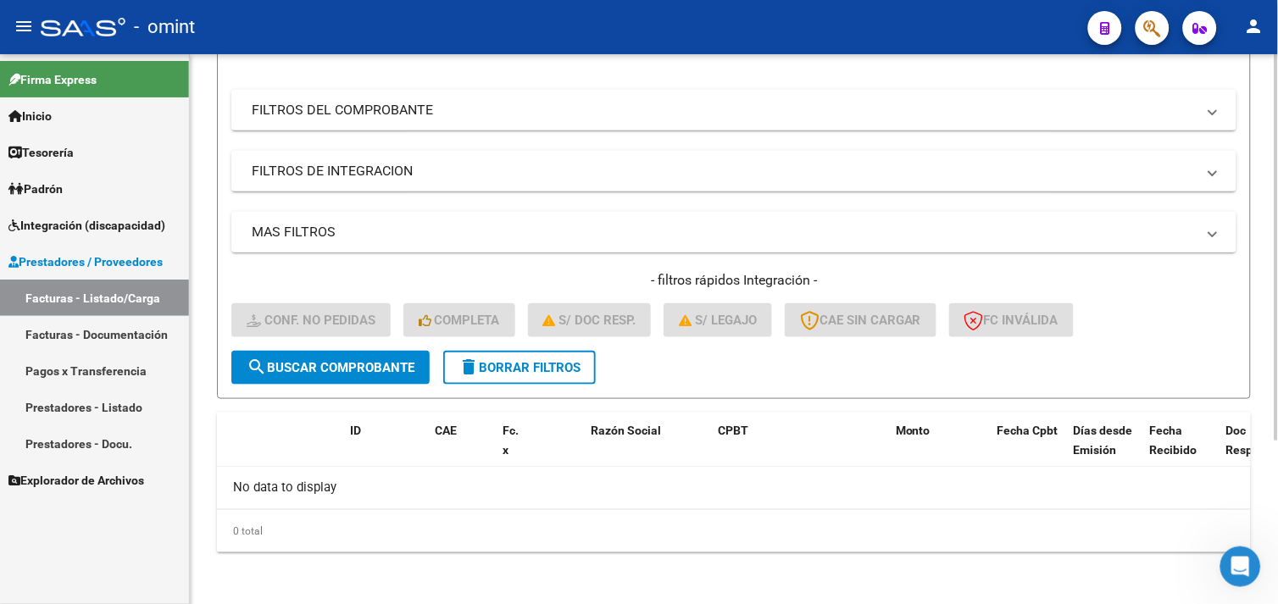
scroll to position [231, 0]
click at [83, 289] on link "Facturas - Listado/Carga" at bounding box center [94, 298] width 189 height 36
click at [551, 369] on span "delete Borrar Filtros" at bounding box center [520, 368] width 122 height 15
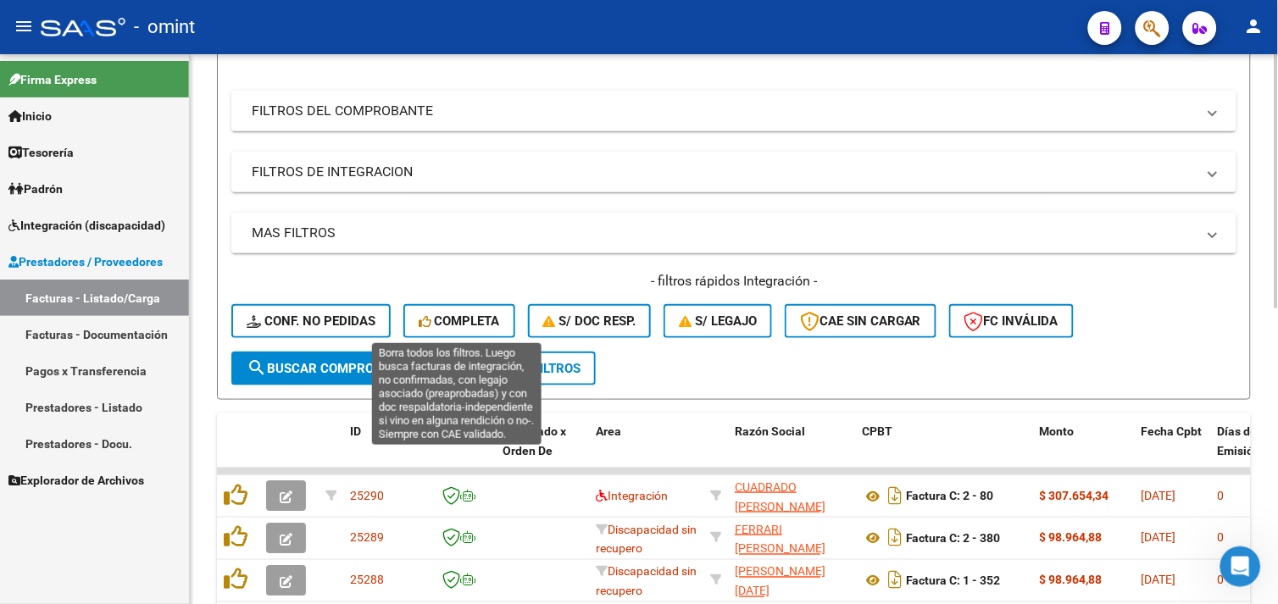
click at [449, 314] on span "Completa" at bounding box center [459, 321] width 81 height 15
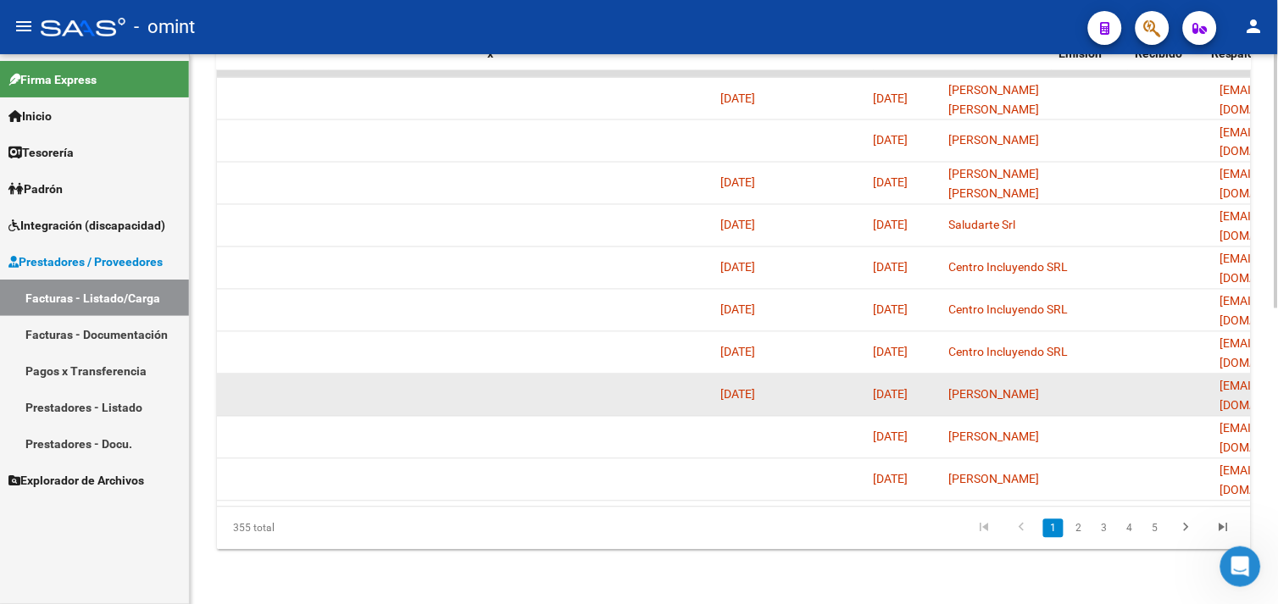
scroll to position [0, 14]
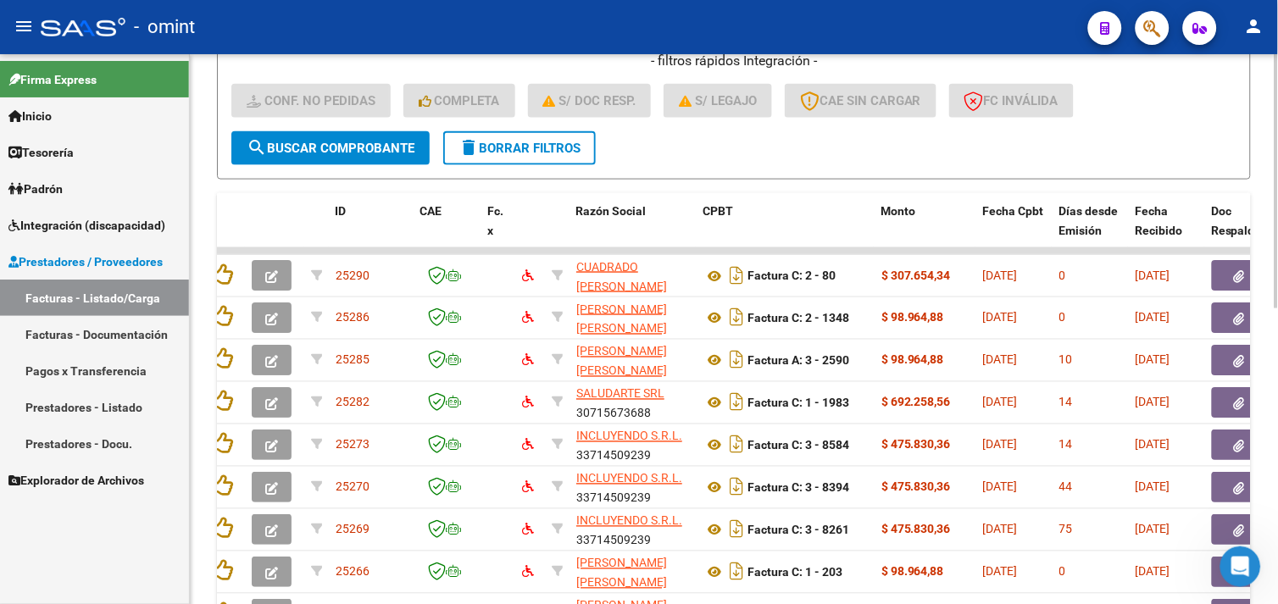
click at [525, 142] on span "delete Borrar Filtros" at bounding box center [520, 148] width 122 height 15
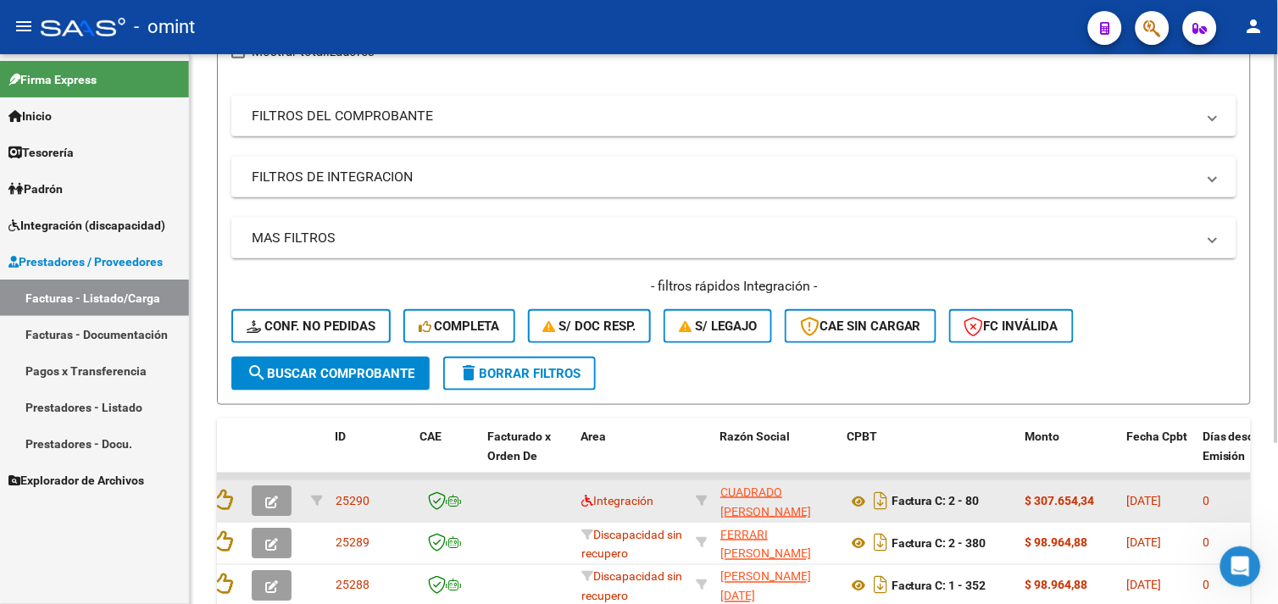
scroll to position [452, 0]
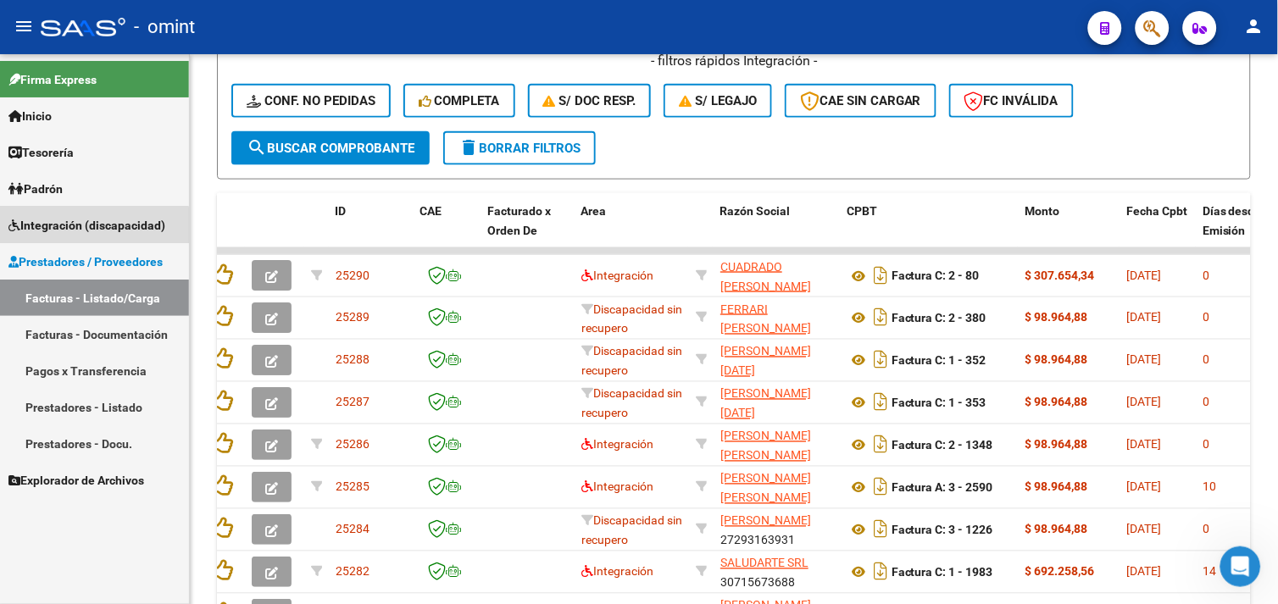
click at [81, 234] on span "Integración (discapacidad)" at bounding box center [86, 225] width 157 height 19
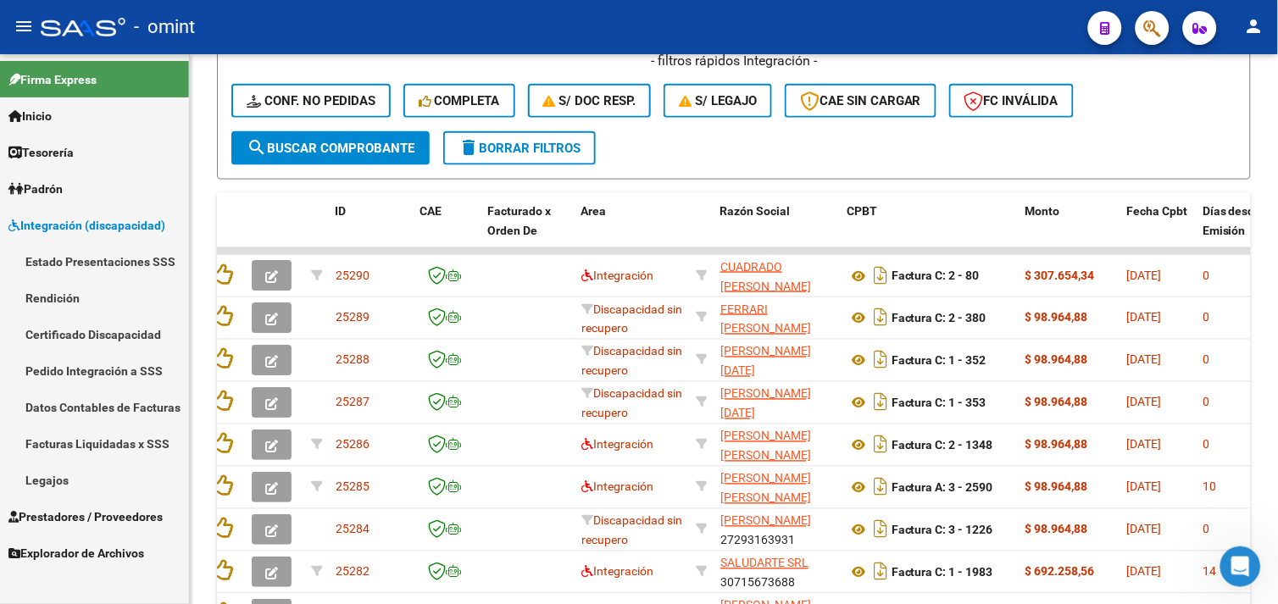
click at [68, 471] on link "Legajos" at bounding box center [94, 480] width 189 height 36
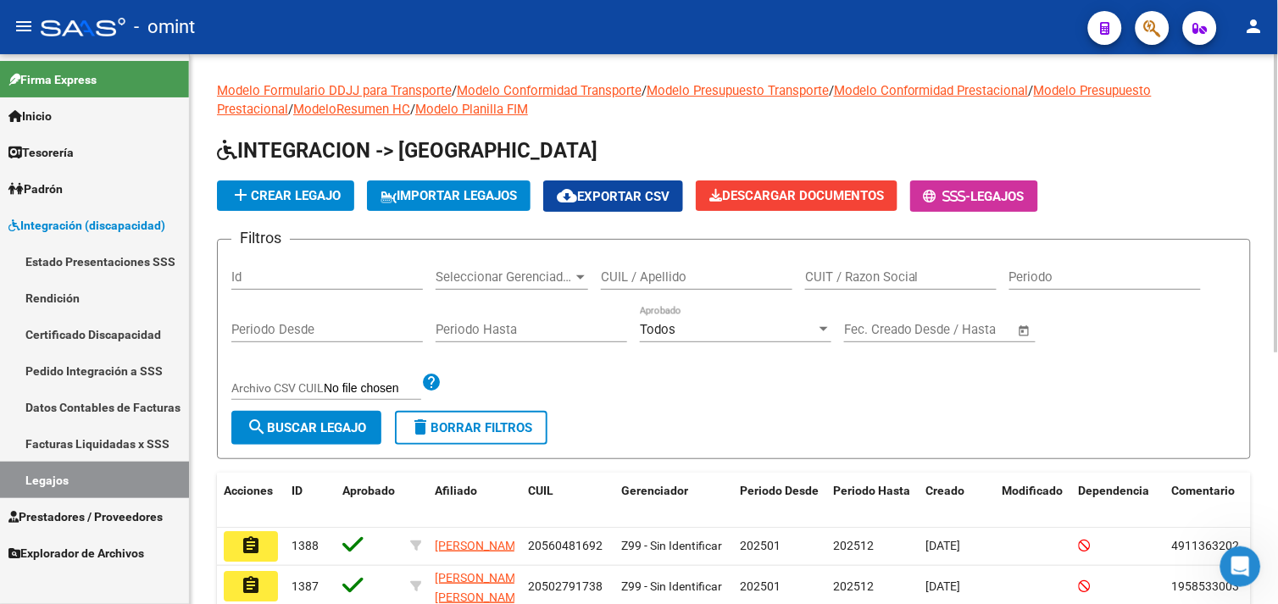
click at [714, 275] on input "CUIL / Apellido" at bounding box center [697, 277] width 192 height 15
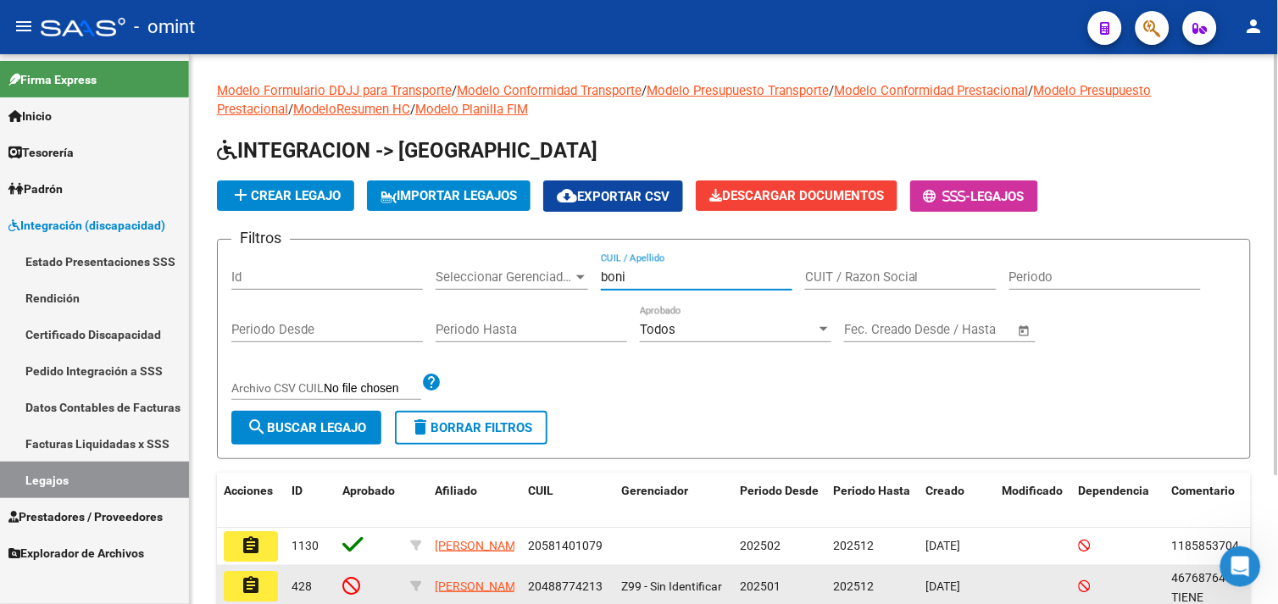
type input "boni"
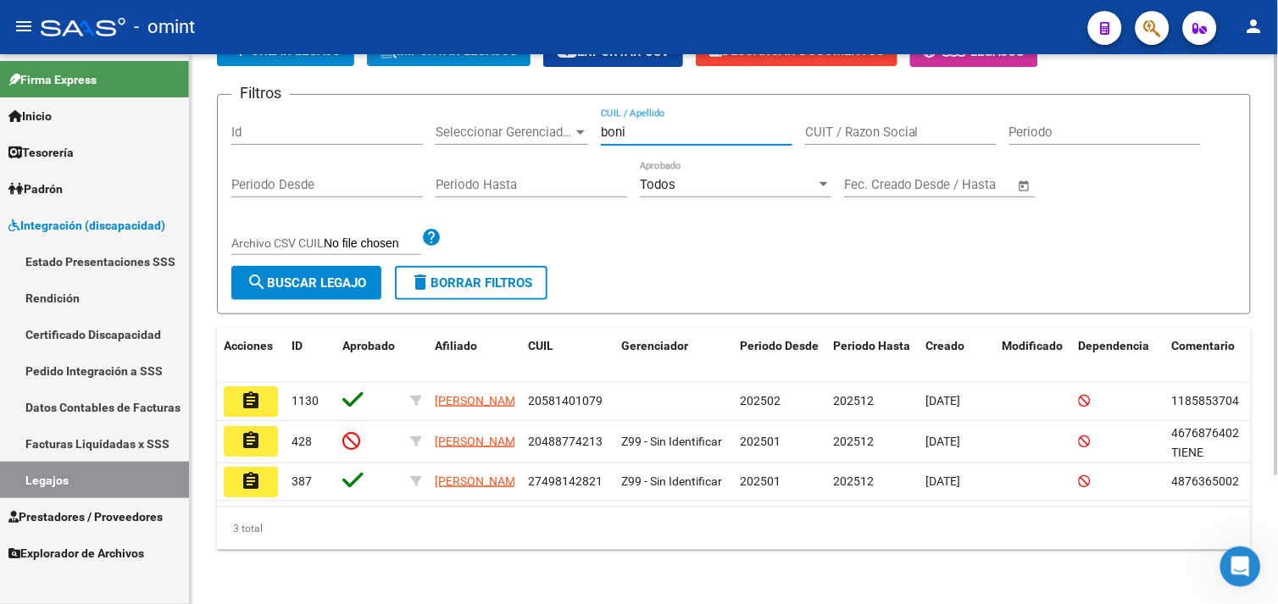
scroll to position [167, 0]
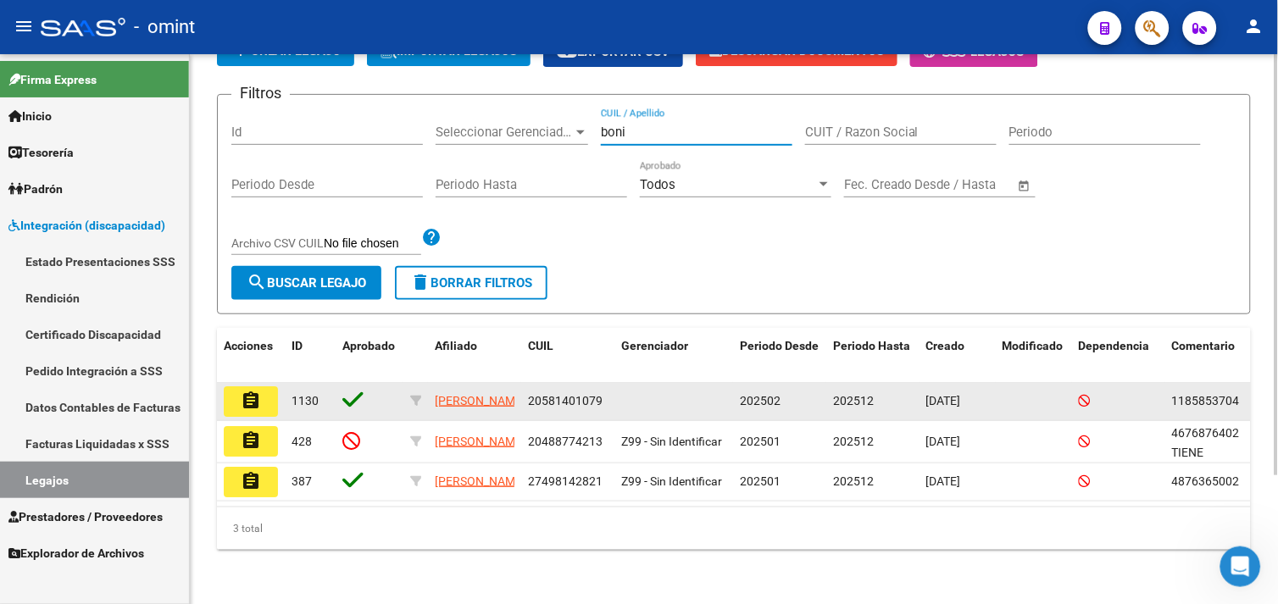
click at [251, 391] on mat-icon "assignment" at bounding box center [251, 401] width 20 height 20
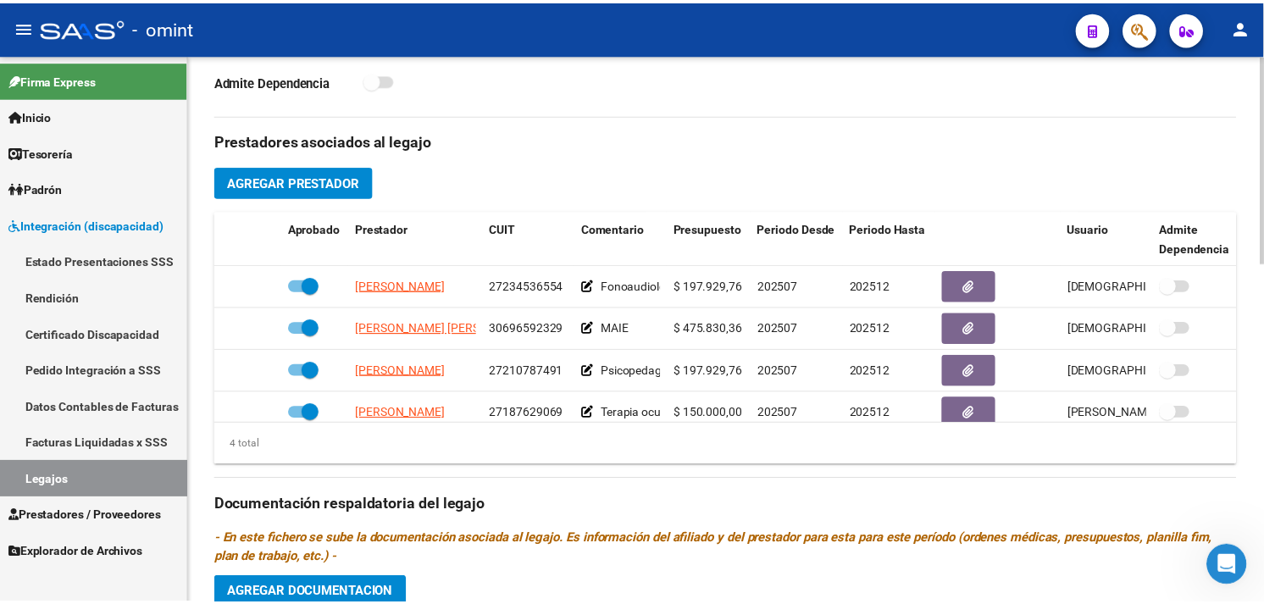
scroll to position [753, 0]
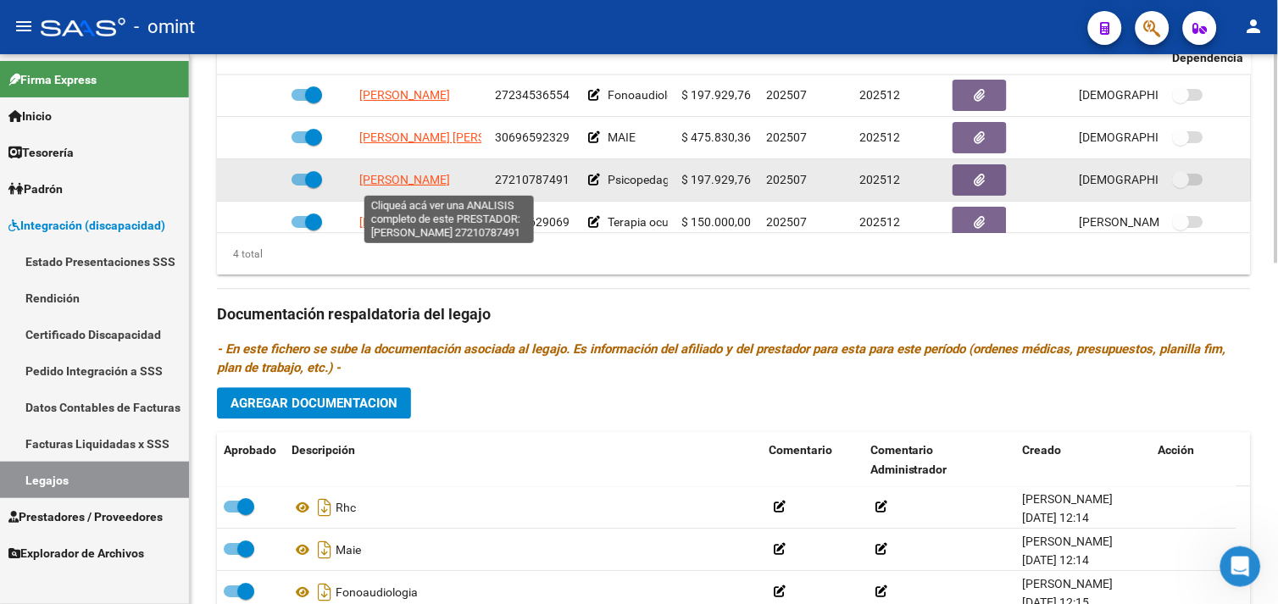
click at [450, 185] on span "[PERSON_NAME]" at bounding box center [404, 181] width 91 height 14
type textarea "27210787491"
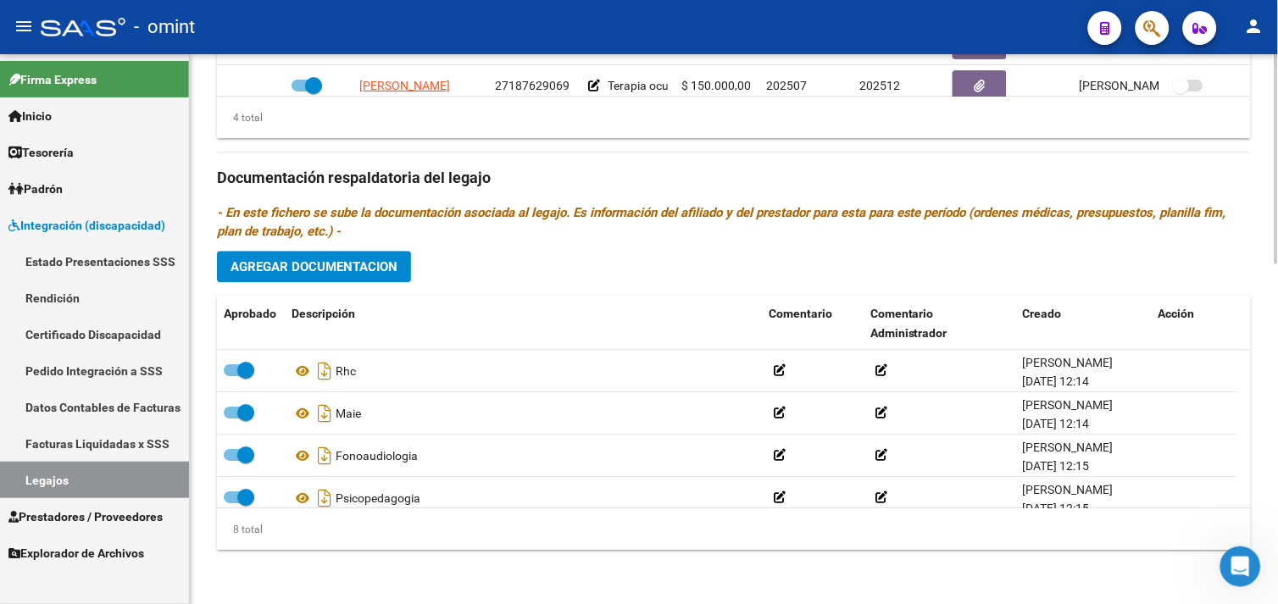
scroll to position [892, 0]
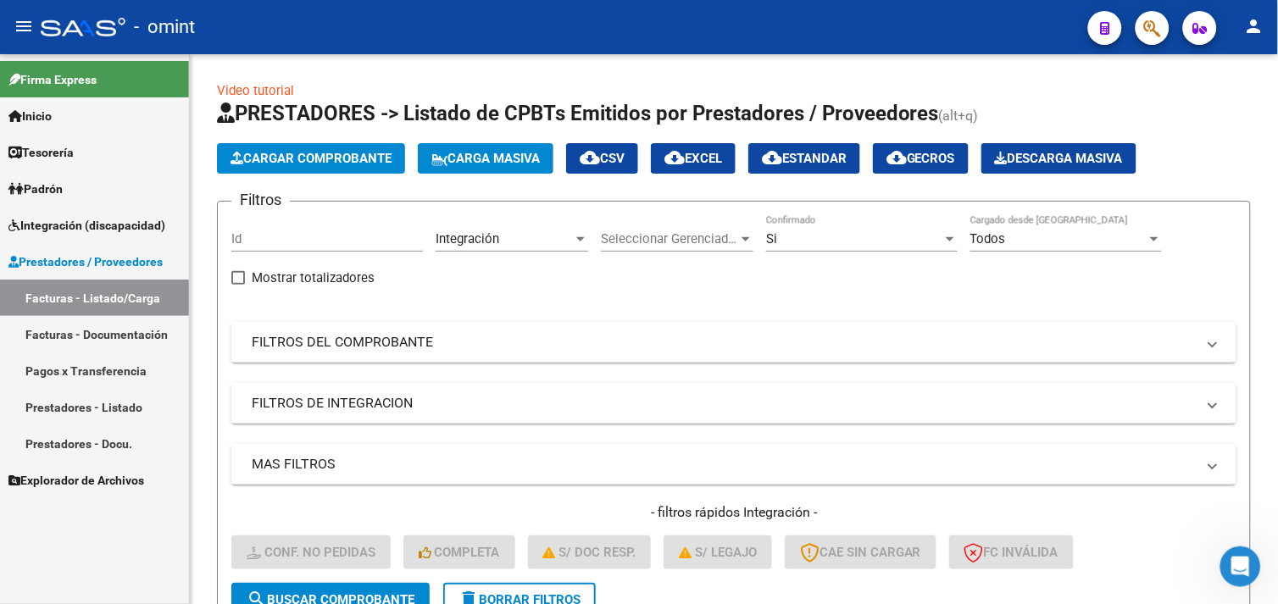
scroll to position [0, 1111]
